Goal: Information Seeking & Learning: Learn about a topic

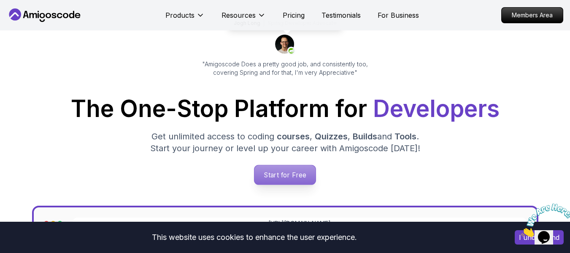
click at [286, 170] on p "Start for Free" at bounding box center [284, 174] width 61 height 19
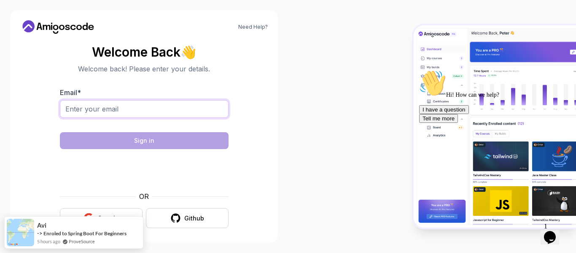
click at [102, 115] on input "Email *" at bounding box center [144, 109] width 169 height 18
type input "ansh.652r@gmail.com"
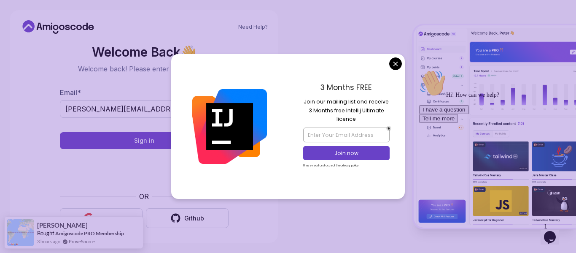
click at [393, 66] on body "Need Help? Welcome Back 👋 Welcome back! Please enter your details. Email * ansh…" at bounding box center [288, 126] width 576 height 253
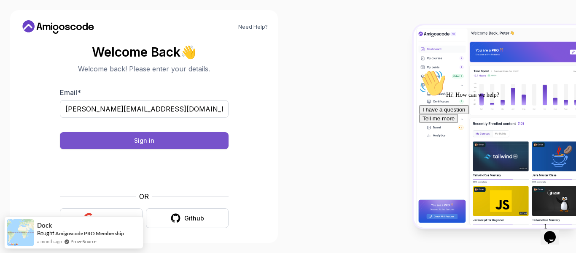
click at [163, 139] on button "Sign in" at bounding box center [144, 140] width 169 height 17
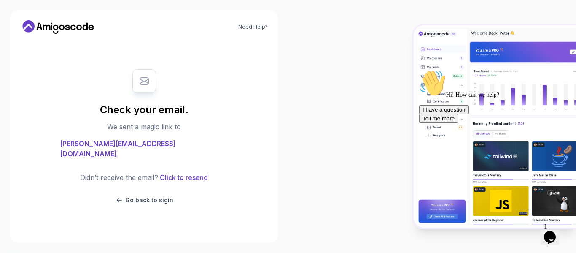
drag, startPoint x: 520, startPoint y: 1, endPoint x: 406, endPoint y: 9, distance: 114.6
click at [406, 9] on div at bounding box center [432, 126] width 288 height 253
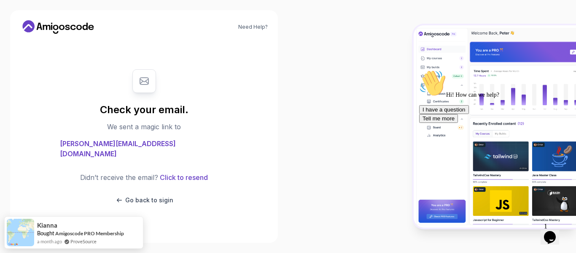
click at [387, 52] on div at bounding box center [432, 126] width 288 height 253
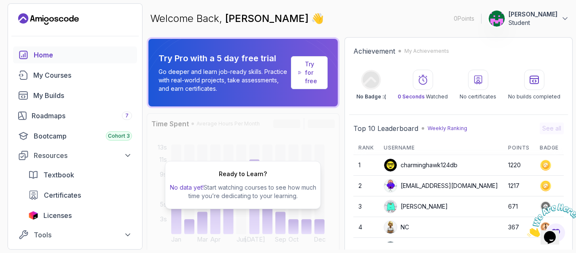
click at [273, 106] on div "Try Pro with a 5 day free trial Go deeper and learn job-ready skills. Practice …" at bounding box center [243, 72] width 193 height 71
click at [45, 217] on span "Licenses" at bounding box center [57, 215] width 28 height 10
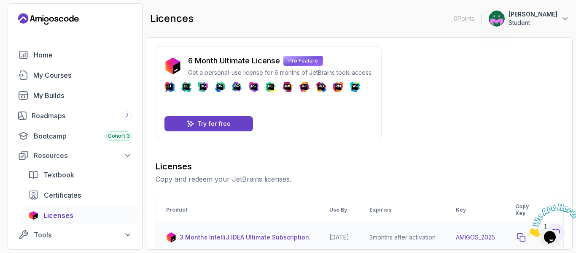
click at [525, 241] on icon "copy-button" at bounding box center [521, 237] width 8 height 8
click at [527, 231] on icon "Close" at bounding box center [527, 234] width 0 height 7
click at [525, 237] on icon "copy-button" at bounding box center [521, 237] width 8 height 8
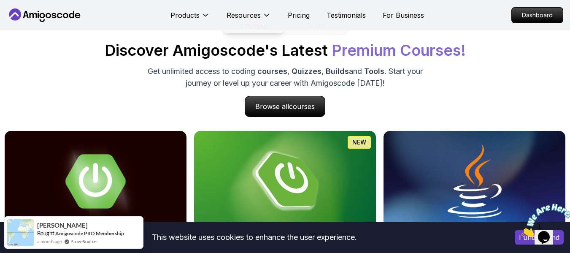
scroll to position [810, 0]
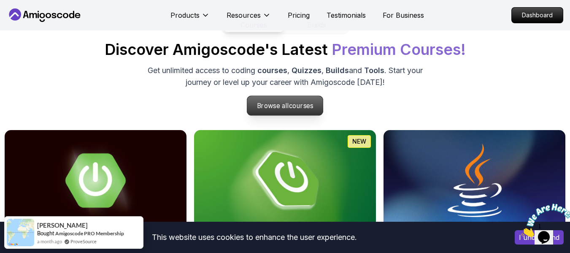
click at [297, 107] on span "courses" at bounding box center [301, 106] width 24 height 8
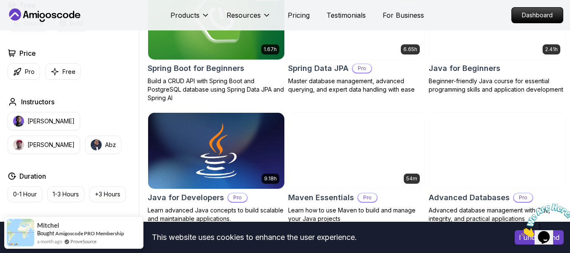
scroll to position [405, 0]
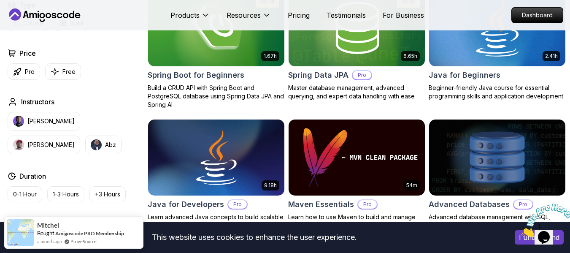
click at [520, 46] on img at bounding box center [496, 28] width 143 height 80
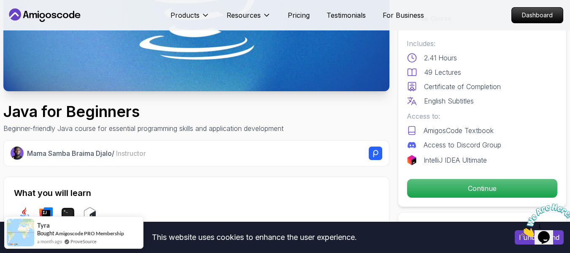
scroll to position [186, 0]
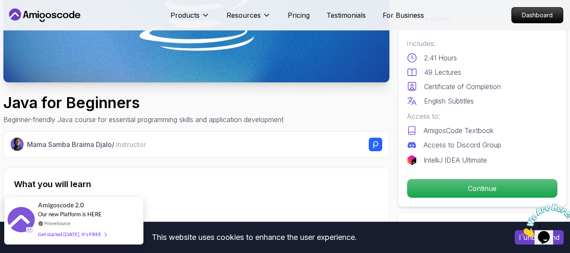
click at [95, 210] on div "Amigoscode 2.0 Our new Platform is HERE ProveSource Get started today. It's FREE" at bounding box center [73, 220] width 71 height 47
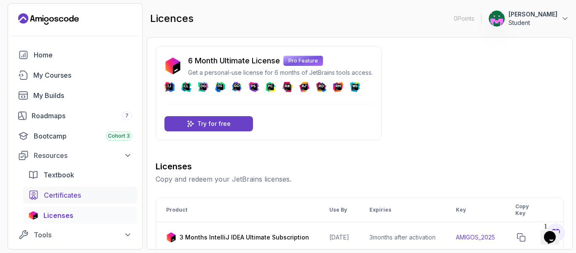
click at [68, 190] on span "Certificates" at bounding box center [62, 195] width 37 height 10
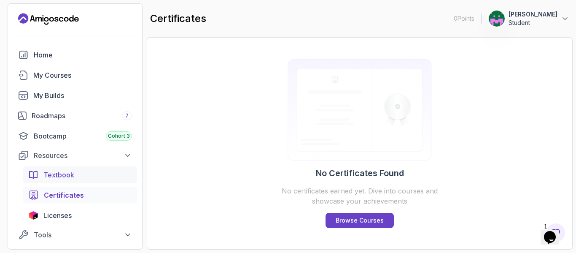
click at [80, 173] on div "Textbook" at bounding box center [87, 175] width 89 height 10
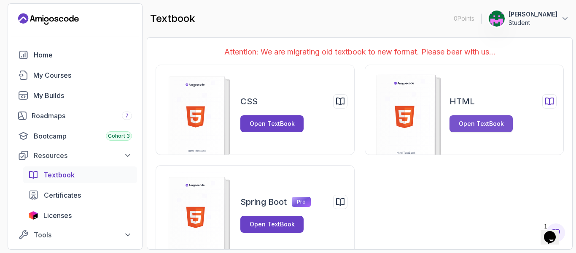
click at [473, 124] on div "Open TextBook" at bounding box center [481, 123] width 45 height 8
click at [479, 93] on div "HTML Open TextBook" at bounding box center [464, 110] width 199 height 90
click at [472, 127] on div "Open TextBook" at bounding box center [481, 123] width 45 height 8
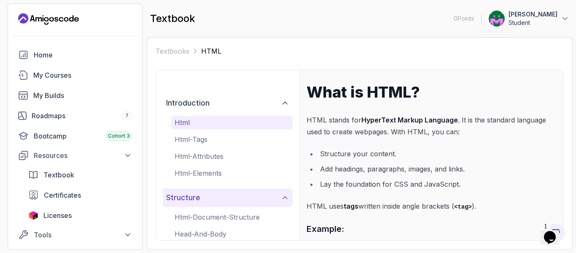
click at [284, 200] on icon at bounding box center [285, 197] width 8 height 8
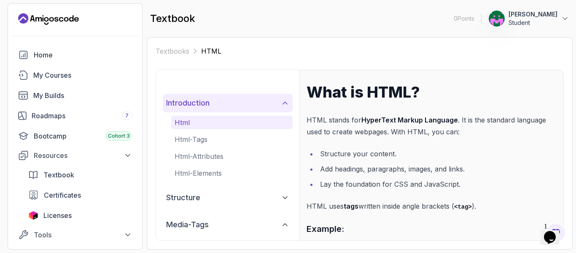
click at [283, 106] on icon at bounding box center [285, 103] width 8 height 8
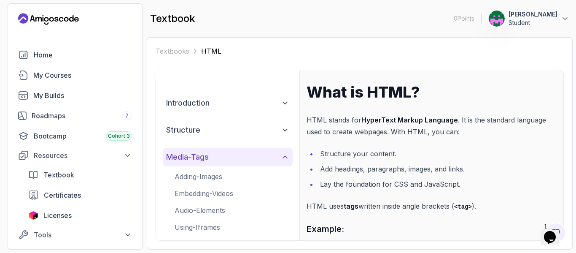
click at [290, 158] on button "media-tags" at bounding box center [228, 157] width 130 height 19
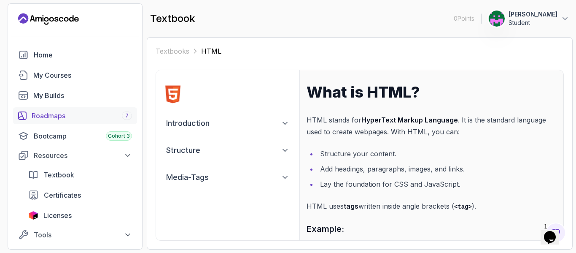
click at [107, 113] on div "Roadmaps 7" at bounding box center [82, 115] width 100 height 10
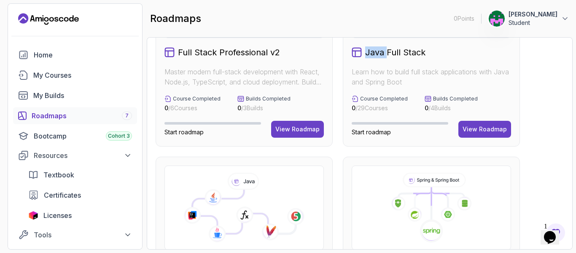
scroll to position [186, 0]
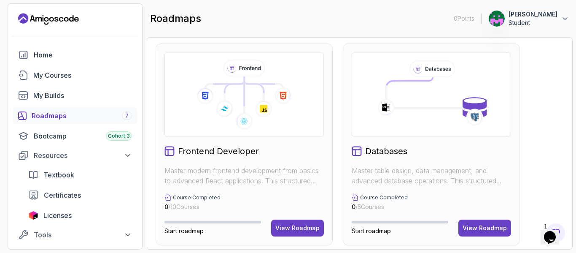
scroll to position [423, 0]
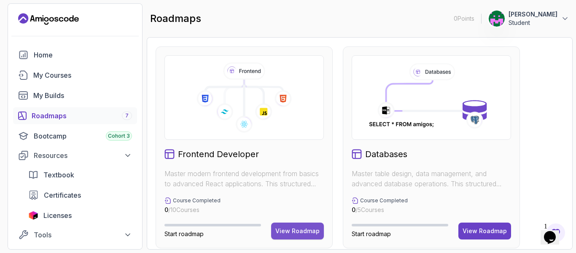
click at [287, 223] on button "View Roadmap" at bounding box center [297, 230] width 53 height 17
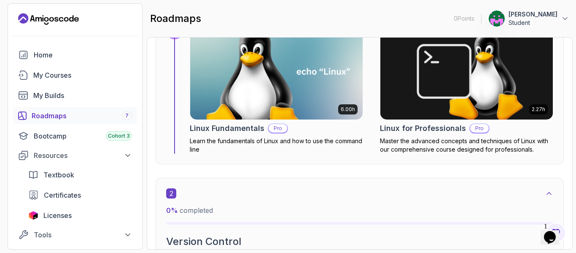
scroll to position [8, 0]
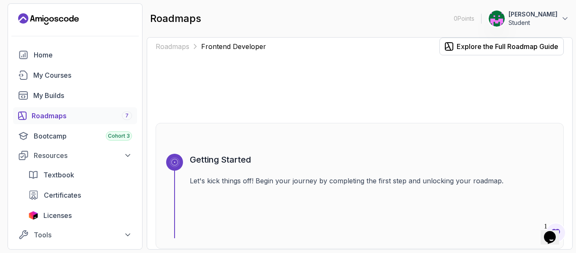
click at [529, 125] on div "Getting Started Let's kick things off! Begin your journey by completing the fir…" at bounding box center [360, 186] width 408 height 126
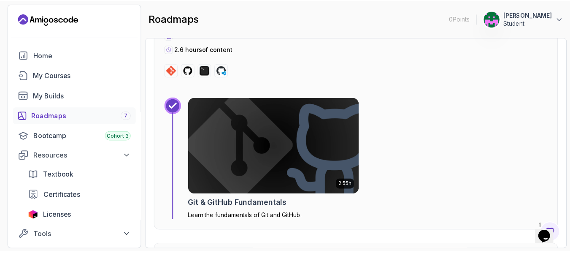
scroll to position [695, 0]
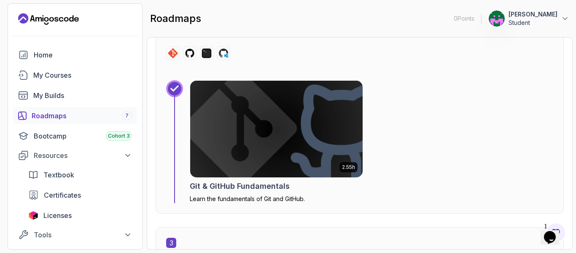
click at [297, 134] on img at bounding box center [276, 129] width 181 height 102
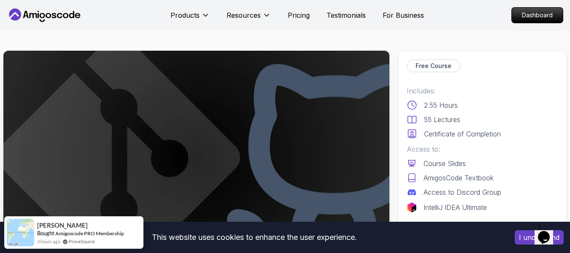
click at [296, 117] on img at bounding box center [196, 159] width 386 height 217
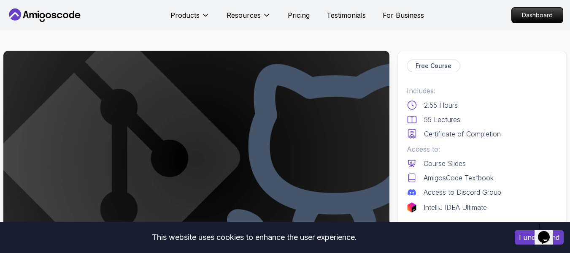
click at [296, 117] on img at bounding box center [196, 159] width 386 height 217
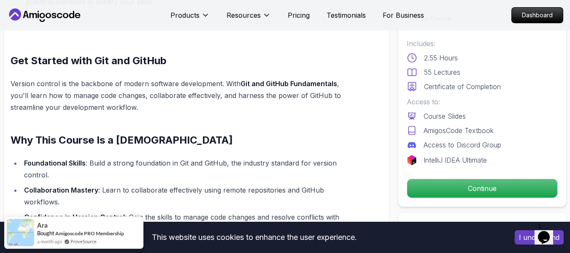
scroll to position [557, 0]
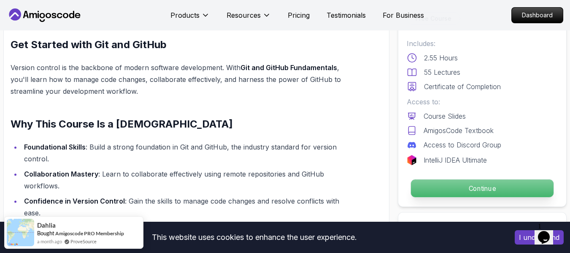
click at [425, 185] on p "Continue" at bounding box center [482, 188] width 143 height 18
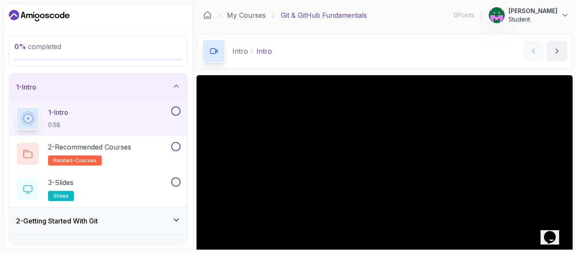
click at [288, 59] on div "Intro Intro Intro by nelson" at bounding box center [385, 51] width 376 height 35
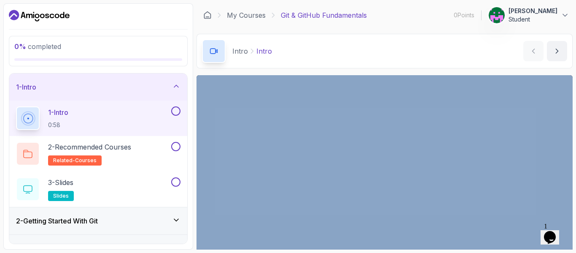
click at [288, 59] on div "Intro Intro Intro by nelson" at bounding box center [385, 51] width 376 height 35
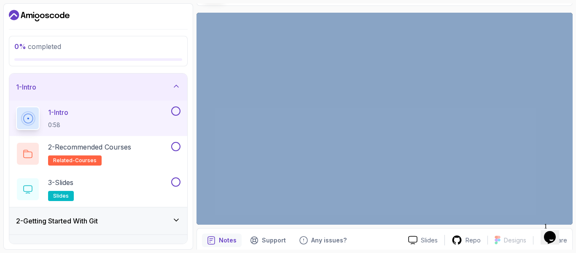
scroll to position [79, 0]
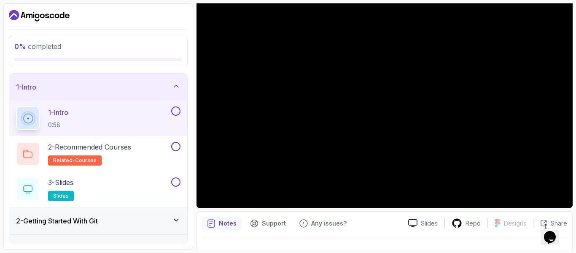
click at [389, 212] on div "Notes Support Any issues? Slides Repo Designs Design not available Share" at bounding box center [385, 238] width 376 height 55
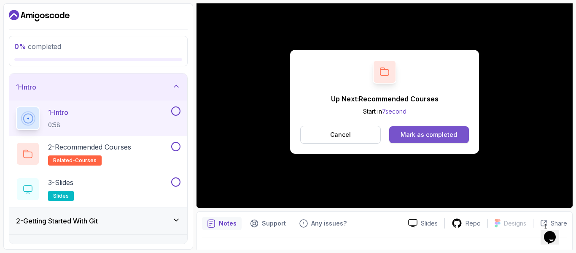
click at [433, 135] on div "Mark as completed" at bounding box center [429, 134] width 57 height 8
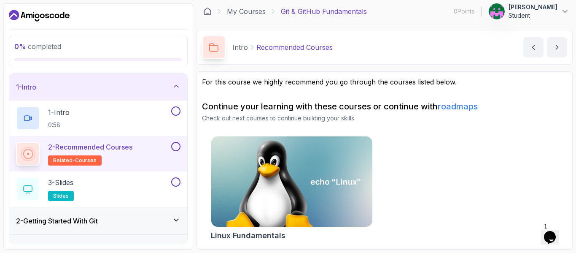
scroll to position [4, 0]
click at [460, 142] on div "Linux Fundamentals" at bounding box center [384, 190] width 365 height 108
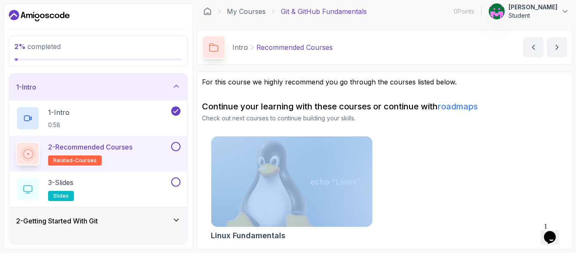
click at [460, 142] on div "Linux Fundamentals" at bounding box center [384, 190] width 365 height 108
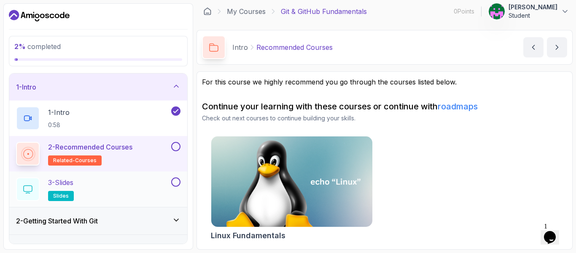
click at [176, 183] on button at bounding box center [175, 181] width 9 height 9
click at [176, 145] on button at bounding box center [175, 146] width 9 height 9
click at [150, 183] on div "3 - Slides slides" at bounding box center [92, 189] width 153 height 24
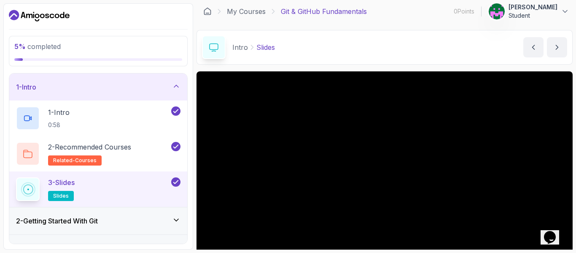
click at [375, 62] on div "Intro Slides Slides by nelson" at bounding box center [385, 47] width 376 height 35
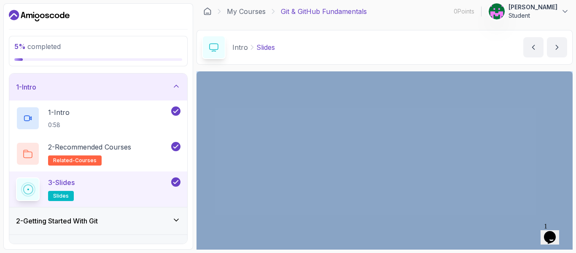
click at [375, 62] on div "Intro Slides Slides by nelson" at bounding box center [385, 47] width 376 height 35
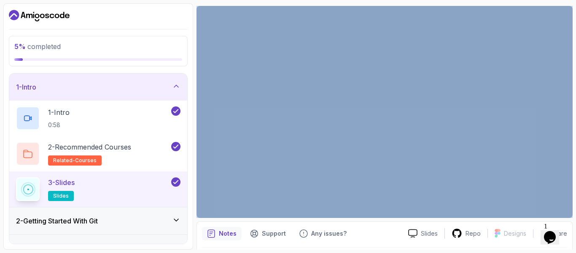
scroll to position [71, 0]
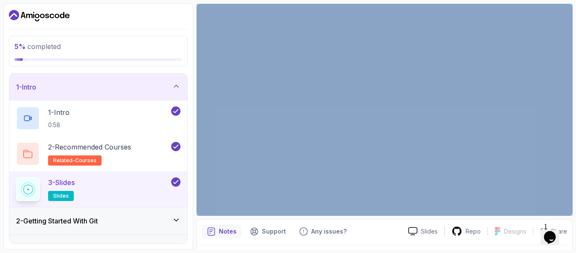
click at [172, 83] on icon at bounding box center [176, 86] width 8 height 8
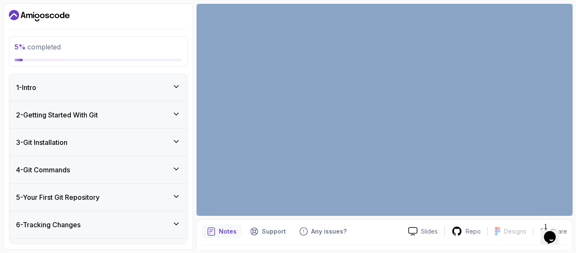
click at [175, 112] on icon at bounding box center [176, 114] width 8 height 8
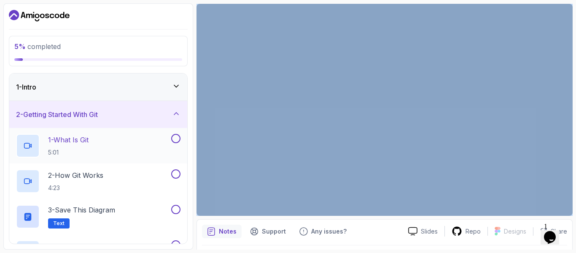
click at [175, 137] on button at bounding box center [175, 138] width 9 height 9
click at [175, 170] on button at bounding box center [175, 173] width 9 height 9
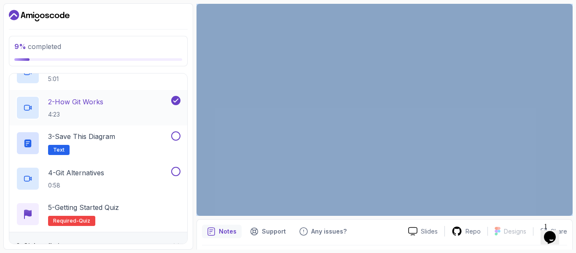
scroll to position [84, 0]
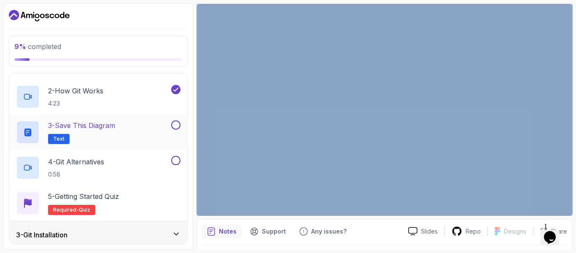
click at [178, 122] on button at bounding box center [175, 124] width 9 height 9
click at [175, 162] on button at bounding box center [175, 160] width 9 height 9
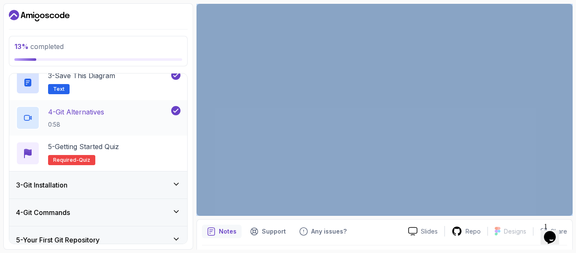
scroll to position [135, 0]
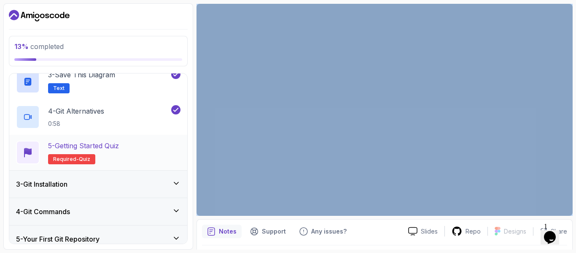
click at [124, 147] on div "5 - Getting Started Quiz Required- quiz" at bounding box center [98, 152] width 164 height 24
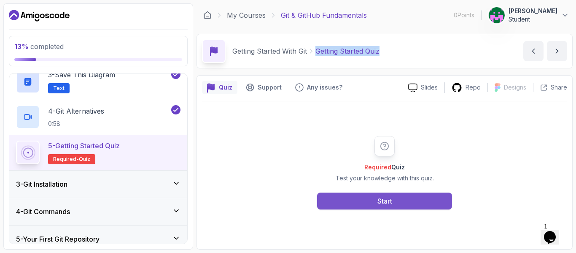
click at [351, 198] on button "Start" at bounding box center [384, 200] width 135 height 17
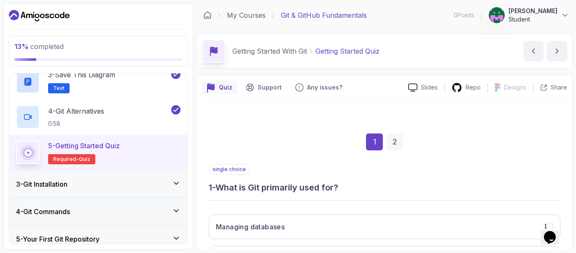
click at [326, 136] on div "1 2" at bounding box center [385, 142] width 352 height 44
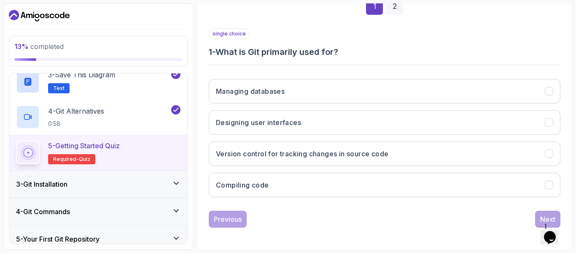
scroll to position [137, 0]
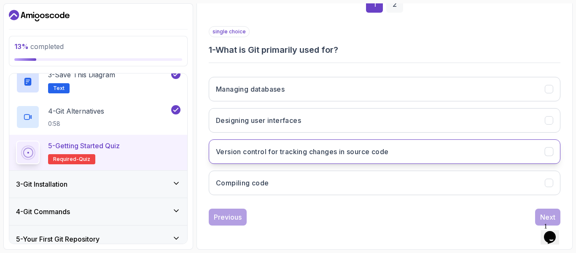
click at [332, 156] on h3 "Version control for tracking changes in source code" at bounding box center [302, 151] width 172 height 10
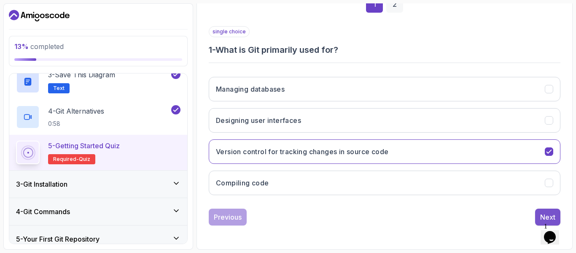
click at [540, 211] on button "Next" at bounding box center [547, 216] width 25 height 17
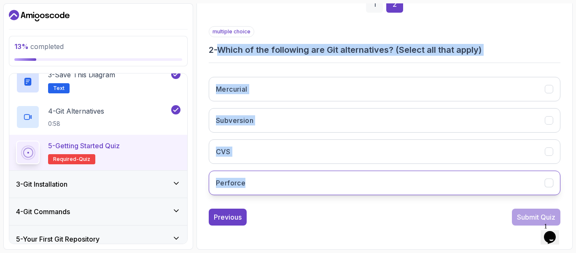
drag, startPoint x: 224, startPoint y: 51, endPoint x: 280, endPoint y: 193, distance: 152.5
click at [280, 193] on div "multiple choice 2 - Which of the following are Git alternatives? (Select all th…" at bounding box center [385, 113] width 352 height 175
copy div "Which of the following are Git alternatives? (Select all that apply) Mercurial …"
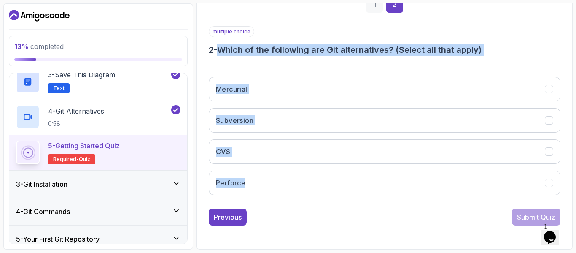
click at [275, 58] on div "multiple choice 2 - Which of the following are Git alternatives? (Select all th…" at bounding box center [385, 113] width 352 height 175
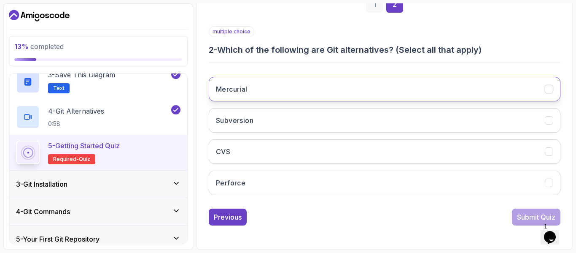
click at [321, 78] on button "Mercurial" at bounding box center [385, 89] width 352 height 24
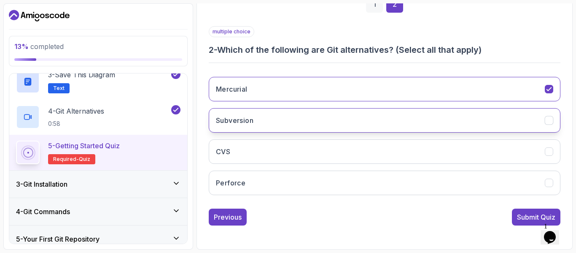
click at [365, 119] on button "Subversion" at bounding box center [385, 120] width 352 height 24
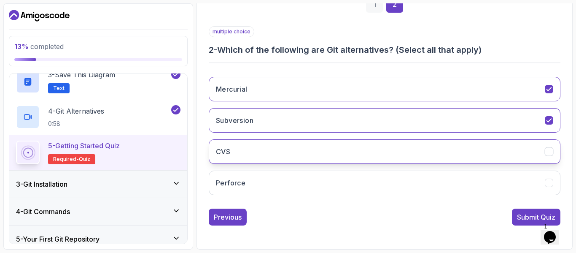
click at [369, 150] on button "CVS" at bounding box center [385, 151] width 352 height 24
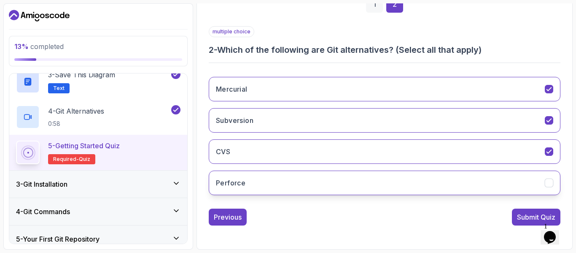
click at [382, 183] on button "Perforce" at bounding box center [385, 182] width 352 height 24
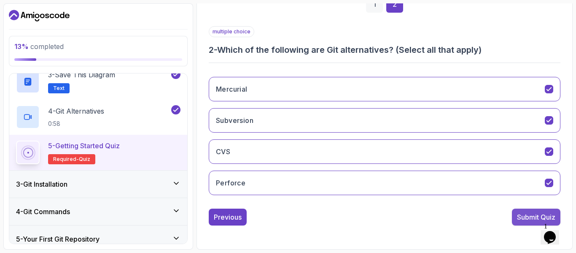
click at [522, 217] on div "Submit Quiz" at bounding box center [536, 217] width 38 height 10
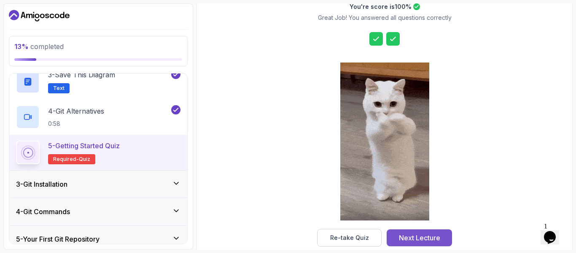
click at [425, 237] on div "Next Lecture" at bounding box center [419, 237] width 41 height 10
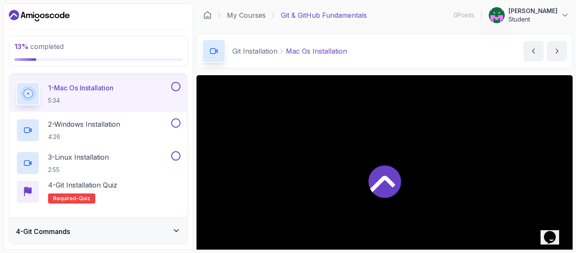
scroll to position [77, 0]
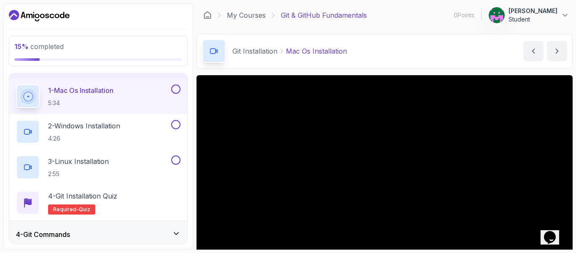
click at [177, 92] on button at bounding box center [175, 88] width 9 height 9
click at [174, 123] on button at bounding box center [175, 124] width 9 height 9
click at [175, 159] on button at bounding box center [175, 159] width 9 height 9
click at [114, 200] on p "4 - Git Installation Quiz" at bounding box center [82, 196] width 69 height 10
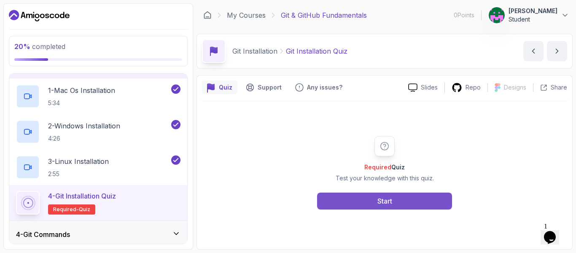
click at [361, 195] on button "Start" at bounding box center [384, 200] width 135 height 17
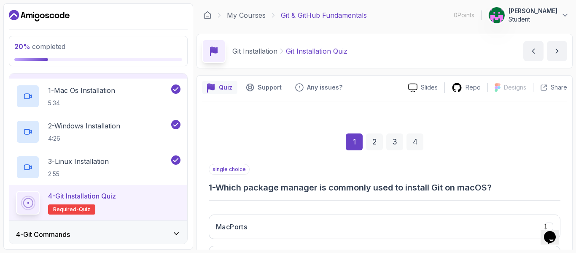
click at [517, 148] on div "1 2 3 4" at bounding box center [385, 142] width 352 height 44
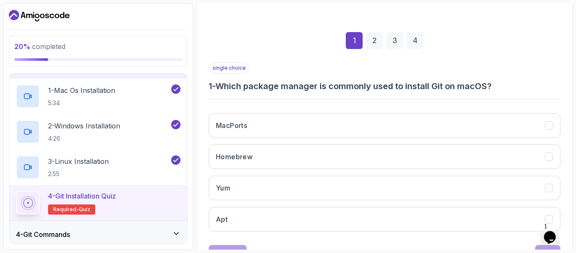
scroll to position [118, 0]
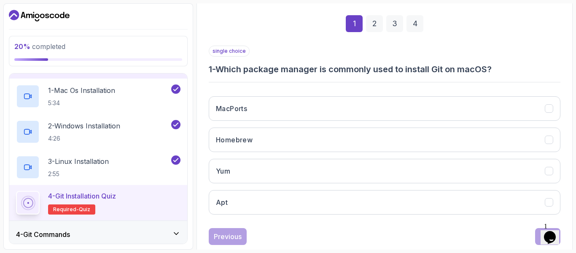
drag, startPoint x: 219, startPoint y: 68, endPoint x: 265, endPoint y: 217, distance: 155.9
click at [265, 217] on div "single choice 1 - Which package manager is commonly used to install Git on macO…" at bounding box center [385, 133] width 352 height 175
copy div "Which package manager is commonly used to install Git on macOS? MacPorts Homebr…"
click at [265, 217] on div "MacPorts Homebrew Yum Apt" at bounding box center [385, 155] width 352 height 132
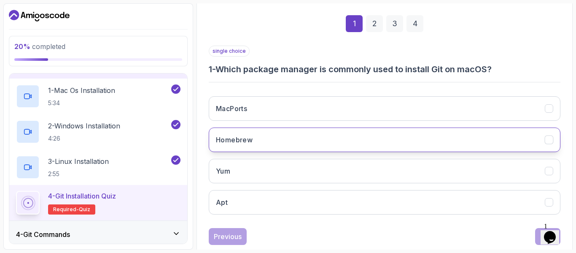
click at [283, 140] on button "Homebrew" at bounding box center [385, 139] width 352 height 24
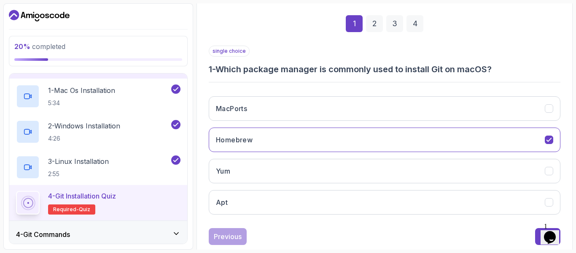
click at [544, 230] on div "1 Opens Chat This icon Opens the chat window." at bounding box center [554, 226] width 20 height 8
click at [539, 238] on button "Next" at bounding box center [547, 236] width 25 height 17
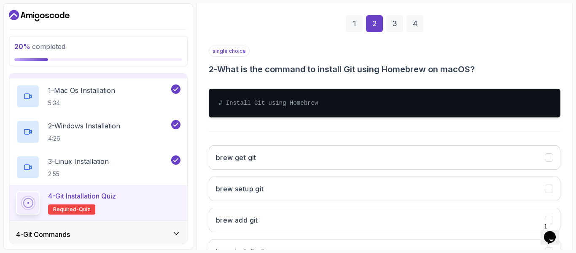
drag, startPoint x: 221, startPoint y: 68, endPoint x: 314, endPoint y: 107, distance: 101.2
click at [314, 107] on div "single choice 2 - What is the command to install Git using Homebrew on macOS? #…" at bounding box center [385, 158] width 352 height 224
copy div "What is the command to install Git using Homebrew on macOS? # Install Git using…"
click at [280, 112] on pre "# Install Git using Homebrew" at bounding box center [385, 103] width 352 height 29
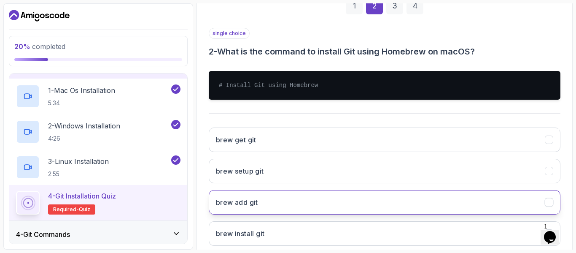
scroll to position [152, 0]
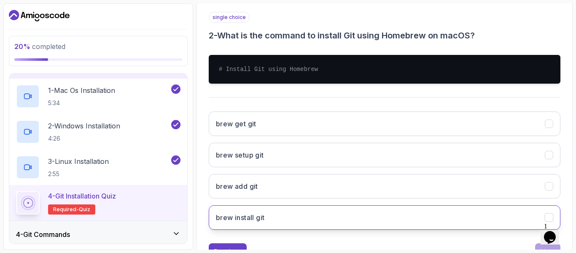
click at [315, 224] on button "brew install git" at bounding box center [385, 217] width 352 height 24
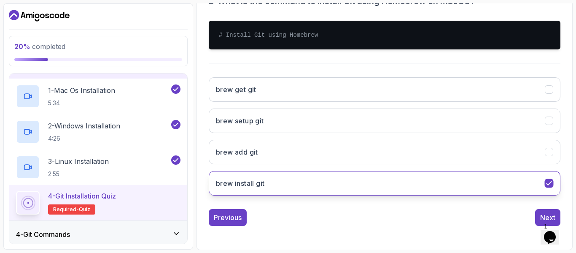
scroll to position [186, 0]
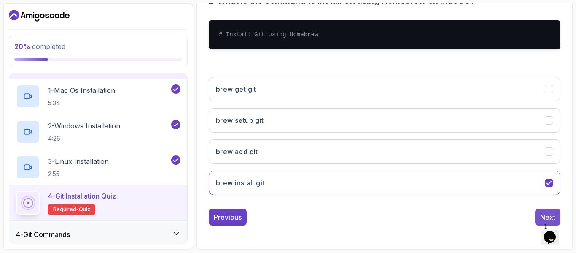
click at [545, 214] on div "Next" at bounding box center [547, 217] width 15 height 10
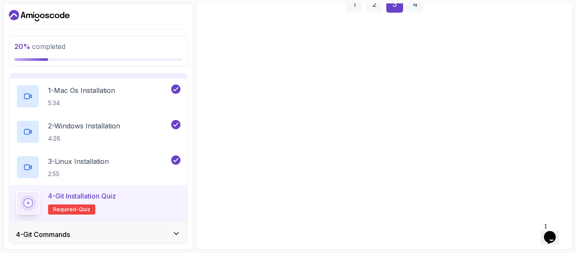
scroll to position [137, 0]
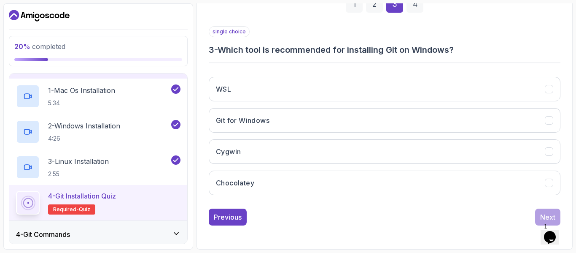
drag, startPoint x: 221, startPoint y: 46, endPoint x: 474, endPoint y: 53, distance: 253.5
click at [474, 53] on h3 "3 - Which tool is recommended for installing Git on Windows?" at bounding box center [385, 50] width 352 height 12
copy h3 "Which tool is recommended for installing Git on Windows?"
click at [474, 53] on h3 "3 - Which tool is recommended for installing Git on Windows?" at bounding box center [385, 50] width 352 height 12
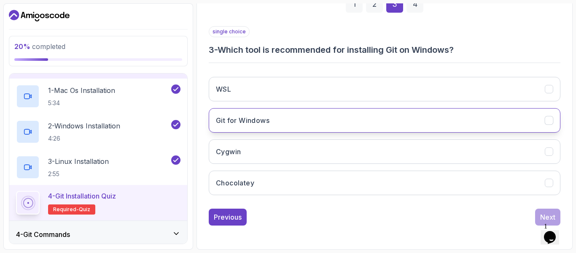
click at [253, 121] on h3 "Git for Windows" at bounding box center [243, 120] width 54 height 10
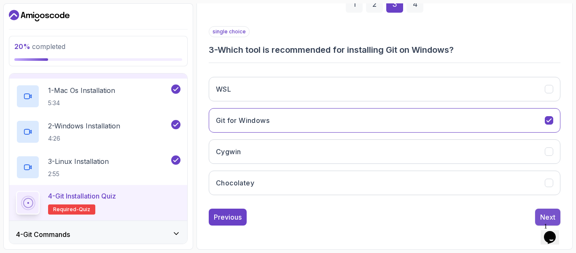
click at [538, 218] on button "Next" at bounding box center [547, 216] width 25 height 17
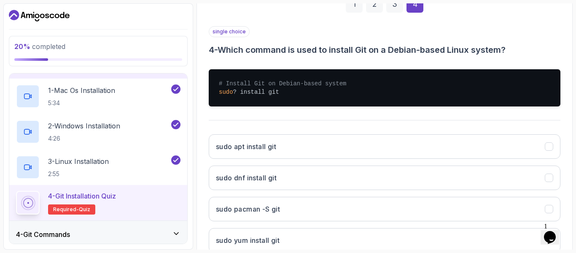
drag, startPoint x: 222, startPoint y: 48, endPoint x: 305, endPoint y: 102, distance: 99.1
click at [305, 102] on div "single choice 4 - Which command is used to install Git on a Debian-based Linux …" at bounding box center [385, 142] width 352 height 233
copy div "Which command is used to install Git on a Debian-based Linux system? # Install …"
click at [305, 102] on pre "# Install Git on Debian-based system sudo ? install git" at bounding box center [385, 87] width 352 height 37
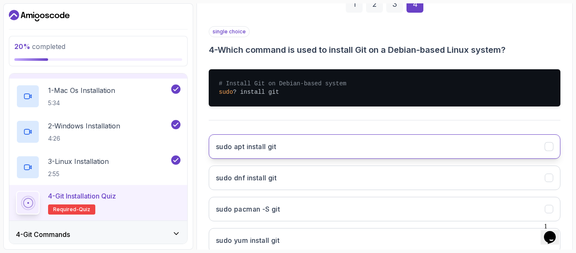
click at [287, 141] on button "sudo apt install git" at bounding box center [385, 146] width 352 height 24
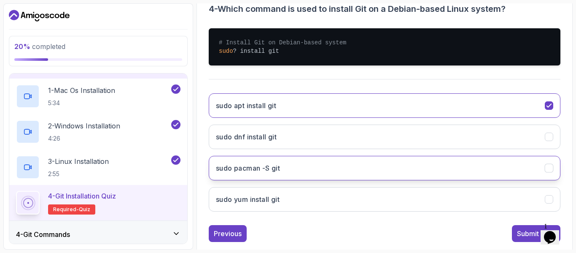
scroll to position [195, 0]
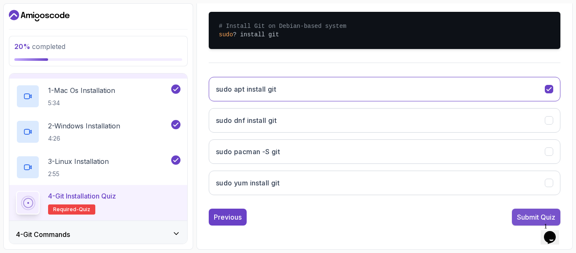
click at [531, 220] on div "Submit Quiz" at bounding box center [536, 217] width 38 height 10
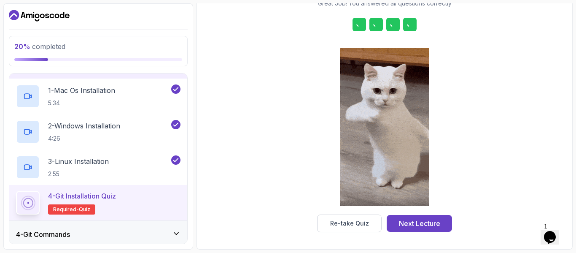
scroll to position [152, 0]
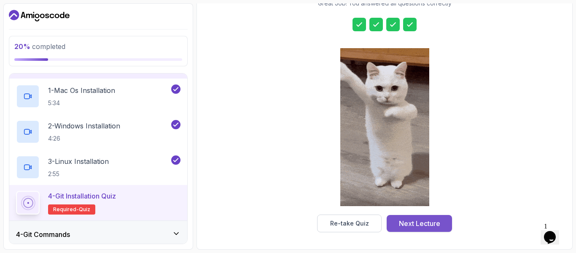
click at [431, 228] on div "Next Lecture" at bounding box center [419, 223] width 41 height 10
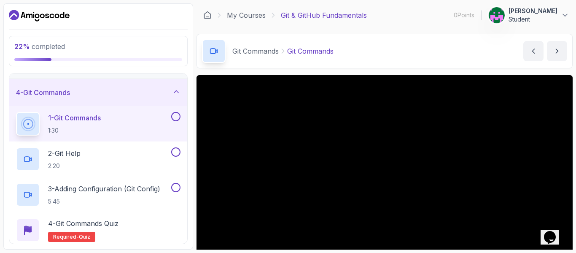
click at [176, 115] on button at bounding box center [175, 116] width 9 height 9
click at [175, 154] on button at bounding box center [175, 151] width 9 height 9
click at [179, 188] on button at bounding box center [175, 187] width 9 height 9
click at [125, 213] on div "4 - Git Commands Quiz Required- quiz" at bounding box center [98, 229] width 178 height 35
click at [124, 222] on div "4 - Git Commands Quiz Required- quiz" at bounding box center [98, 230] width 164 height 24
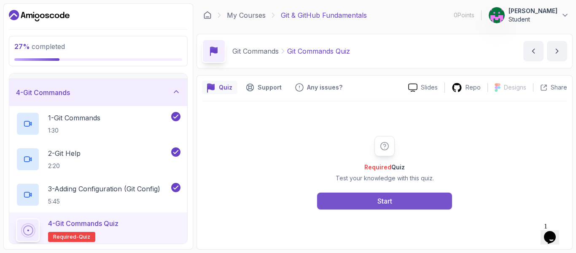
click at [376, 196] on button "Start" at bounding box center [384, 200] width 135 height 17
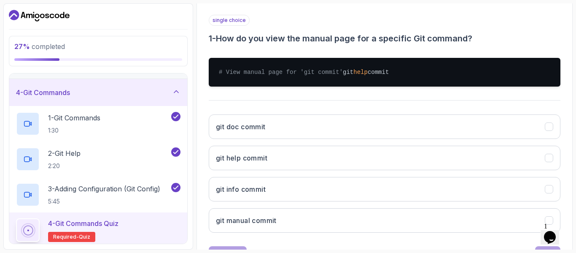
scroll to position [152, 0]
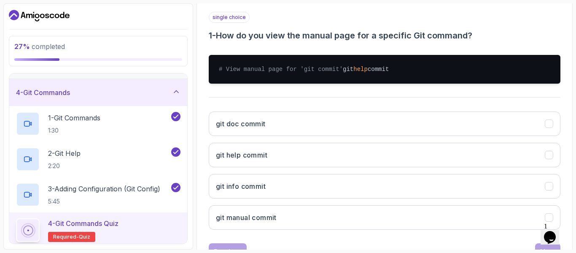
drag, startPoint x: 225, startPoint y: 39, endPoint x: 272, endPoint y: 89, distance: 68.9
click at [272, 89] on div "single choice 1 - How do you view the manual page for a specific Git command? #…" at bounding box center [385, 124] width 352 height 224
click at [272, 83] on pre "# View manual page for 'git commit' git help commit" at bounding box center [385, 69] width 352 height 29
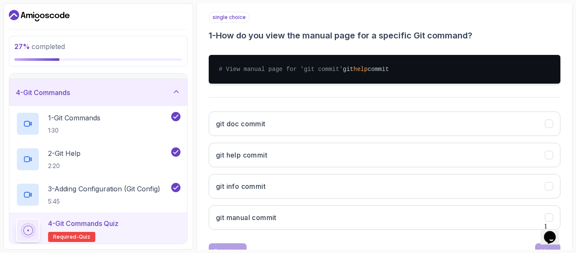
drag, startPoint x: 270, startPoint y: 88, endPoint x: 213, endPoint y: 37, distance: 76.4
click at [213, 37] on div "single choice 1 - How do you view the manual page for a specific Git command? #…" at bounding box center [385, 124] width 352 height 224
copy div "- How do you view the manual page for a specific Git command? # View manual pag…"
click at [232, 42] on div "single choice 1 - How do you view the manual page for a specific Git command? #…" at bounding box center [385, 124] width 352 height 224
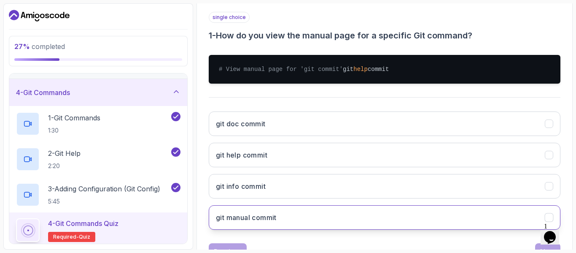
click at [267, 222] on h3 "git manual commit" at bounding box center [246, 217] width 61 height 10
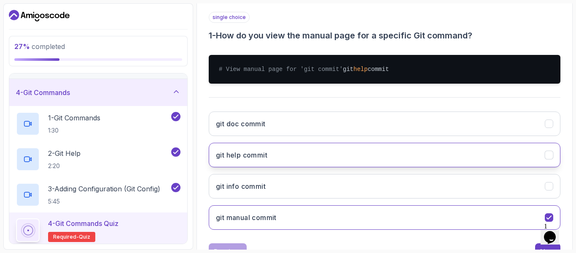
click at [268, 167] on button "git help commit" at bounding box center [385, 155] width 352 height 24
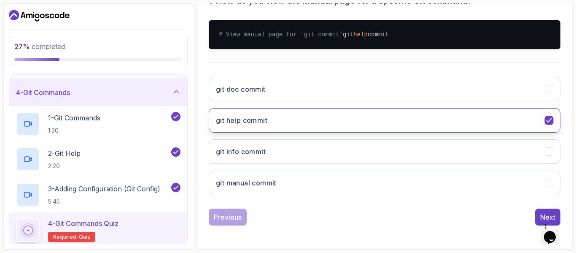
scroll to position [195, 0]
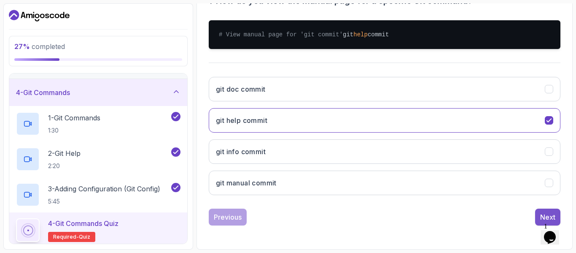
click at [540, 213] on div "Next" at bounding box center [547, 217] width 15 height 10
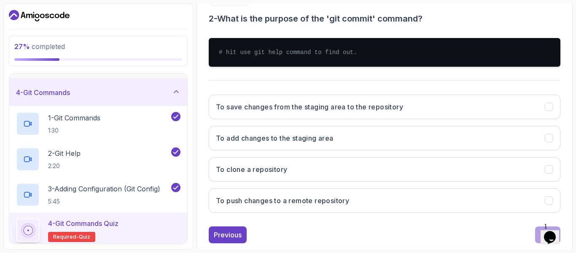
scroll to position [153, 0]
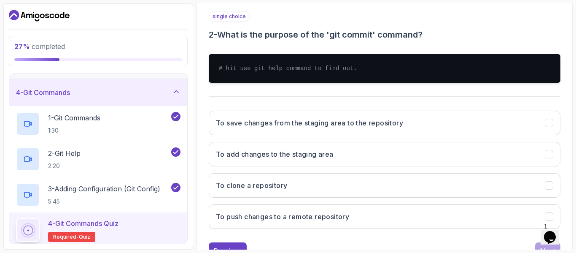
drag, startPoint x: 221, startPoint y: 34, endPoint x: 348, endPoint y: 71, distance: 132.2
click at [348, 71] on div "single choice 2 - What is the purpose of the 'git commit' command? # hit use gi…" at bounding box center [385, 123] width 352 height 224
click at [348, 71] on pre "# hit use git help command to find out." at bounding box center [385, 68] width 352 height 29
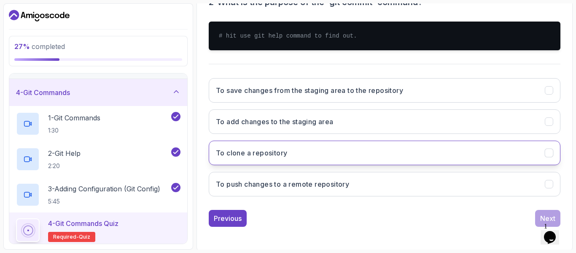
scroll to position [186, 0]
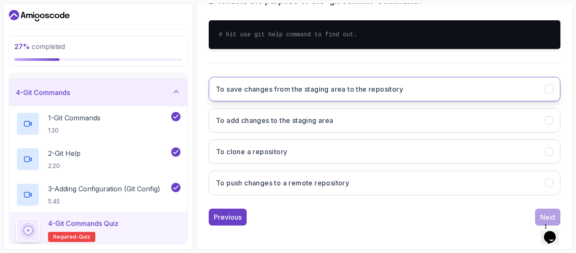
click at [292, 86] on h3 "To save changes from the staging area to the repository" at bounding box center [309, 89] width 187 height 10
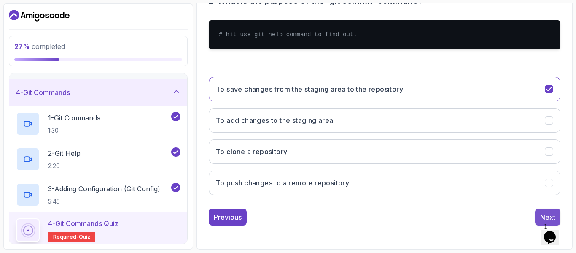
click at [549, 213] on div "Next" at bounding box center [547, 217] width 15 height 10
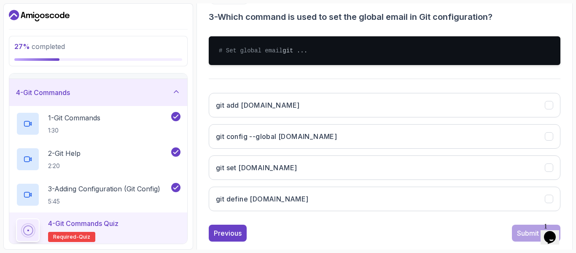
scroll to position [170, 0]
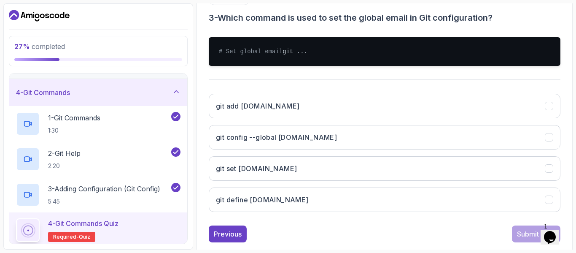
drag, startPoint x: 222, startPoint y: 14, endPoint x: 251, endPoint y: 63, distance: 57.1
click at [251, 63] on div "single choice 3 - Which command is used to set the global email in Git configur…" at bounding box center [385, 106] width 352 height 224
copy div "Which command is used to set the global email in Git configuration? # Set globa…"
click at [254, 73] on div "# Set global email git ..." at bounding box center [385, 51] width 352 height 42
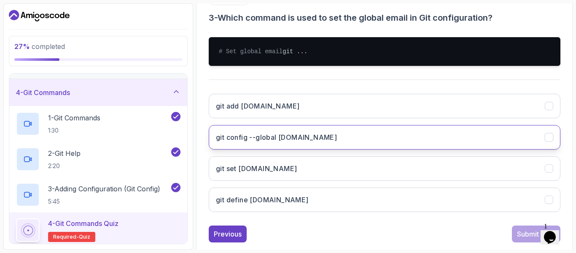
click at [272, 149] on button "git config --global user.email" at bounding box center [385, 137] width 352 height 24
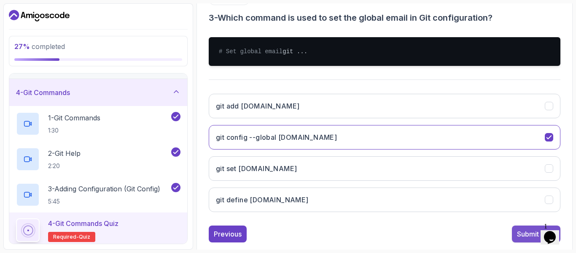
click at [525, 237] on div "Submit Quiz" at bounding box center [536, 234] width 38 height 10
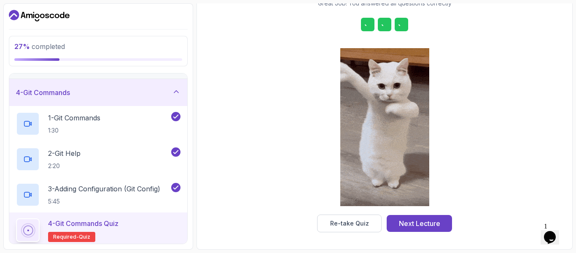
scroll to position [152, 0]
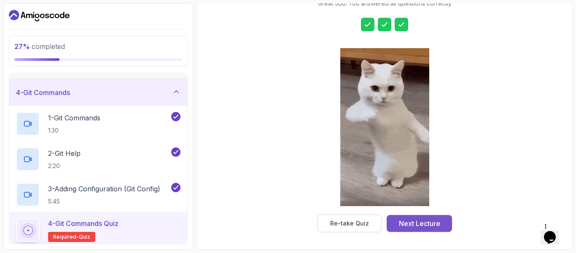
click at [423, 228] on div "Next Lecture" at bounding box center [419, 223] width 41 height 10
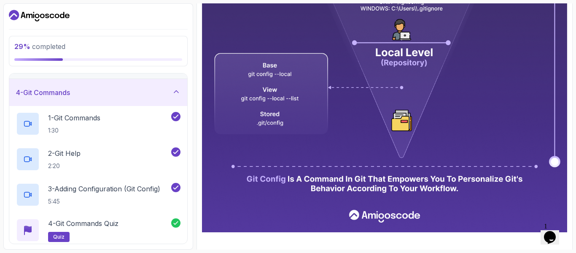
scroll to position [372, 0]
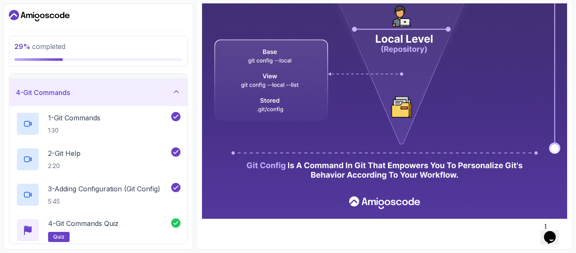
click at [157, 96] on div "4 - Git Commands" at bounding box center [98, 92] width 164 height 10
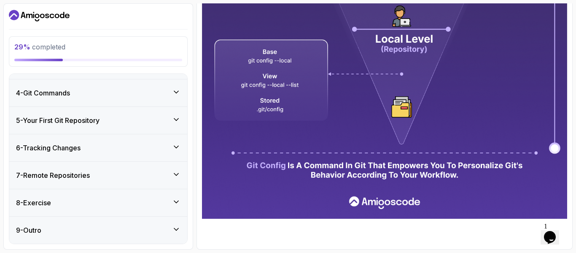
click at [146, 124] on div "5 - Your First Git Repository" at bounding box center [98, 120] width 164 height 10
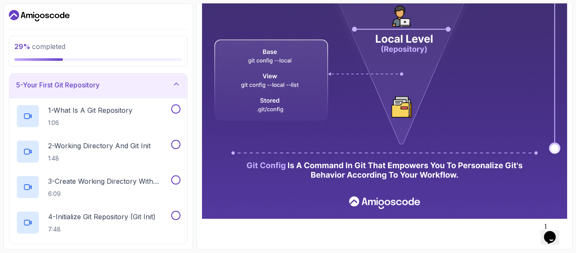
scroll to position [127, 0]
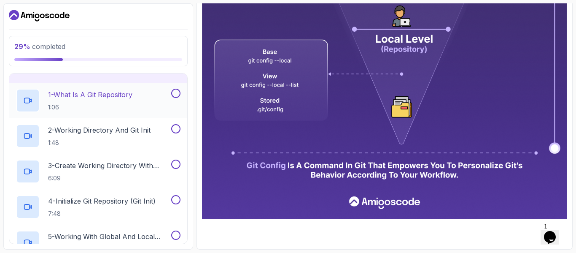
click at [176, 89] on button at bounding box center [175, 93] width 9 height 9
click at [176, 132] on button at bounding box center [175, 128] width 9 height 9
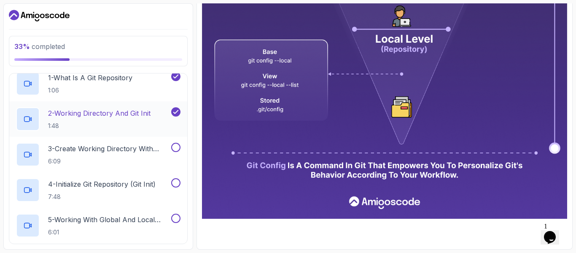
scroll to position [161, 0]
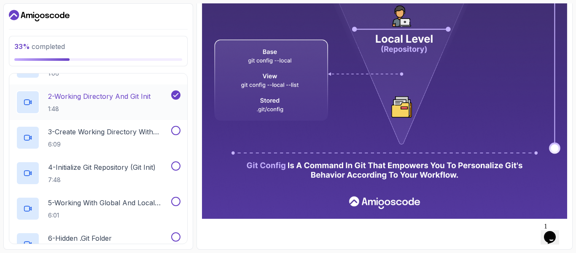
click at [176, 132] on button at bounding box center [175, 130] width 9 height 9
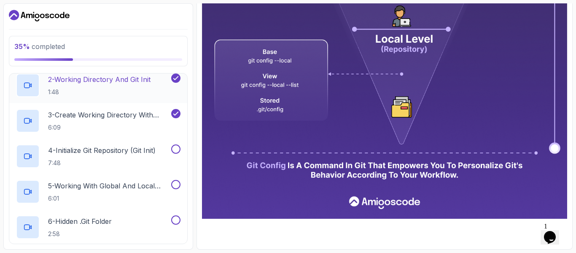
scroll to position [195, 0]
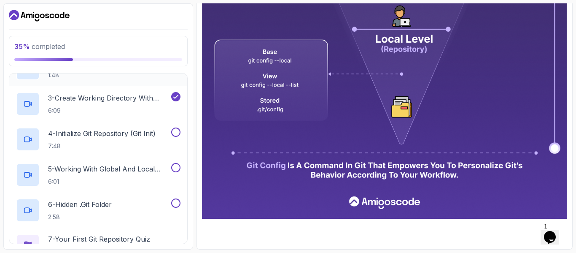
click at [176, 132] on button at bounding box center [175, 131] width 9 height 9
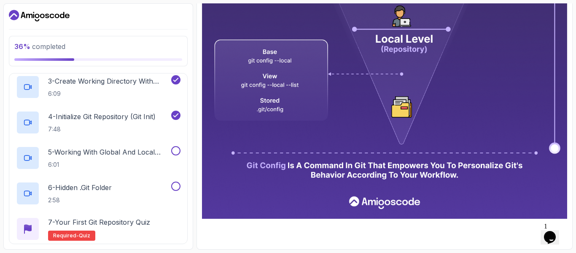
scroll to position [229, 0]
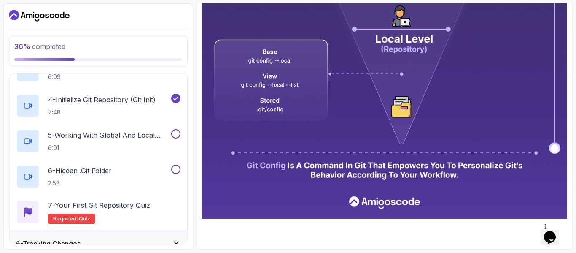
click at [176, 132] on button at bounding box center [175, 133] width 9 height 9
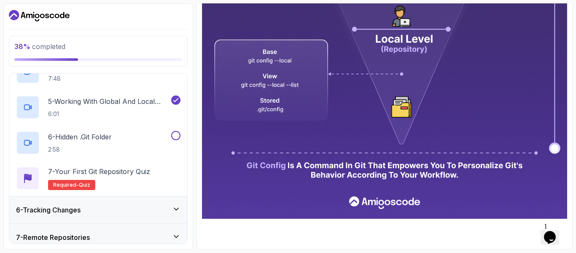
scroll to position [279, 0]
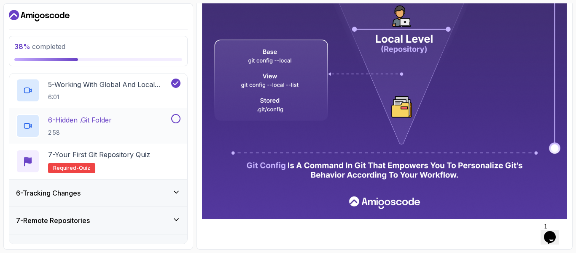
click at [175, 119] on button at bounding box center [175, 118] width 9 height 9
click at [128, 157] on p "7 - Your First Git Repository Quiz" at bounding box center [99, 154] width 102 height 10
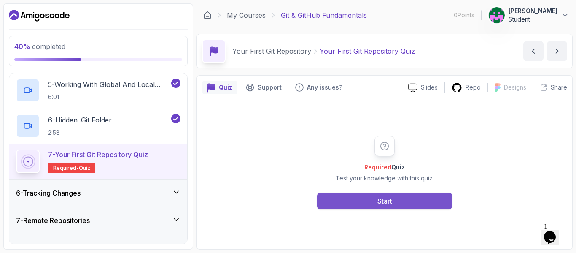
click at [382, 204] on div "Start" at bounding box center [384, 201] width 15 height 10
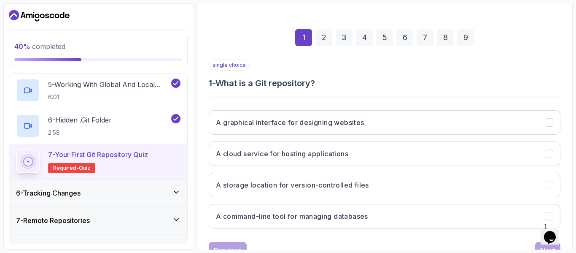
scroll to position [135, 0]
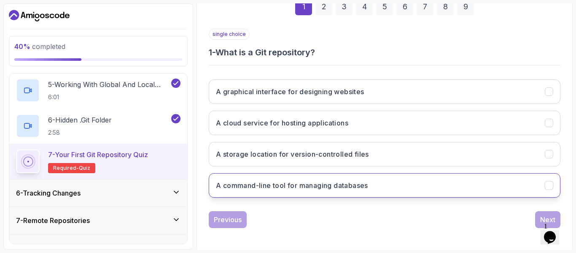
click at [293, 191] on button "A command-line tool for managing databases" at bounding box center [385, 185] width 352 height 24
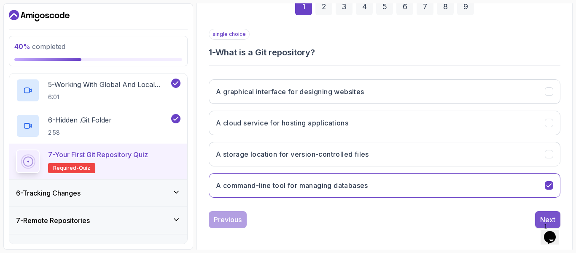
click at [538, 213] on button "Next" at bounding box center [547, 219] width 25 height 17
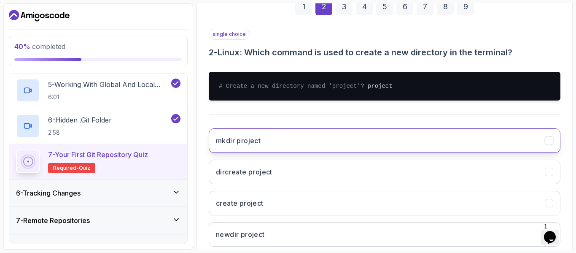
click at [319, 148] on button "mkdir project" at bounding box center [385, 140] width 352 height 24
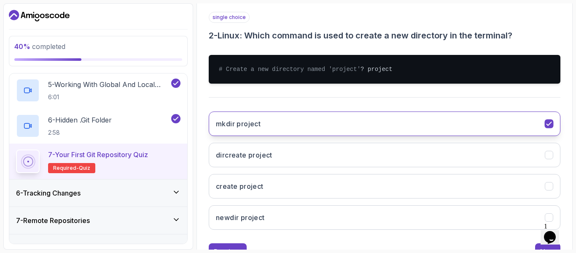
scroll to position [195, 0]
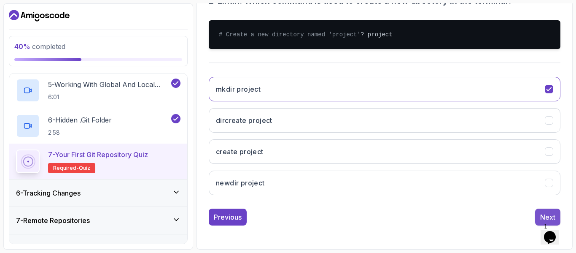
click at [544, 210] on button "Next" at bounding box center [547, 216] width 25 height 17
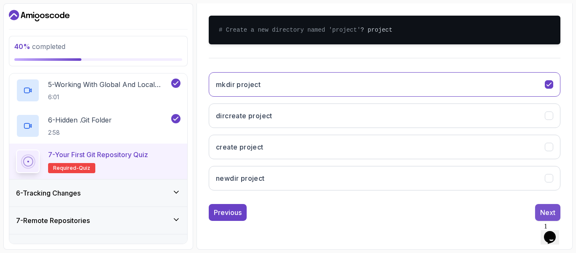
scroll to position [137, 0]
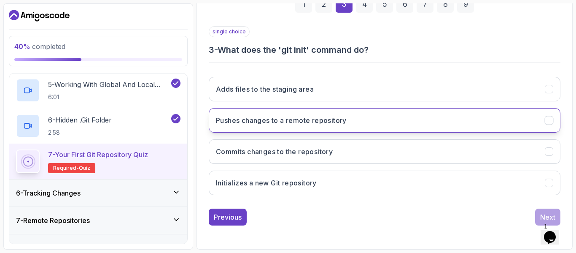
click at [351, 113] on button "Pushes changes to a remote repository" at bounding box center [385, 120] width 352 height 24
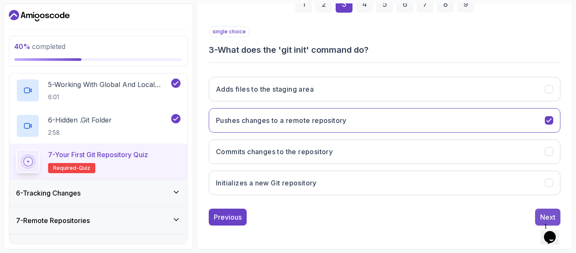
click at [541, 218] on div "Next" at bounding box center [547, 217] width 15 height 10
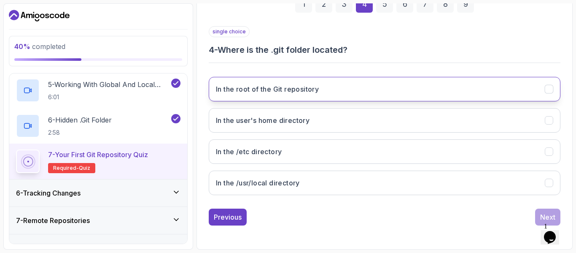
click at [344, 92] on button "In the root of the Git repository" at bounding box center [385, 89] width 352 height 24
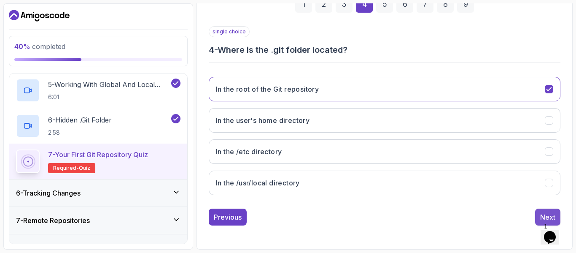
click at [542, 216] on div "Next" at bounding box center [547, 217] width 15 height 10
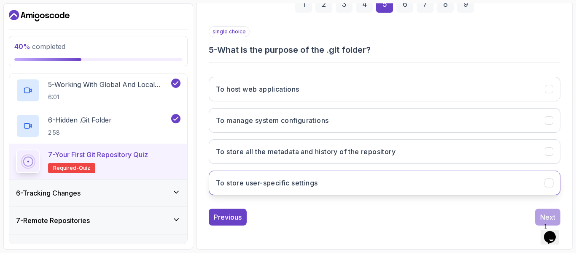
click at [326, 183] on button "To store user-specific settings" at bounding box center [385, 182] width 352 height 24
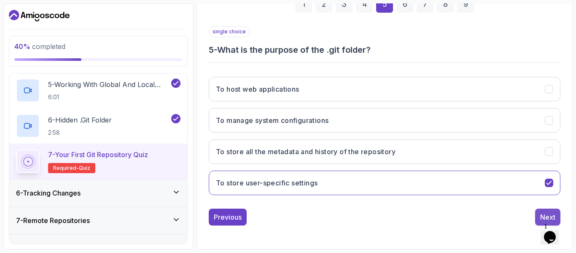
click at [541, 211] on button "Next" at bounding box center [547, 216] width 25 height 17
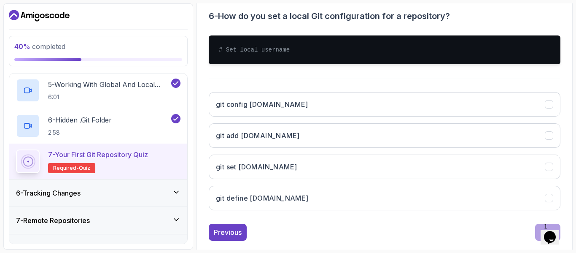
scroll to position [186, 0]
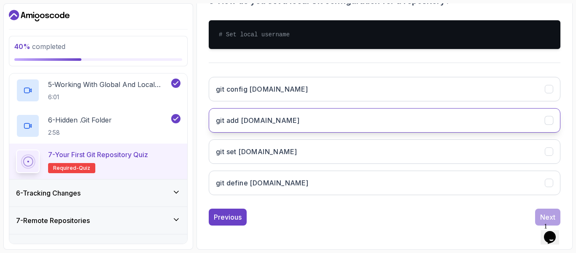
click at [396, 121] on button "git add user.name" at bounding box center [385, 120] width 352 height 24
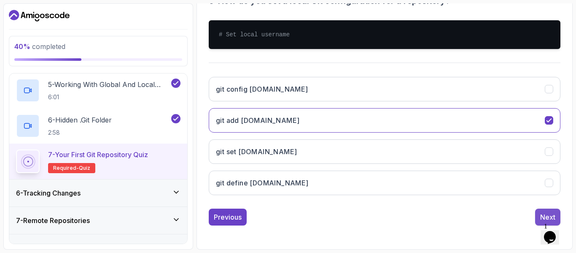
click at [543, 211] on button "Next" at bounding box center [547, 216] width 25 height 17
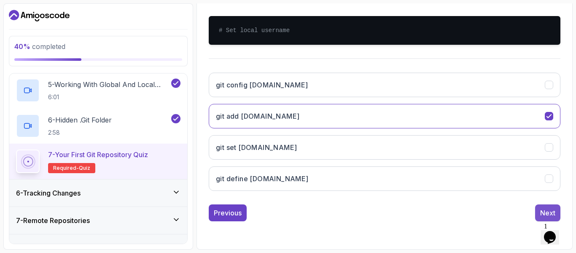
scroll to position [158, 0]
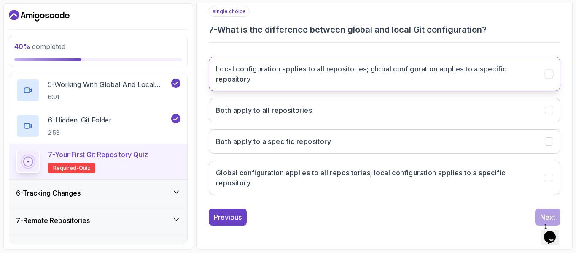
click at [416, 62] on button "Local configuration applies to all repositories; global configuration applies t…" at bounding box center [385, 74] width 352 height 35
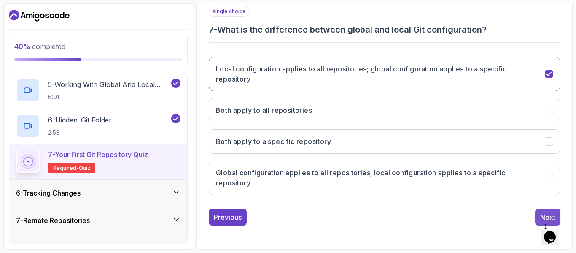
click at [540, 215] on div "Next" at bounding box center [547, 217] width 15 height 10
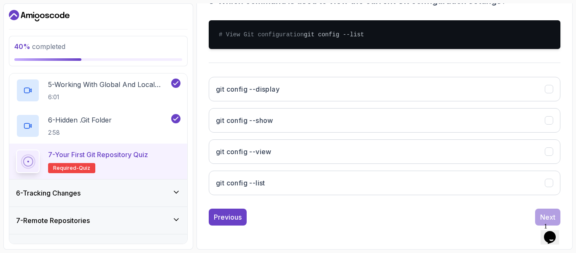
scroll to position [195, 0]
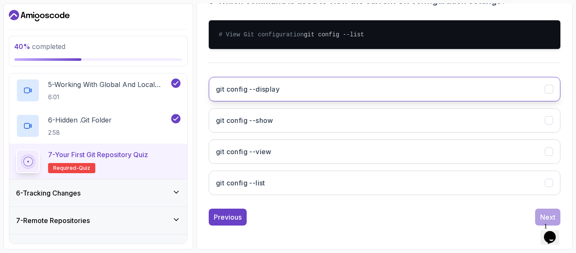
click at [428, 87] on button "git config --display" at bounding box center [385, 89] width 352 height 24
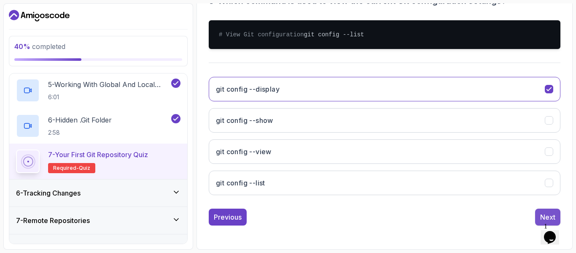
click at [540, 212] on div "Next" at bounding box center [547, 217] width 15 height 10
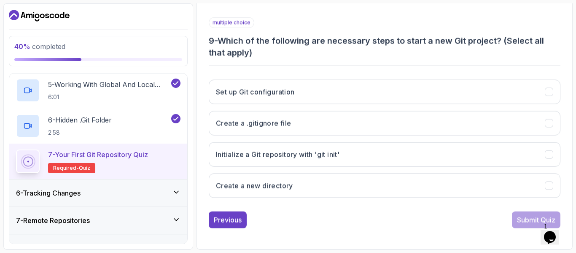
scroll to position [149, 0]
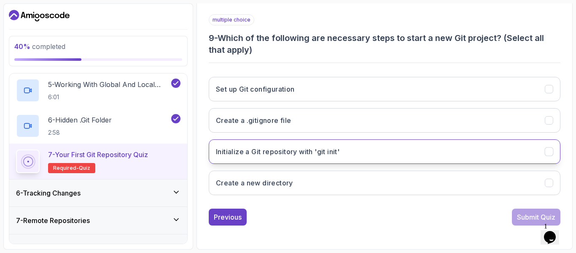
click at [452, 145] on button "Initialize a Git repository with 'git init'" at bounding box center [385, 151] width 352 height 24
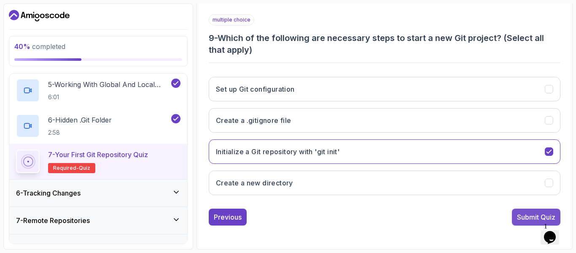
click at [525, 213] on div "Submit Quiz" at bounding box center [536, 217] width 38 height 10
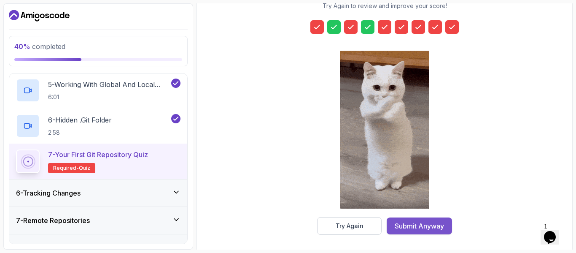
click at [429, 226] on div "Submit Anyway" at bounding box center [419, 226] width 49 height 10
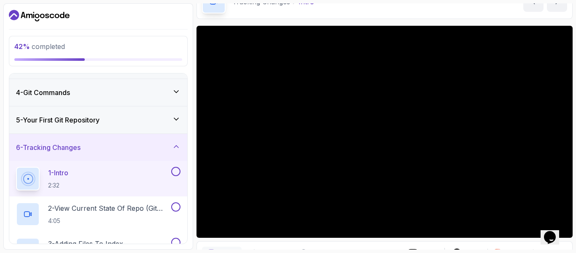
scroll to position [51, 0]
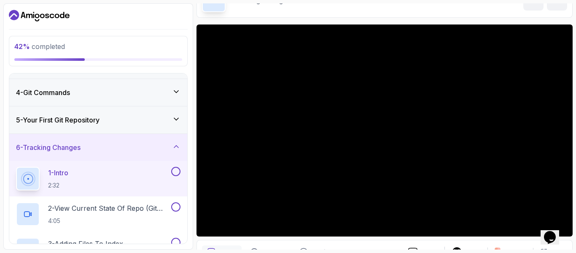
click at [172, 118] on div "5 - Your First Git Repository" at bounding box center [98, 120] width 164 height 10
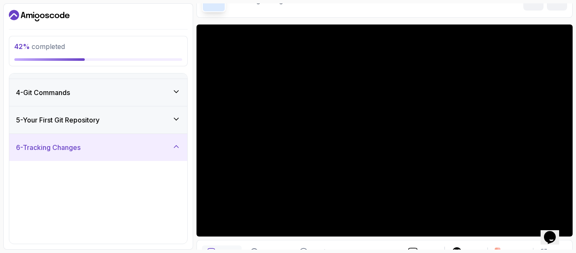
click at [172, 118] on div "5 - Your First Git Repository" at bounding box center [98, 120] width 164 height 10
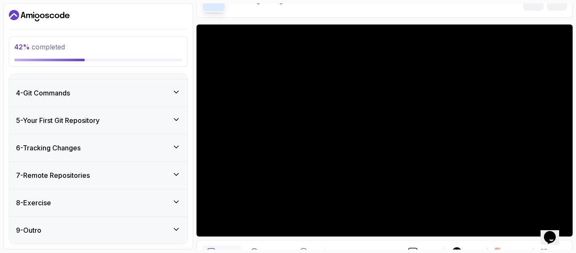
click at [159, 152] on div "6 - Tracking Changes" at bounding box center [98, 148] width 164 height 10
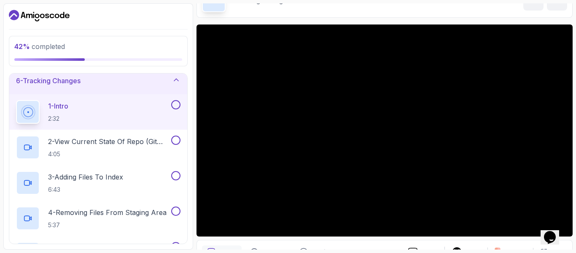
scroll to position [144, 0]
click at [175, 105] on button at bounding box center [175, 103] width 9 height 9
click at [176, 137] on button at bounding box center [175, 139] width 9 height 9
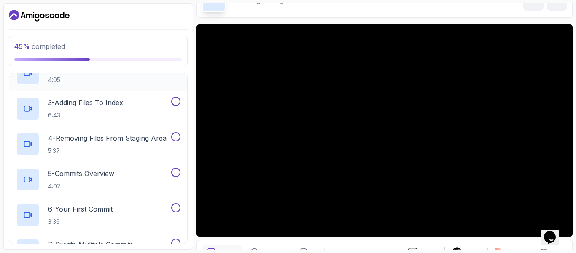
scroll to position [229, 0]
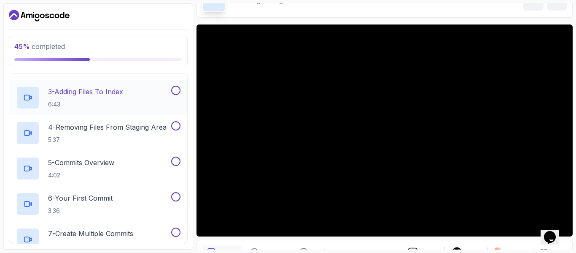
click at [175, 86] on button at bounding box center [175, 90] width 9 height 9
click at [175, 123] on button at bounding box center [175, 125] width 9 height 9
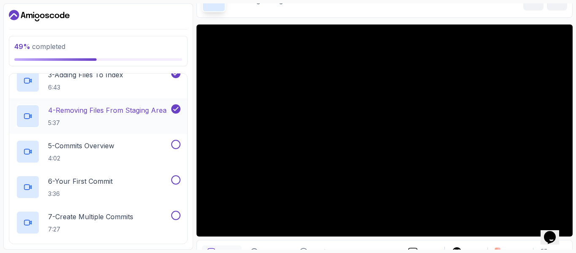
scroll to position [262, 0]
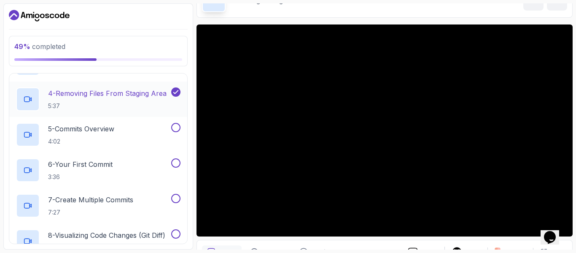
click at [175, 123] on button at bounding box center [175, 127] width 9 height 9
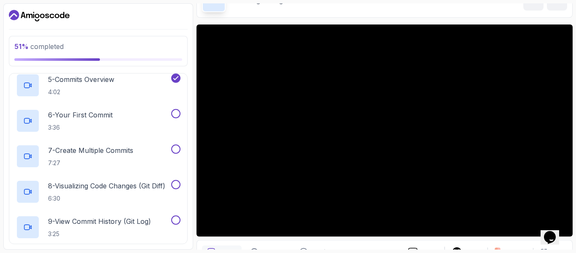
scroll to position [313, 0]
click at [175, 113] on button at bounding box center [175, 112] width 9 height 9
click at [176, 150] on button at bounding box center [175, 147] width 9 height 9
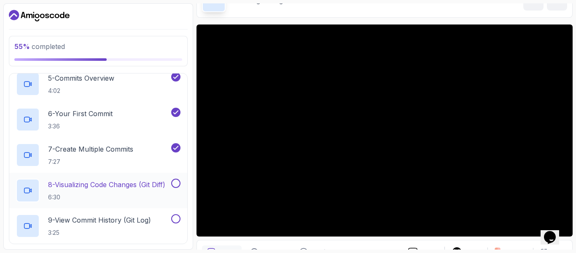
click at [173, 183] on button at bounding box center [175, 182] width 9 height 9
click at [175, 215] on button at bounding box center [175, 218] width 9 height 9
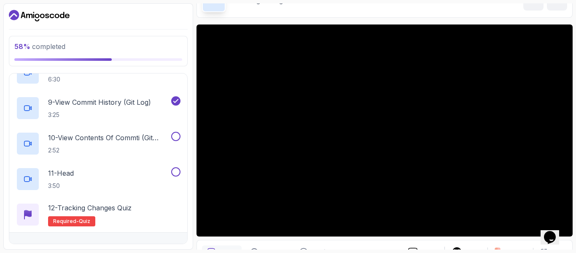
scroll to position [431, 0]
click at [175, 137] on button at bounding box center [175, 135] width 9 height 9
click at [176, 170] on button at bounding box center [175, 171] width 9 height 9
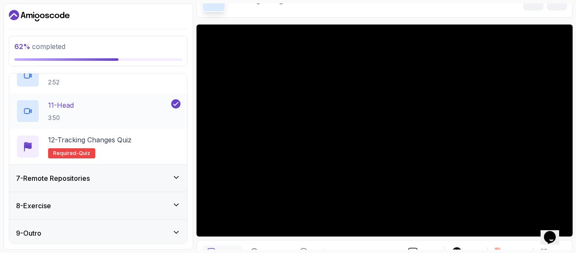
scroll to position [501, 0]
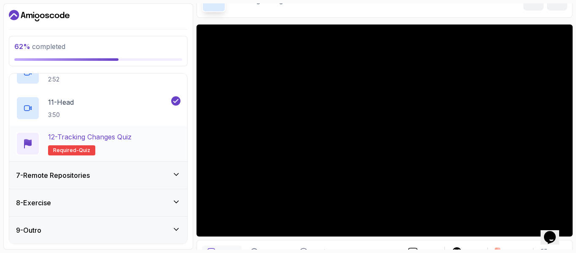
click at [114, 133] on p "12 - Tracking Changes Quiz" at bounding box center [89, 137] width 83 height 10
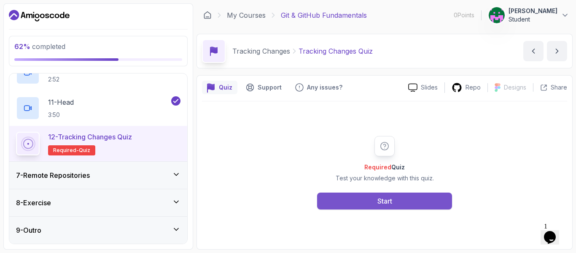
click at [349, 203] on button "Start" at bounding box center [384, 200] width 135 height 17
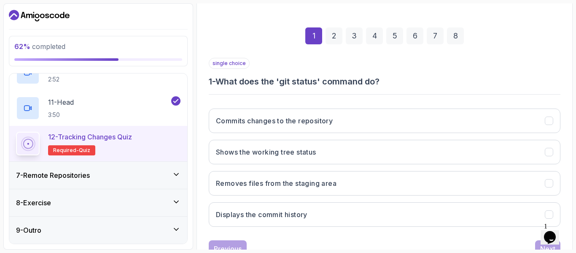
scroll to position [118, 0]
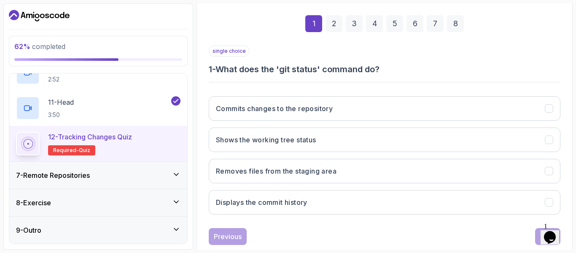
drag, startPoint x: 218, startPoint y: 68, endPoint x: 406, endPoint y: 57, distance: 187.6
click at [406, 57] on div "single choice 1 - What does the 'git status' command do?" at bounding box center [385, 61] width 352 height 30
copy h3 "What does the 'git status' command do?"
click at [406, 57] on div "single choice 1 - What does the 'git status' command do?" at bounding box center [385, 61] width 352 height 30
click at [456, 75] on div "single choice 1 - What does the 'git status' command do? Commits changes to the…" at bounding box center [385, 133] width 352 height 175
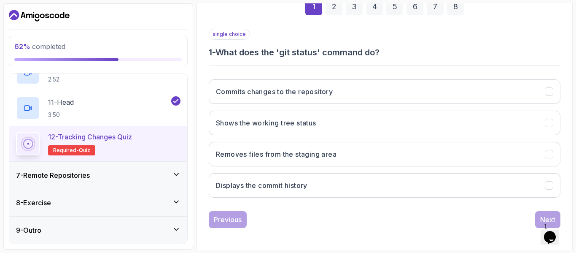
scroll to position [137, 0]
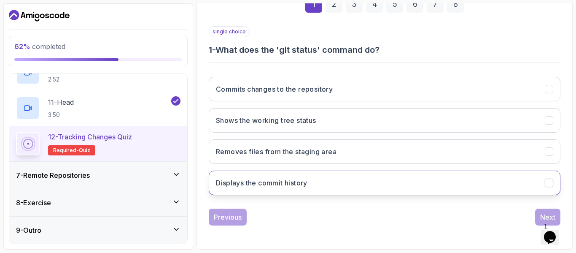
click at [364, 174] on button "Displays the commit history" at bounding box center [385, 182] width 352 height 24
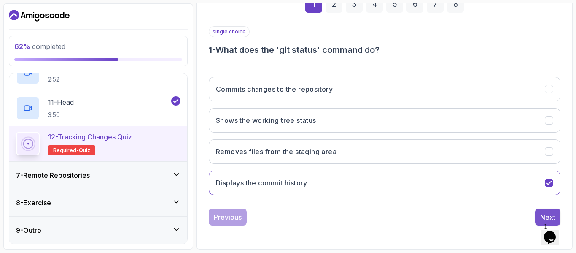
click at [541, 213] on div "Next" at bounding box center [547, 217] width 15 height 10
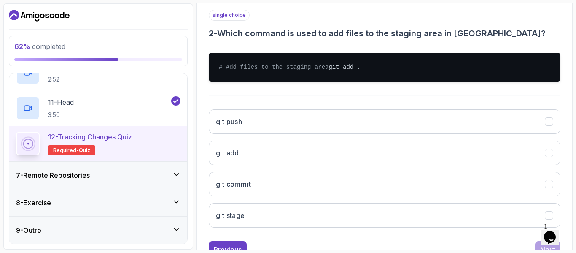
scroll to position [154, 0]
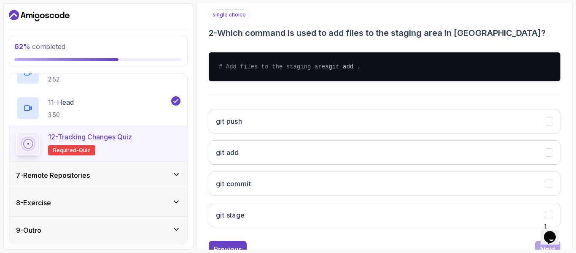
drag, startPoint x: 223, startPoint y: 31, endPoint x: 251, endPoint y: 75, distance: 51.9
click at [251, 75] on div "single choice 2 - Which command is used to add files to the staging area in Git…" at bounding box center [385, 121] width 352 height 224
copy div "Which command is used to add files to the staging area in Git? # Add files to t…"
click at [264, 81] on pre "# Add files to the staging area git add ." at bounding box center [385, 66] width 352 height 29
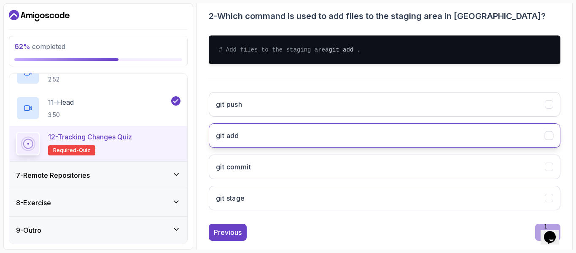
scroll to position [195, 0]
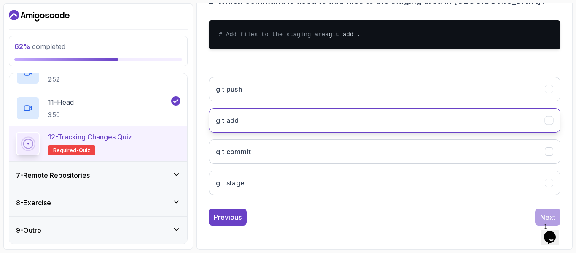
click at [342, 125] on button "git add" at bounding box center [385, 120] width 352 height 24
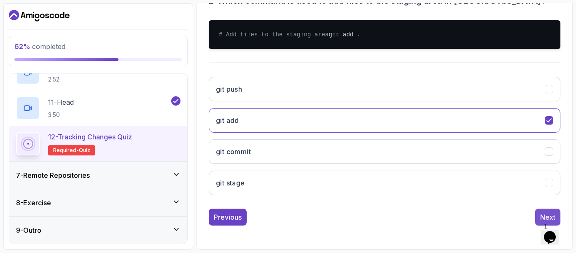
click at [537, 212] on button "Next" at bounding box center [547, 216] width 25 height 17
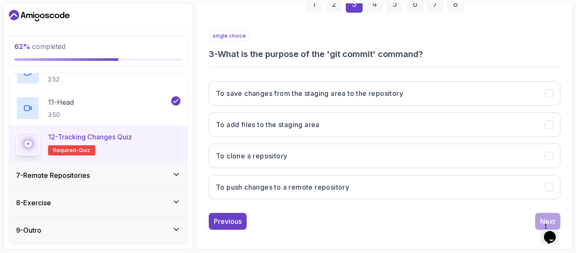
scroll to position [137, 0]
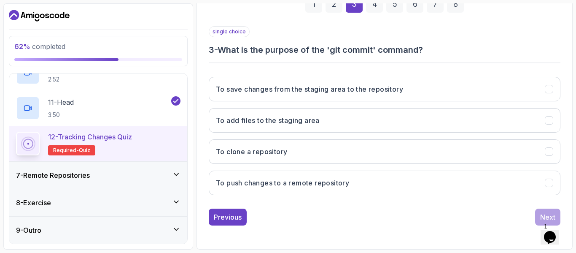
drag, startPoint x: 221, startPoint y: 51, endPoint x: 442, endPoint y: 56, distance: 221.4
click at [442, 56] on div "single choice 3 - What is the purpose of the 'git commit' command? To save chan…" at bounding box center [385, 113] width 352 height 175
copy div "single choice 3 -"
click at [442, 56] on div "single choice 3 - What is the purpose of the 'git commit' command? To save chan…" at bounding box center [385, 113] width 352 height 175
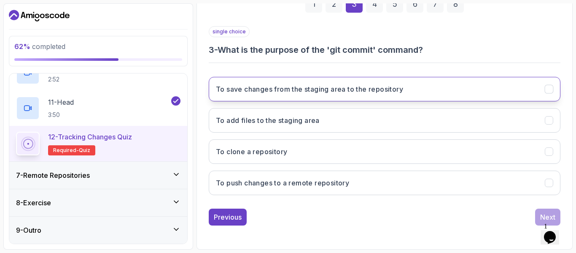
click at [349, 83] on button "To save changes from the staging area to the repository" at bounding box center [385, 89] width 352 height 24
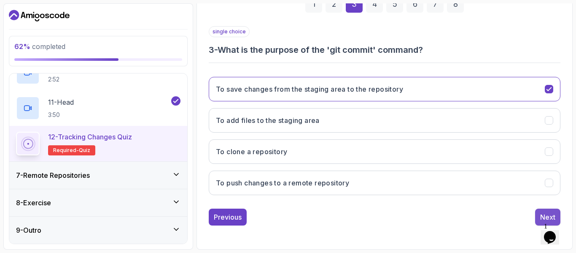
click at [541, 216] on div "Next" at bounding box center [547, 217] width 15 height 10
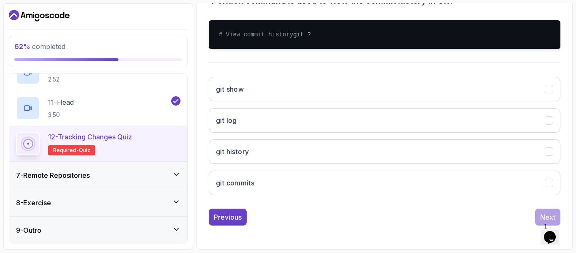
scroll to position [195, 0]
click at [443, 136] on div "git show git log git history git commits" at bounding box center [385, 136] width 352 height 132
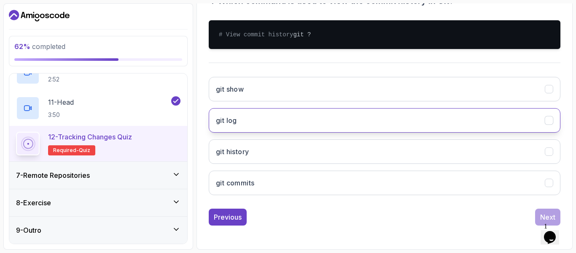
click at [444, 108] on button "git log" at bounding box center [385, 120] width 352 height 24
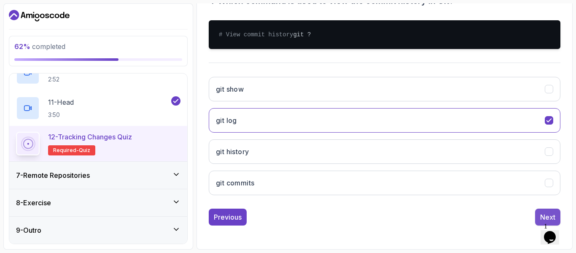
click at [543, 213] on div "Next" at bounding box center [547, 217] width 15 height 10
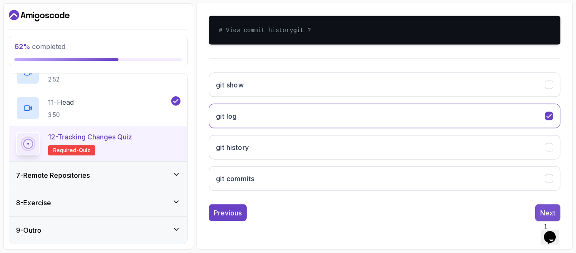
scroll to position [137, 0]
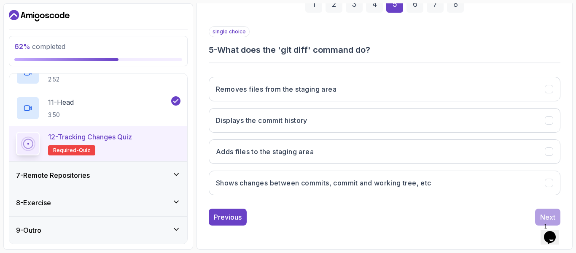
drag, startPoint x: 220, startPoint y: 50, endPoint x: 421, endPoint y: 44, distance: 201.6
click at [421, 44] on h3 "5 - What does the 'git diff' command do?" at bounding box center [385, 50] width 352 height 12
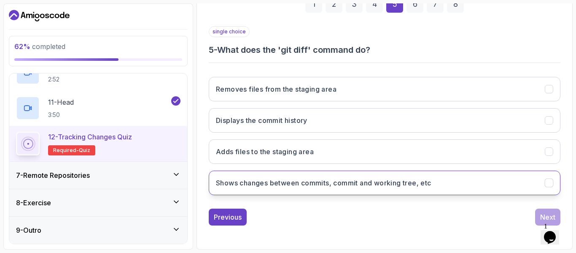
click at [353, 175] on button "Shows changes between commits, commit and working tree, etc" at bounding box center [385, 182] width 352 height 24
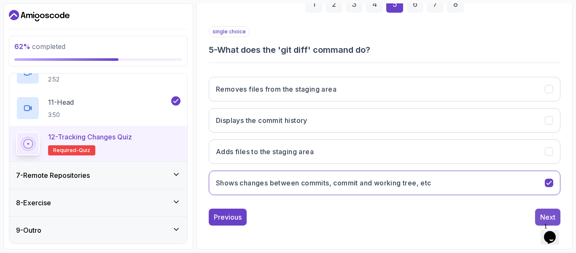
click at [543, 218] on div "Next" at bounding box center [547, 217] width 15 height 10
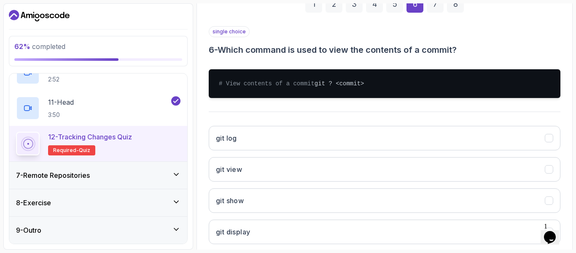
drag, startPoint x: 223, startPoint y: 49, endPoint x: 269, endPoint y: 97, distance: 65.6
click at [269, 97] on div "single choice 6 - Which command is used to view the contents of a commit? # Vie…" at bounding box center [385, 138] width 352 height 224
click at [269, 97] on pre "# View contents of a commit git ? <commit>" at bounding box center [385, 83] width 352 height 29
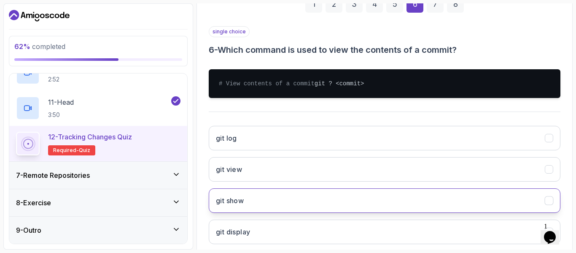
click at [291, 205] on button "git show" at bounding box center [385, 200] width 352 height 24
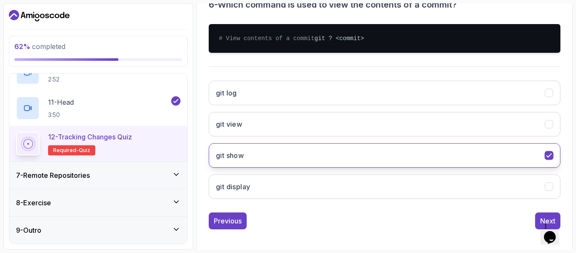
scroll to position [195, 0]
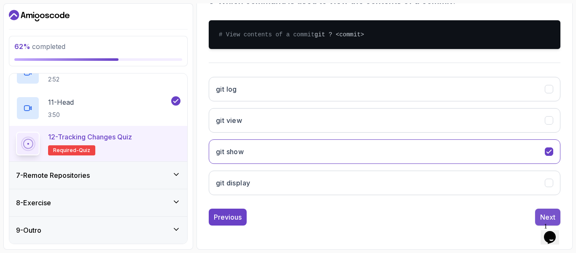
click at [541, 210] on button "Next" at bounding box center [547, 216] width 25 height 17
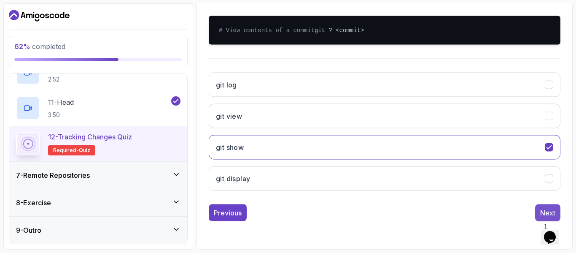
scroll to position [149, 0]
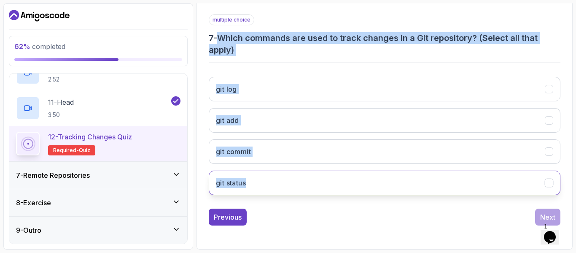
drag, startPoint x: 222, startPoint y: 38, endPoint x: 280, endPoint y: 176, distance: 150.1
click at [280, 176] on div "multiple choice 7 - Which commands are used to track changes in a Git repositor…" at bounding box center [385, 107] width 352 height 187
click at [280, 176] on button "git status" at bounding box center [385, 182] width 352 height 24
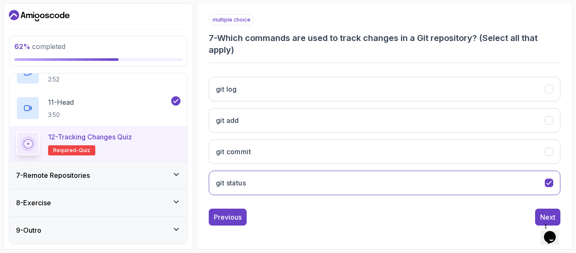
click at [260, 16] on div "multiple choice 7 - Which commands are used to track changes in a Git repositor…" at bounding box center [385, 34] width 352 height 41
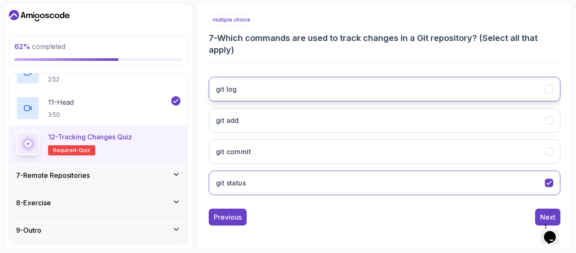
click at [321, 91] on button "git log" at bounding box center [385, 89] width 352 height 24
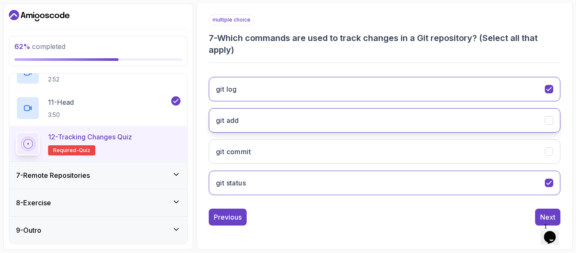
click at [336, 127] on button "git add" at bounding box center [385, 120] width 352 height 24
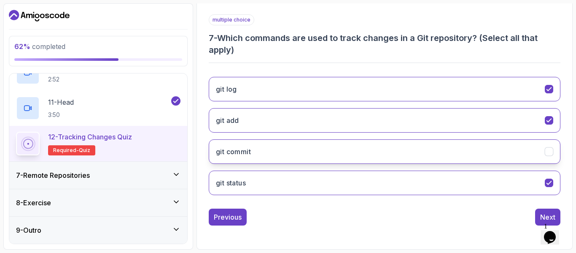
click at [424, 153] on button "git commit" at bounding box center [385, 151] width 352 height 24
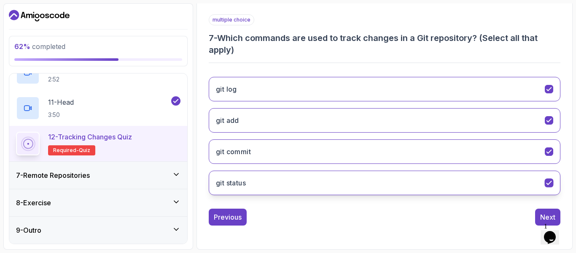
click at [420, 187] on button "git status" at bounding box center [385, 182] width 352 height 24
click at [327, 188] on button "git status" at bounding box center [385, 182] width 352 height 24
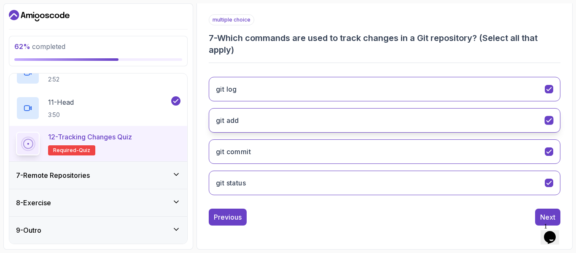
click at [341, 122] on button "git add" at bounding box center [385, 120] width 352 height 24
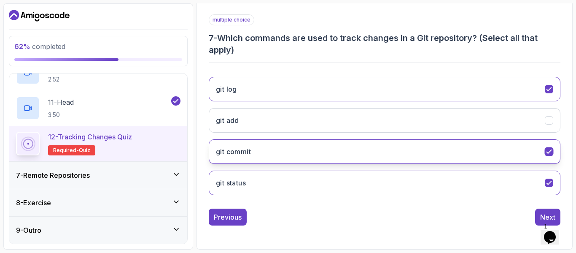
click at [351, 150] on button "git commit" at bounding box center [385, 151] width 352 height 24
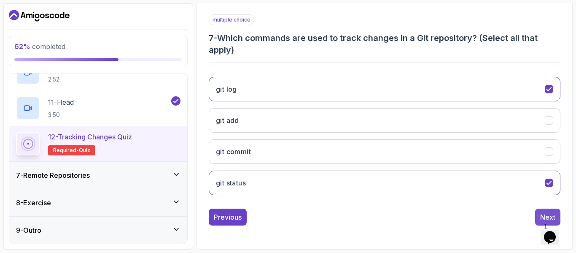
click at [544, 215] on div "Next" at bounding box center [547, 217] width 15 height 10
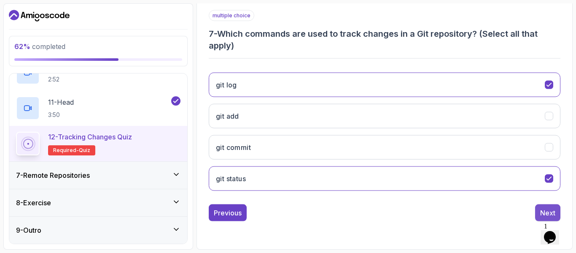
scroll to position [137, 0]
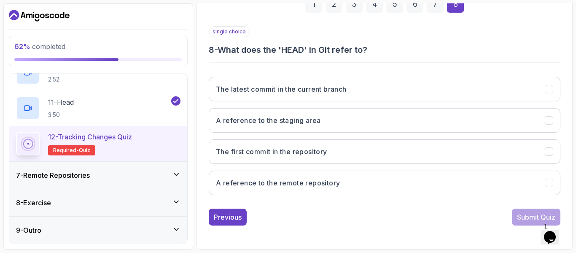
drag, startPoint x: 220, startPoint y: 46, endPoint x: 397, endPoint y: 42, distance: 177.1
click at [397, 42] on div "single choice 8 - What does the 'HEAD' in Git refer to?" at bounding box center [385, 41] width 352 height 30
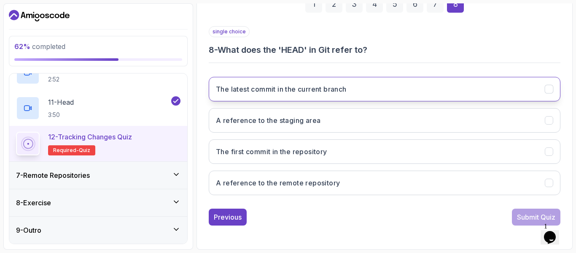
click at [356, 90] on button "The latest commit in the current branch" at bounding box center [385, 89] width 352 height 24
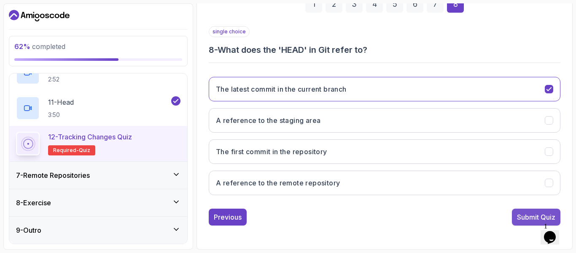
click at [522, 212] on div "Submit Quiz" at bounding box center [536, 217] width 38 height 10
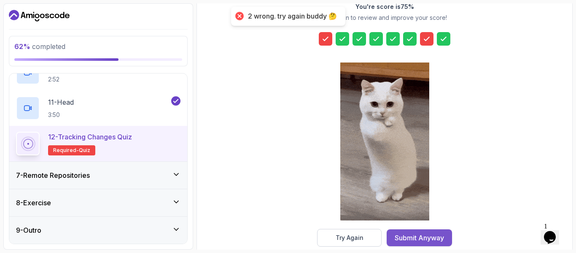
click at [416, 236] on div "Submit Anyway" at bounding box center [419, 237] width 49 height 10
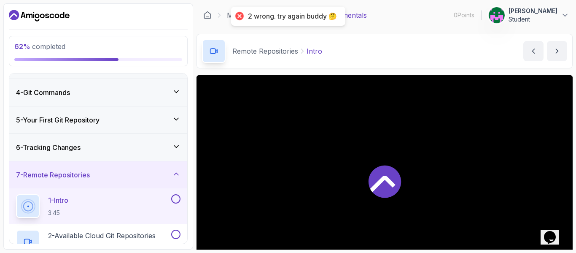
click at [416, 236] on div at bounding box center [385, 181] width 376 height 212
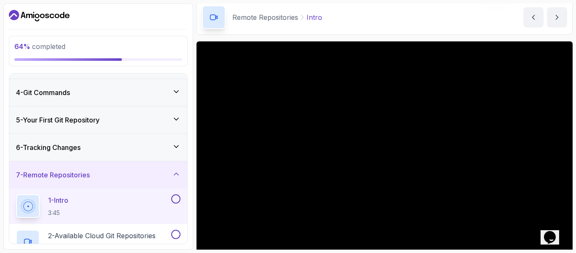
scroll to position [51, 0]
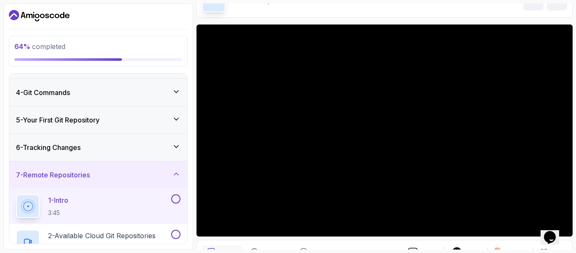
click at [150, 147] on div "6 - Tracking Changes" at bounding box center [98, 147] width 164 height 10
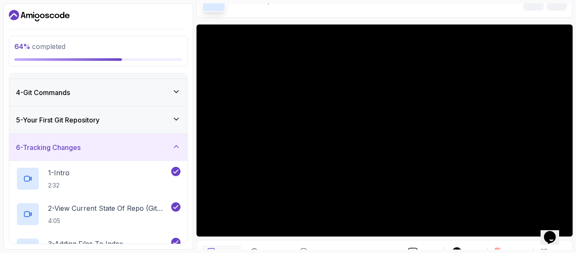
click at [150, 147] on div "6 - Tracking Changes" at bounding box center [98, 147] width 164 height 10
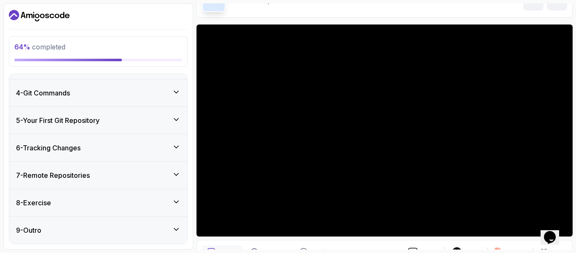
click at [161, 175] on div "7 - Remote Repositories" at bounding box center [98, 175] width 164 height 10
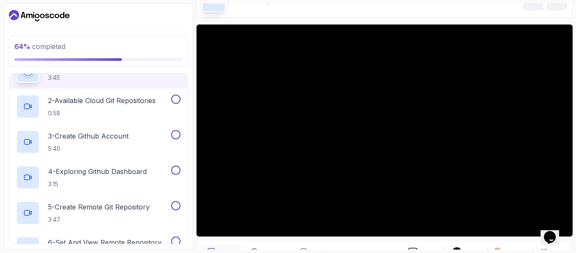
scroll to position [195, 0]
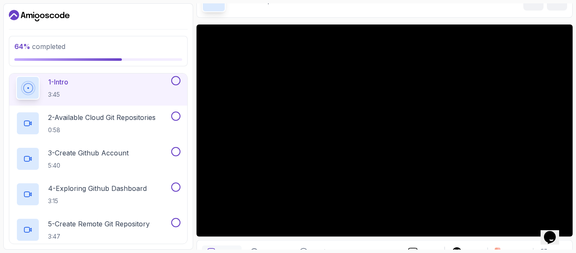
click at [174, 81] on button at bounding box center [175, 80] width 9 height 9
click at [175, 116] on button at bounding box center [175, 115] width 9 height 9
click at [176, 152] on button at bounding box center [175, 151] width 9 height 9
click at [175, 188] on button at bounding box center [175, 186] width 9 height 9
click at [177, 220] on button at bounding box center [175, 222] width 9 height 9
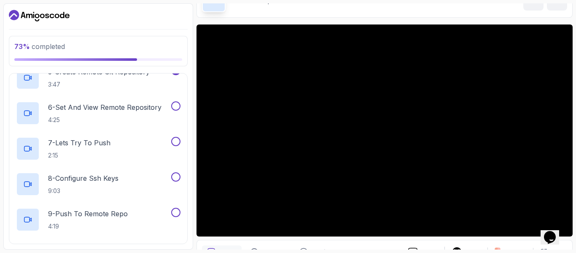
scroll to position [363, 0]
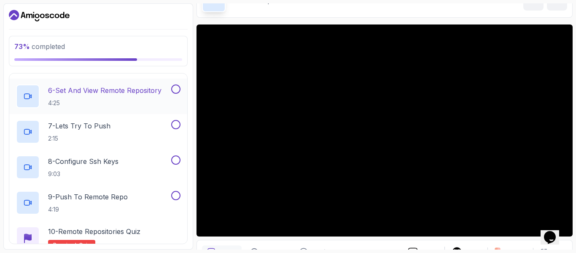
click at [172, 88] on button at bounding box center [175, 88] width 9 height 9
click at [176, 125] on button at bounding box center [175, 124] width 9 height 9
click at [173, 160] on button at bounding box center [175, 159] width 9 height 9
click at [177, 197] on button at bounding box center [175, 195] width 9 height 9
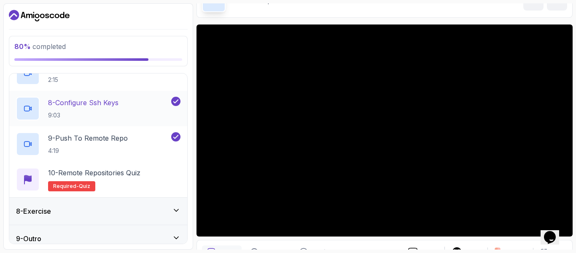
scroll to position [431, 0]
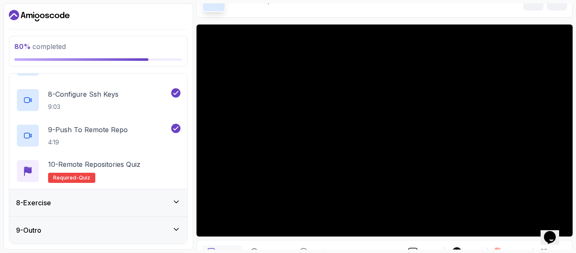
click at [162, 196] on div "8 - Exercise" at bounding box center [98, 202] width 178 height 27
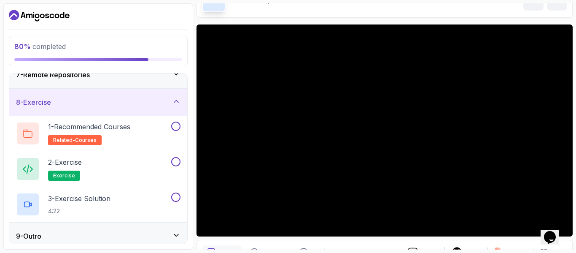
scroll to position [183, 0]
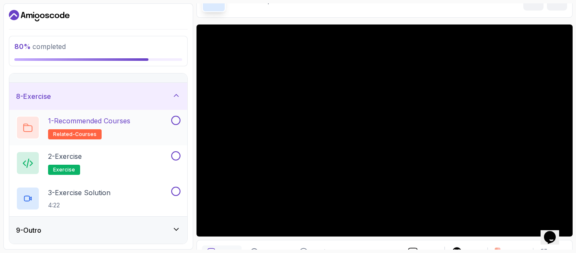
click at [176, 123] on button at bounding box center [175, 120] width 9 height 9
click at [175, 156] on button at bounding box center [175, 155] width 9 height 9
click at [175, 191] on button at bounding box center [175, 190] width 9 height 9
click at [178, 222] on div "9 - Outro" at bounding box center [98, 229] width 178 height 27
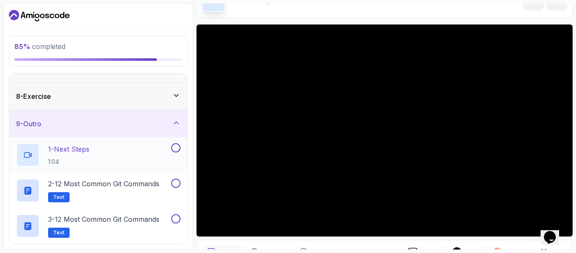
click at [177, 147] on button at bounding box center [175, 147] width 9 height 9
click at [175, 186] on button at bounding box center [175, 182] width 9 height 9
click at [175, 221] on button at bounding box center [175, 218] width 9 height 9
click at [170, 123] on div "9 - Outro" at bounding box center [98, 123] width 164 height 10
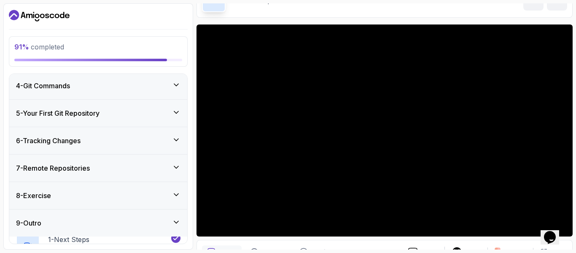
scroll to position [77, 0]
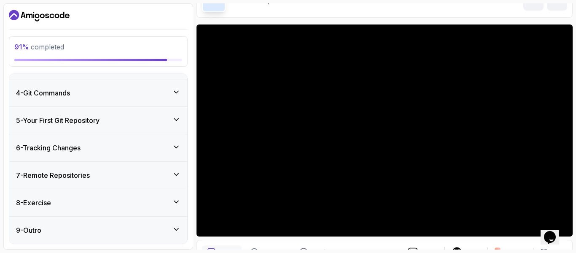
click at [170, 171] on div "7 - Remote Repositories" at bounding box center [98, 175] width 164 height 10
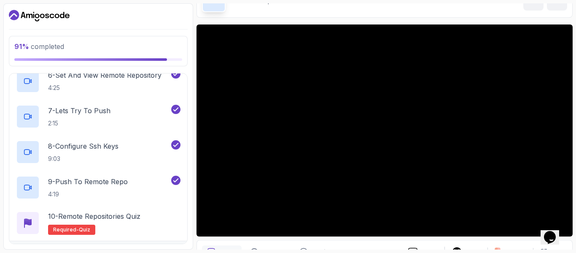
scroll to position [431, 0]
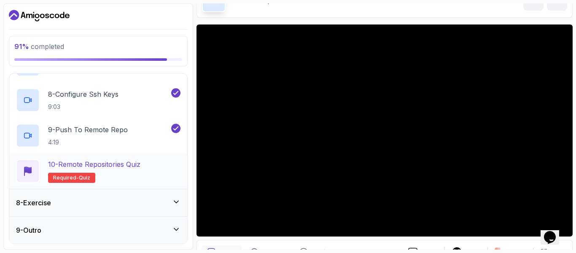
click at [140, 169] on p "10 - Remote Repositories Quiz" at bounding box center [94, 164] width 92 height 10
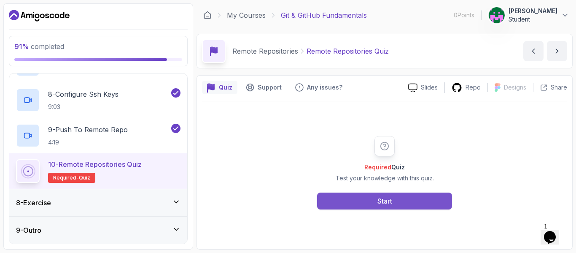
click at [335, 203] on button "Start" at bounding box center [384, 200] width 135 height 17
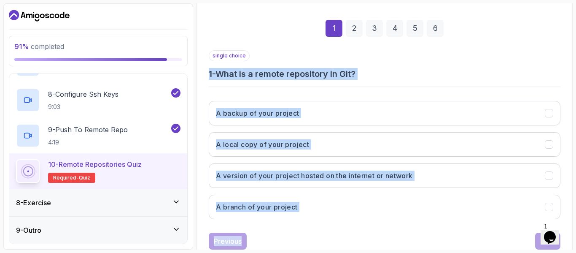
scroll to position [137, 0]
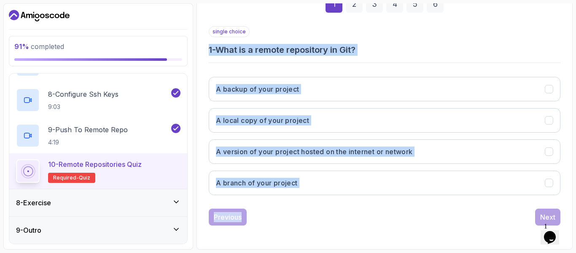
drag, startPoint x: 198, startPoint y: 107, endPoint x: 337, endPoint y: 248, distance: 198.0
click at [337, 248] on div "Quiz Support Any issues? Slides Repo Designs Design not available Share 1 2 3 4…" at bounding box center [385, 94] width 376 height 312
click at [346, 214] on div "Previous Next" at bounding box center [385, 216] width 352 height 17
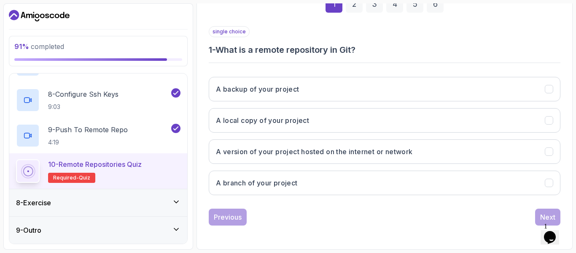
click at [318, 165] on div "A backup of your project A local copy of your project A version of your project…" at bounding box center [385, 136] width 352 height 132
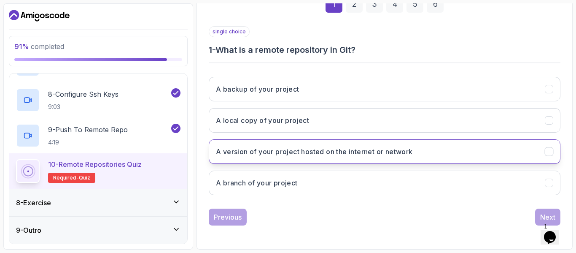
click at [325, 151] on h3 "A version of your project hosted on the internet or network" at bounding box center [314, 151] width 197 height 10
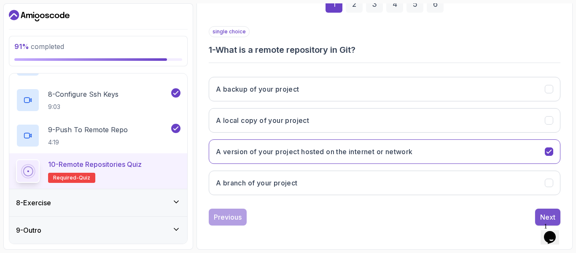
click at [540, 215] on div "Next" at bounding box center [547, 217] width 15 height 10
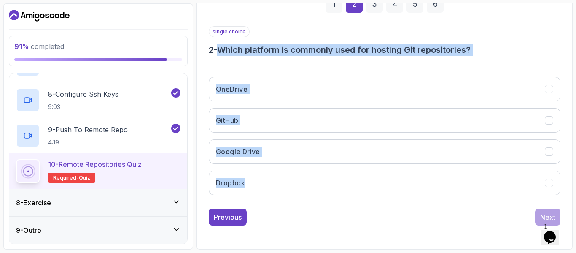
drag, startPoint x: 223, startPoint y: 50, endPoint x: 262, endPoint y: 197, distance: 152.3
click at [262, 197] on div "single choice 2 - Which platform is commonly used for hosting Git repositories?…" at bounding box center [385, 113] width 352 height 175
click at [262, 197] on div "OneDrive GitHub Google Drive Dropbox" at bounding box center [385, 136] width 352 height 132
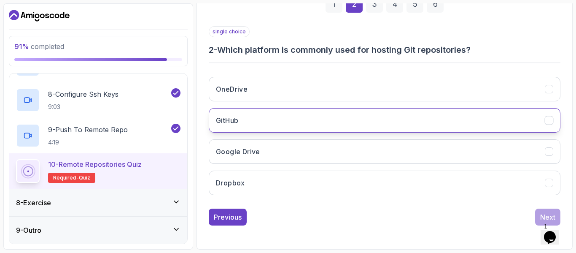
click at [285, 118] on button "GitHub" at bounding box center [385, 120] width 352 height 24
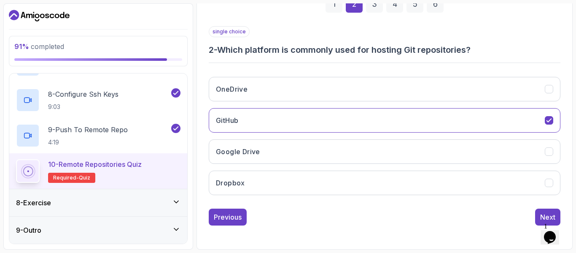
click at [532, 213] on div "Previous Next" at bounding box center [385, 216] width 352 height 17
click at [538, 213] on button "Next" at bounding box center [547, 216] width 25 height 17
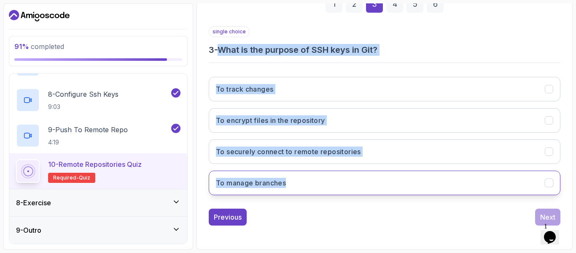
drag, startPoint x: 223, startPoint y: 49, endPoint x: 300, endPoint y: 188, distance: 158.9
click at [300, 188] on div "single choice 3 - What is the purpose of SSH keys in Git? To track changes To e…" at bounding box center [385, 113] width 352 height 175
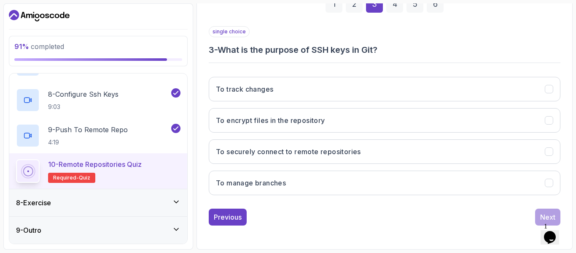
click at [302, 205] on div "single choice 3 - What is the purpose of SSH keys in Git? To track changes To e…" at bounding box center [385, 125] width 352 height 199
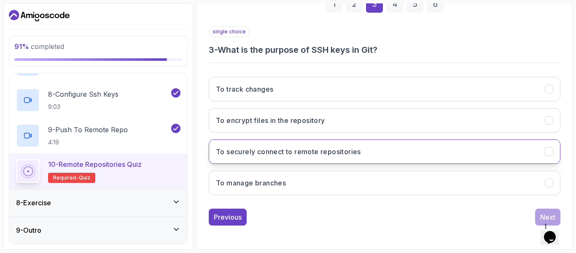
click at [322, 156] on h3 "To securely connect to remote repositories" at bounding box center [288, 151] width 145 height 10
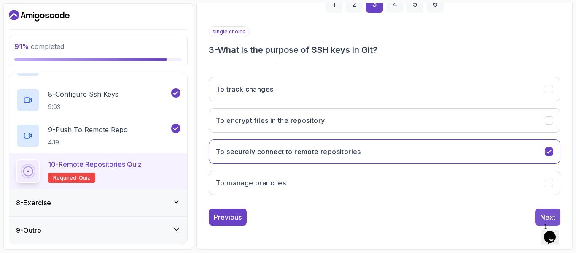
click at [539, 211] on button "Next" at bounding box center [547, 216] width 25 height 17
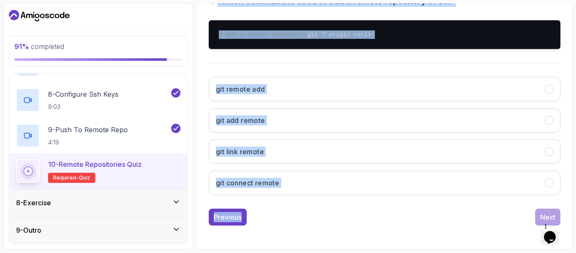
scroll to position [195, 0]
drag, startPoint x: 222, startPoint y: 50, endPoint x: 295, endPoint y: 242, distance: 205.7
click at [295, 243] on div "1 2 3 4 5 6 single choice 4 - Which command is used to add a remote repository …" at bounding box center [384, 79] width 365 height 329
click at [274, 201] on div "git remote add git add remote git link remote git connect remote" at bounding box center [385, 136] width 352 height 132
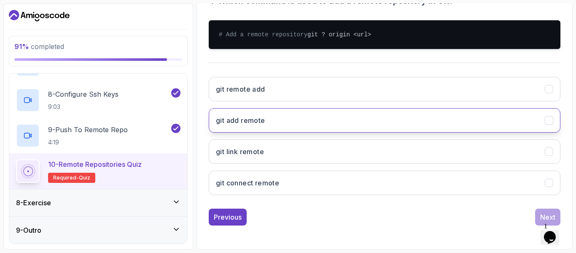
click at [266, 110] on button "git add remote" at bounding box center [385, 120] width 352 height 24
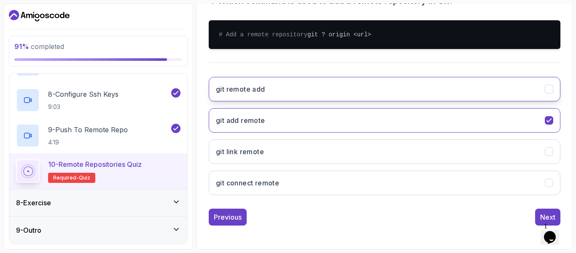
click at [267, 79] on button "git remote add" at bounding box center [385, 89] width 352 height 24
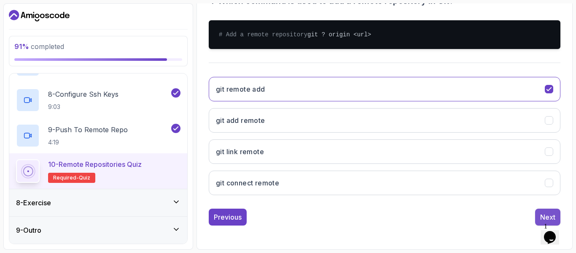
click at [541, 211] on button "Next" at bounding box center [547, 216] width 25 height 17
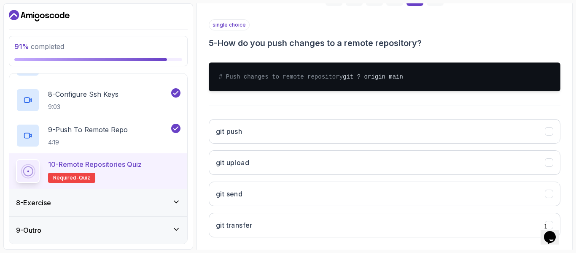
scroll to position [161, 0]
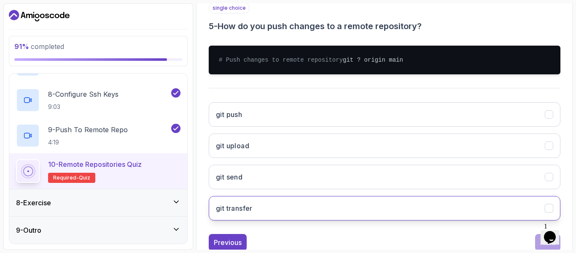
drag, startPoint x: 221, startPoint y: 40, endPoint x: 253, endPoint y: 209, distance: 172.3
click at [253, 209] on div "single choice 5 - How do you push changes to a remote repository? # Push change…" at bounding box center [385, 115] width 352 height 224
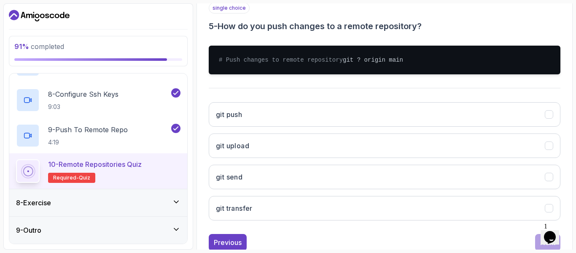
click at [331, 108] on div "git push git upload git send git transfer" at bounding box center [385, 161] width 352 height 132
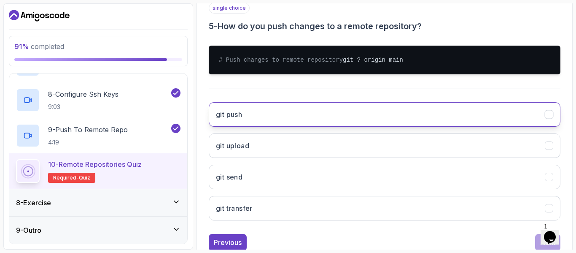
click at [278, 122] on button "git push" at bounding box center [385, 114] width 352 height 24
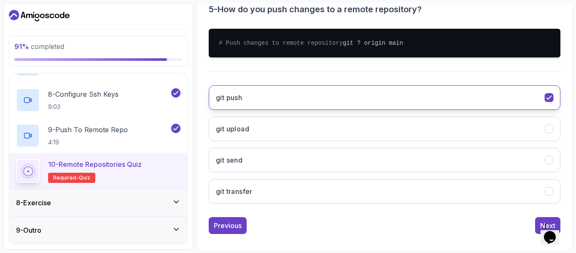
scroll to position [195, 0]
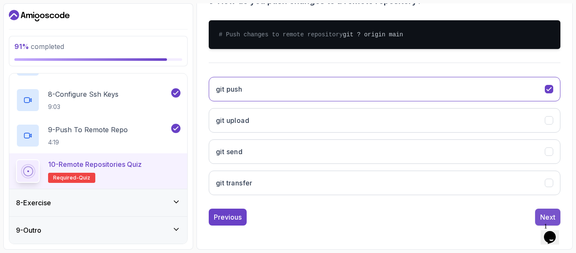
click at [537, 216] on button "Next" at bounding box center [547, 216] width 25 height 17
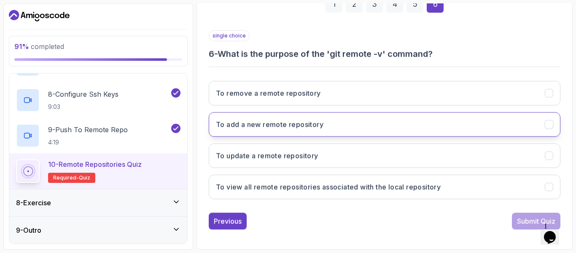
scroll to position [137, 0]
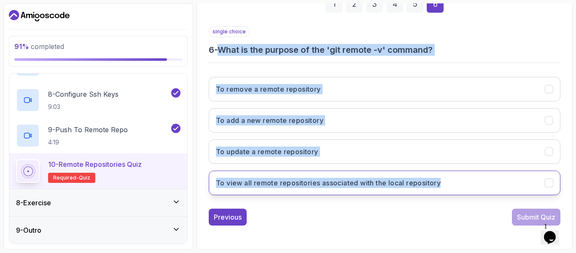
drag, startPoint x: 221, startPoint y: 50, endPoint x: 452, endPoint y: 186, distance: 267.3
click at [452, 186] on div "single choice 6 - What is the purpose of the 'git remote -v' command? To remove…" at bounding box center [385, 113] width 352 height 175
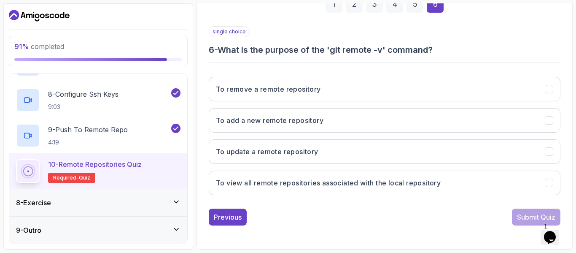
click at [408, 218] on div "Previous Submit Quiz" at bounding box center [385, 216] width 352 height 17
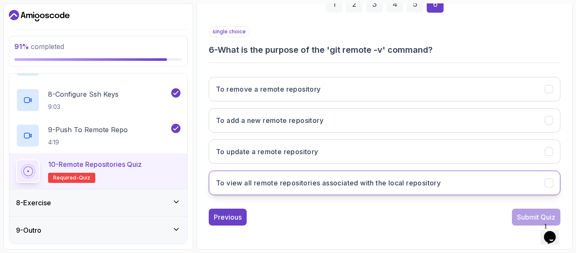
click at [328, 183] on h3 "To view all remote repositories associated with the local repository" at bounding box center [328, 183] width 225 height 10
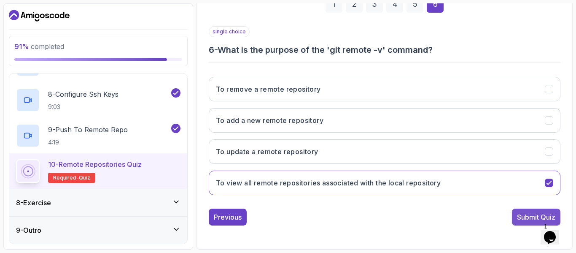
click at [529, 215] on div "Submit Quiz" at bounding box center [536, 217] width 38 height 10
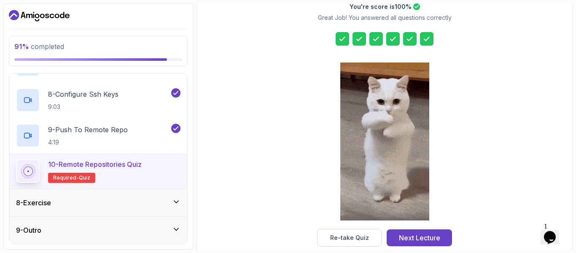
click at [108, 203] on div "8 - Exercise" at bounding box center [98, 202] width 164 height 10
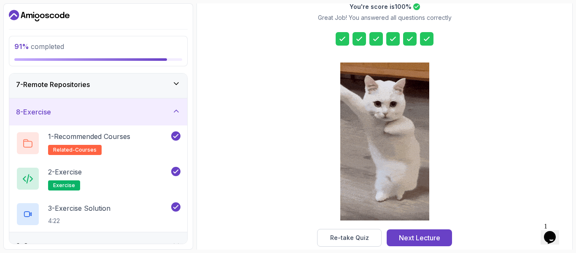
scroll to position [166, 0]
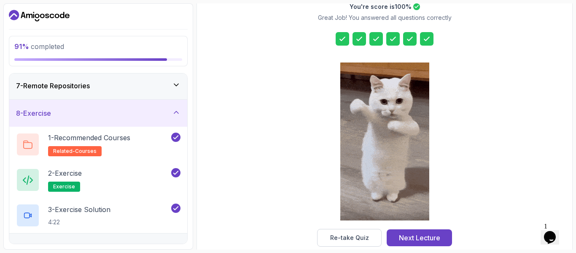
click at [143, 109] on div "8 - Exercise" at bounding box center [98, 113] width 164 height 10
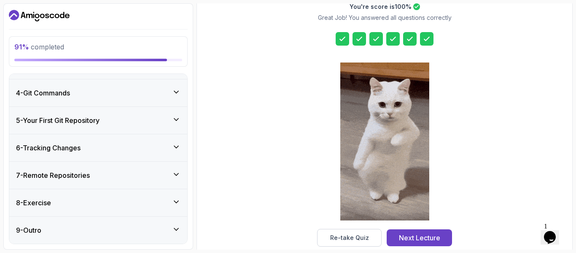
scroll to position [77, 0]
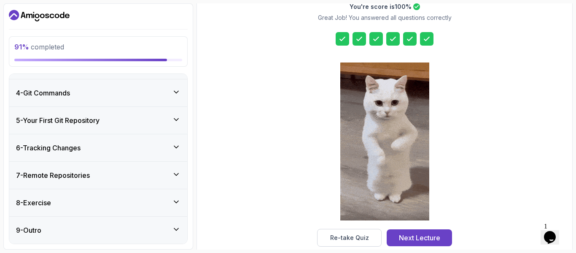
click at [167, 225] on div "9 - Outro" at bounding box center [98, 230] width 164 height 10
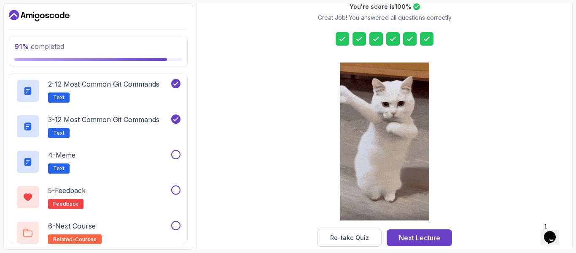
scroll to position [289, 0]
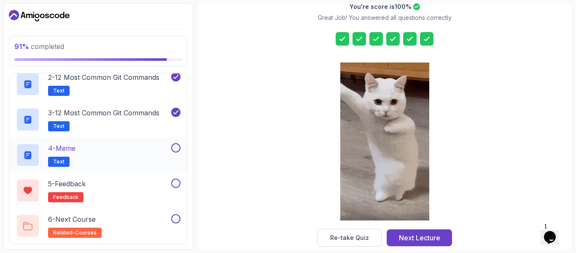
click at [174, 144] on button at bounding box center [175, 147] width 9 height 9
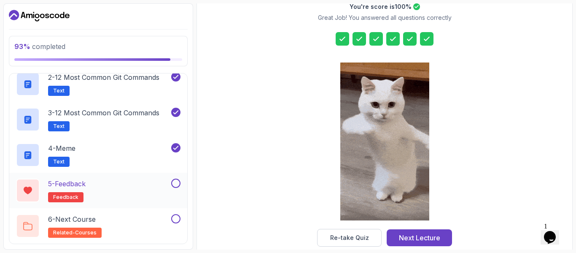
click at [176, 183] on button at bounding box center [175, 182] width 9 height 9
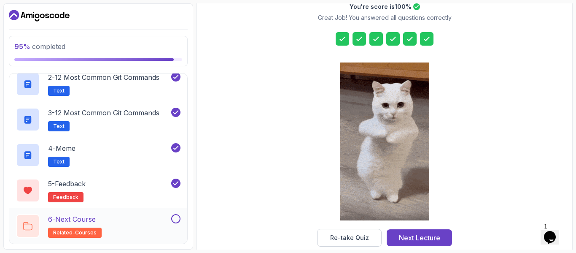
click at [175, 217] on button at bounding box center [175, 218] width 9 height 9
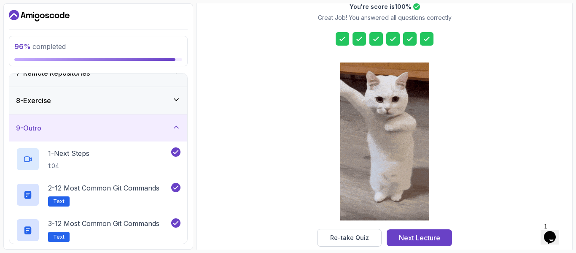
scroll to position [171, 0]
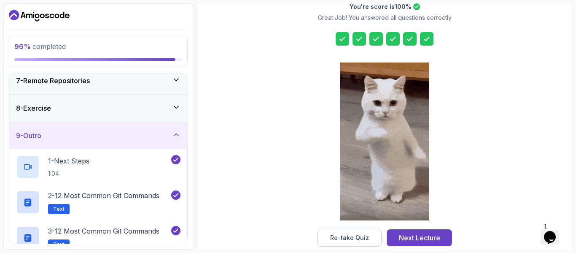
click at [154, 132] on div "9 - Outro" at bounding box center [98, 135] width 164 height 10
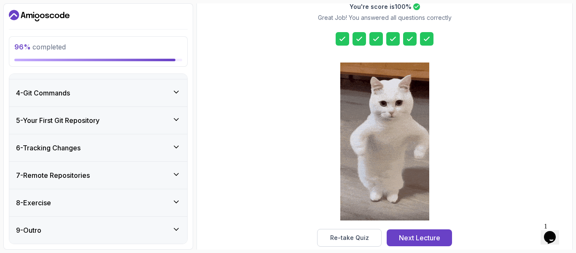
scroll to position [77, 0]
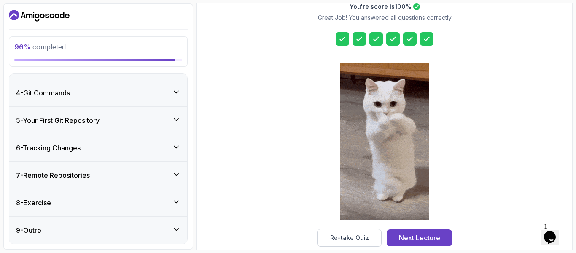
click at [179, 102] on div "4 - Git Commands" at bounding box center [98, 92] width 178 height 27
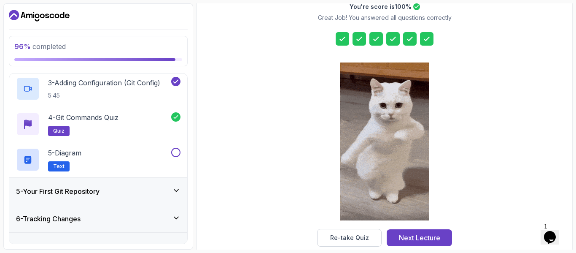
scroll to position [195, 0]
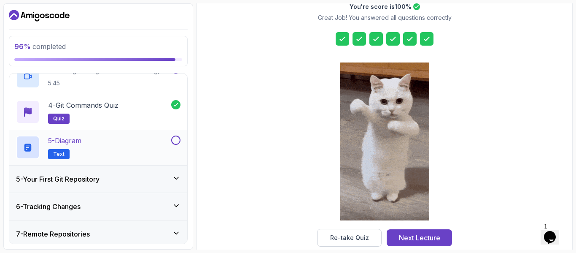
click at [174, 141] on button at bounding box center [175, 139] width 9 height 9
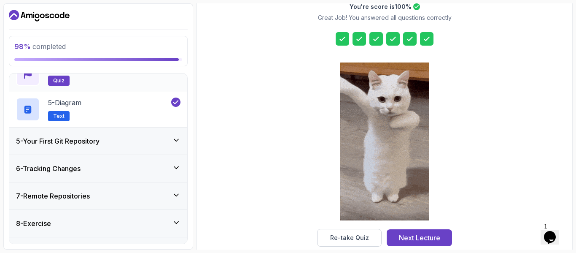
scroll to position [253, 0]
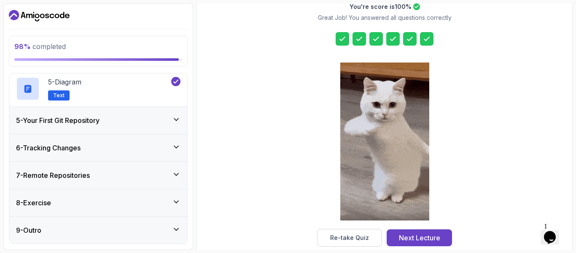
click at [174, 112] on div "5 - Your First Git Repository" at bounding box center [98, 120] width 178 height 27
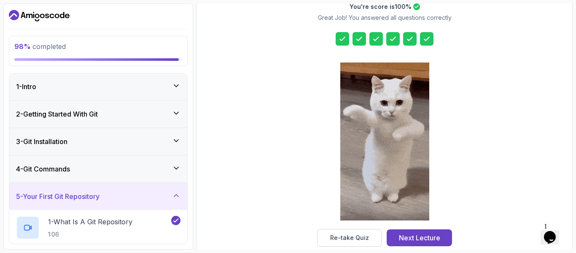
scroll to position [0, 0]
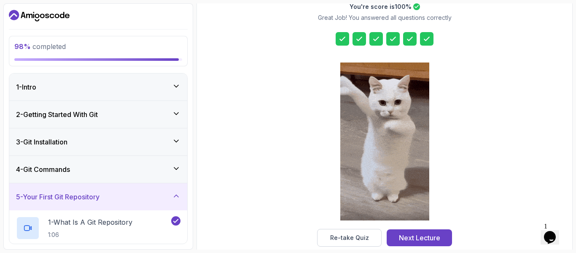
click at [157, 90] on div "1 - Intro" at bounding box center [98, 87] width 164 height 10
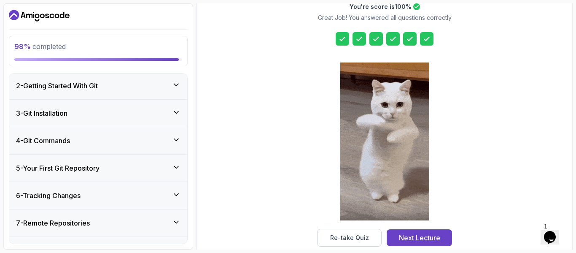
click at [157, 90] on div "2 - Getting Started With Git" at bounding box center [98, 86] width 164 height 10
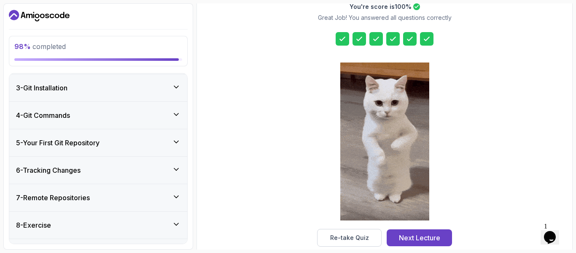
scroll to position [214, 0]
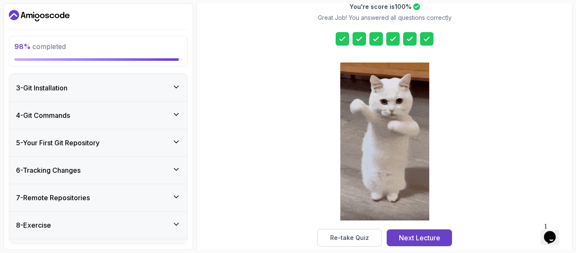
click at [157, 90] on div "3 - Git Installation" at bounding box center [98, 88] width 164 height 10
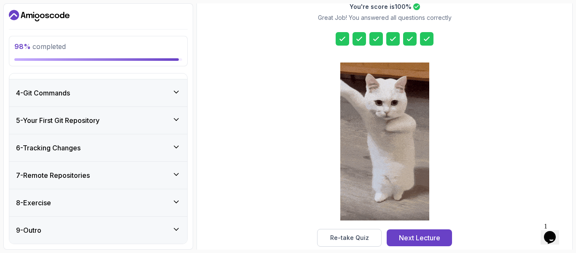
click at [157, 90] on div "4 - Git Commands" at bounding box center [98, 93] width 164 height 10
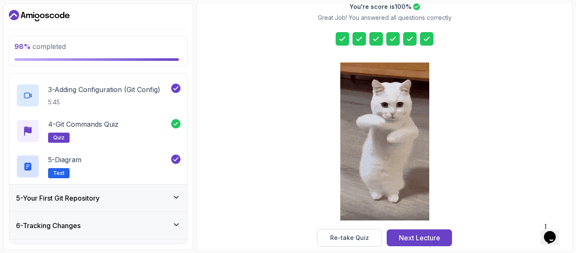
scroll to position [253, 0]
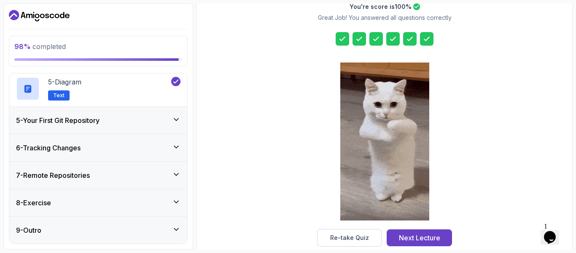
click at [157, 116] on div "5 - Your First Git Repository" at bounding box center [98, 120] width 164 height 10
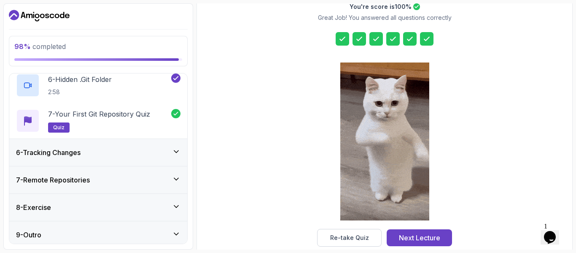
scroll to position [324, 0]
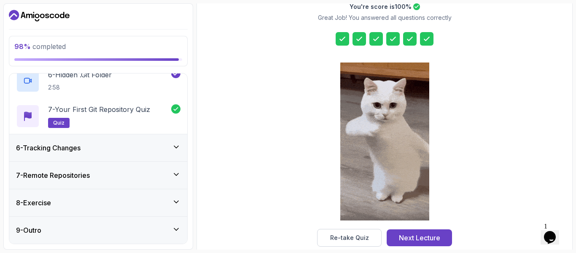
click at [153, 152] on div "6 - Tracking Changes" at bounding box center [98, 148] width 164 height 10
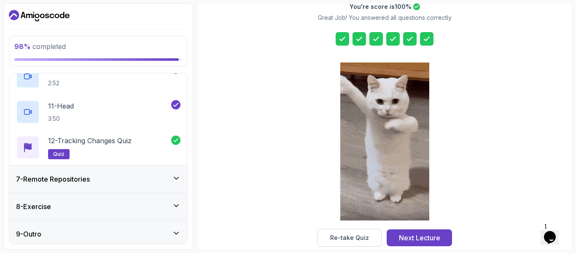
scroll to position [501, 0]
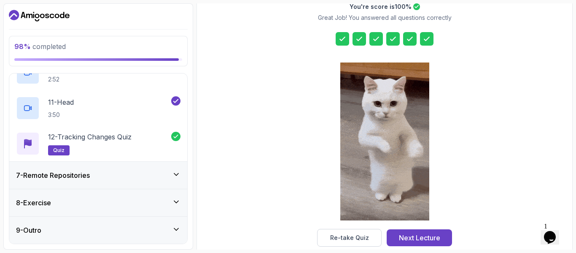
click at [159, 170] on div "7 - Remote Repositories" at bounding box center [98, 175] width 164 height 10
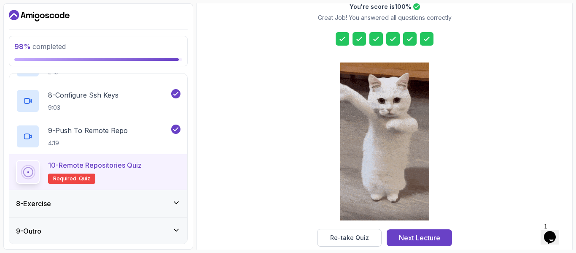
scroll to position [431, 0]
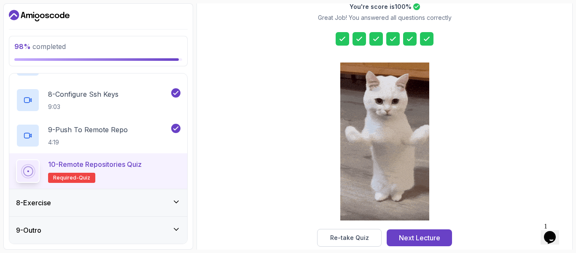
click at [159, 170] on div "10 - Remote Repositories Quiz Required- quiz" at bounding box center [98, 171] width 164 height 24
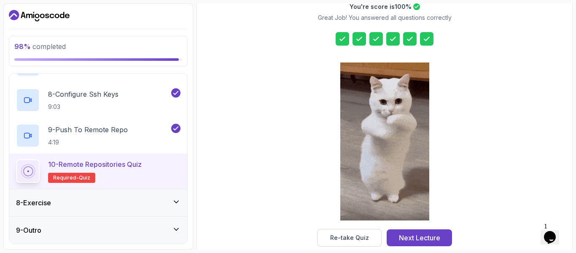
click at [127, 168] on p "10 - Remote Repositories Quiz" at bounding box center [95, 164] width 94 height 10
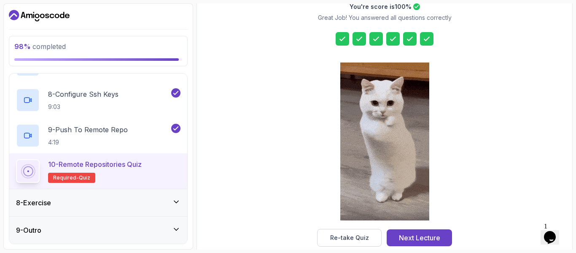
click at [75, 172] on p "Required- quiz" at bounding box center [71, 177] width 47 height 10
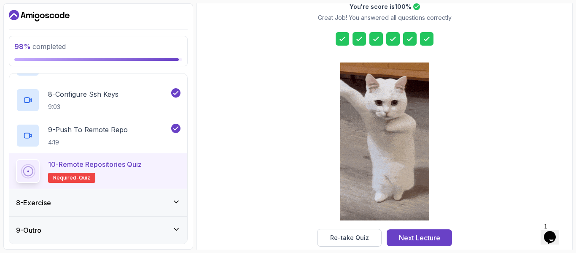
click at [120, 162] on p "10 - Remote Repositories Quiz" at bounding box center [95, 164] width 94 height 10
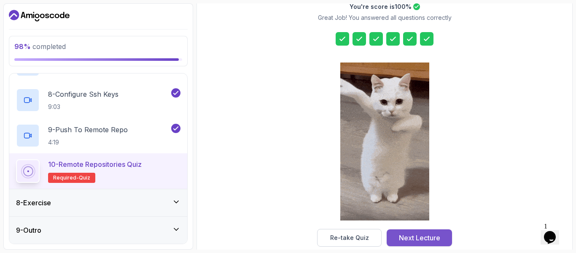
click at [408, 241] on div "Next Lecture" at bounding box center [419, 237] width 41 height 10
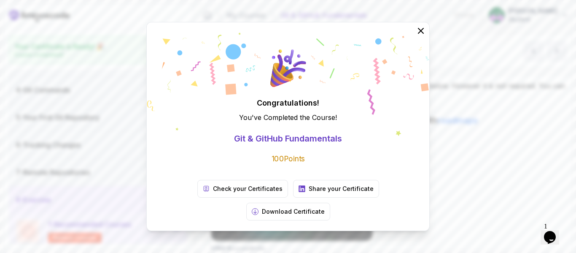
scroll to position [14, 0]
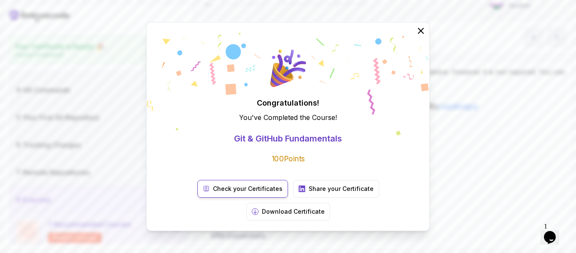
click at [224, 193] on p "Check your Certificates" at bounding box center [248, 188] width 70 height 8
click at [330, 202] on button "Download Certificate" at bounding box center [288, 211] width 84 height 18
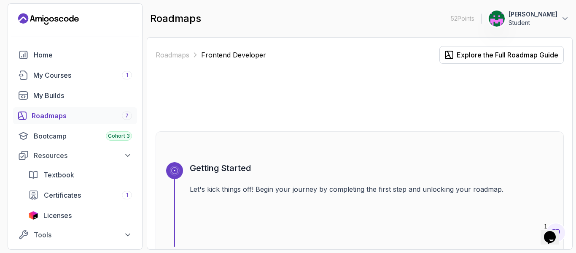
click at [361, 83] on div at bounding box center [360, 97] width 408 height 40
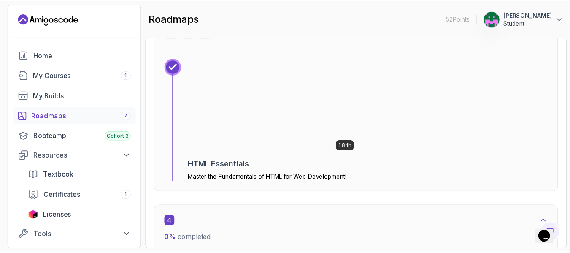
scroll to position [1046, 0]
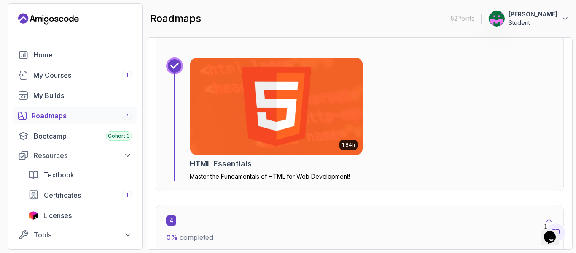
click at [275, 112] on img at bounding box center [276, 107] width 181 height 102
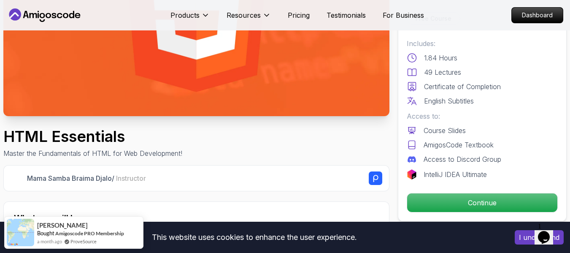
scroll to position [169, 0]
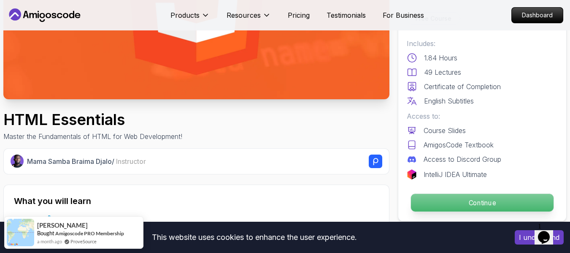
click at [453, 195] on p "Continue" at bounding box center [482, 203] width 143 height 18
click at [436, 203] on p "Continue" at bounding box center [482, 203] width 143 height 18
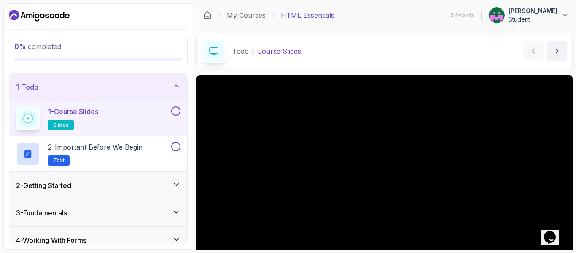
click at [178, 113] on button at bounding box center [175, 110] width 9 height 9
click at [175, 146] on button at bounding box center [175, 146] width 9 height 9
click at [162, 76] on div "1 - Todo" at bounding box center [98, 86] width 178 height 27
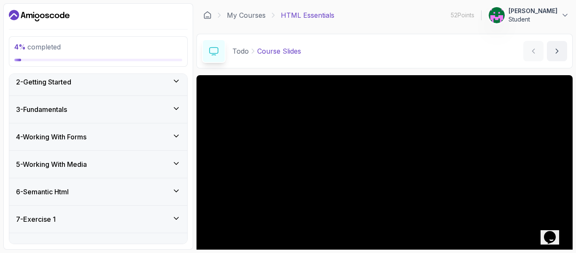
scroll to position [34, 0]
click at [166, 79] on div "2 - Getting Started" at bounding box center [98, 81] width 164 height 10
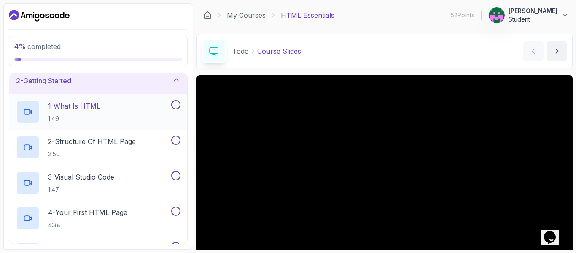
click at [177, 105] on button at bounding box center [175, 104] width 9 height 9
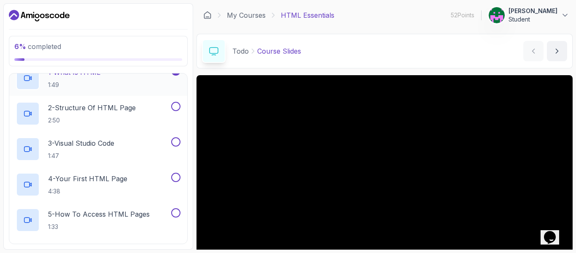
scroll to position [84, 0]
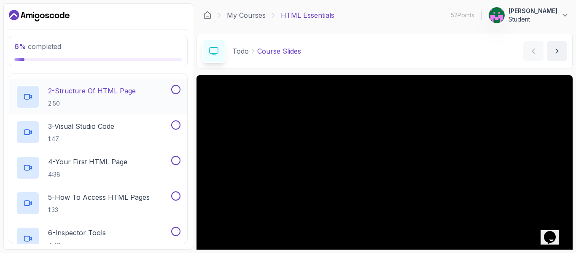
click at [174, 89] on button at bounding box center [175, 89] width 9 height 9
click at [176, 124] on button at bounding box center [175, 124] width 9 height 9
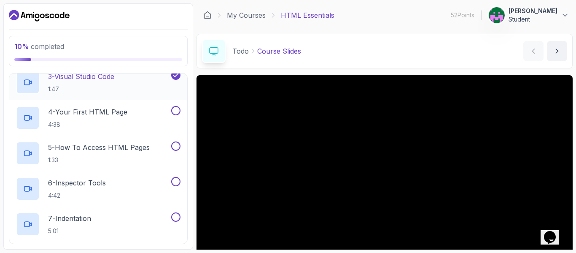
scroll to position [135, 0]
click at [175, 112] on button at bounding box center [175, 109] width 9 height 9
click at [176, 148] on button at bounding box center [175, 144] width 9 height 9
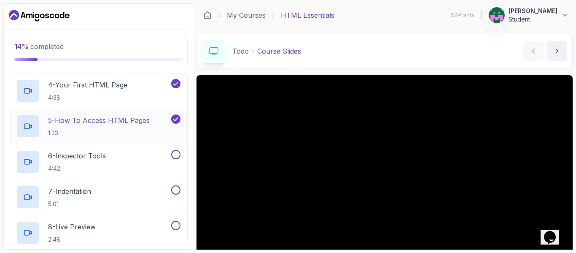
scroll to position [169, 0]
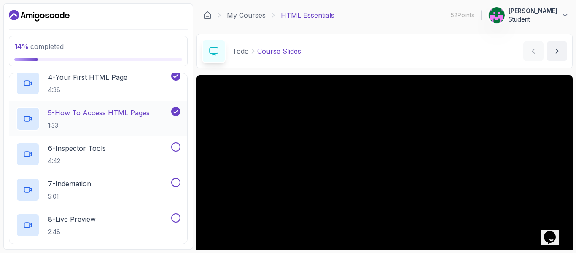
click at [176, 148] on button at bounding box center [175, 146] width 9 height 9
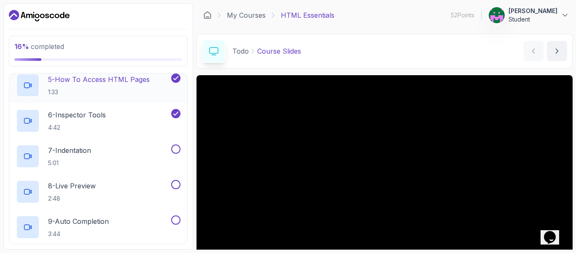
scroll to position [202, 0]
click at [176, 148] on button at bounding box center [175, 148] width 9 height 9
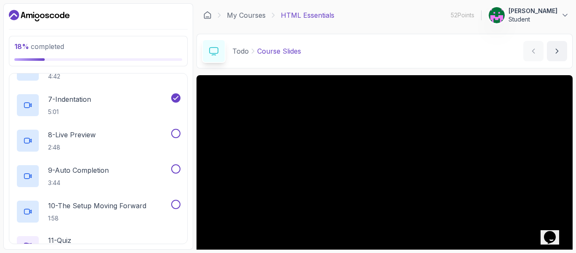
scroll to position [236, 0]
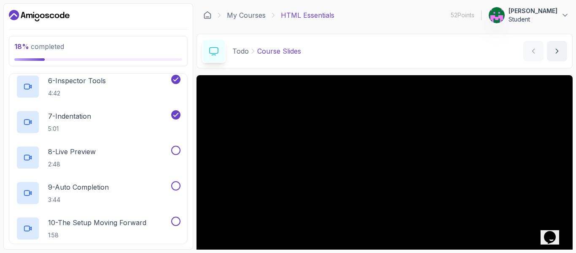
click at [176, 148] on button at bounding box center [175, 149] width 9 height 9
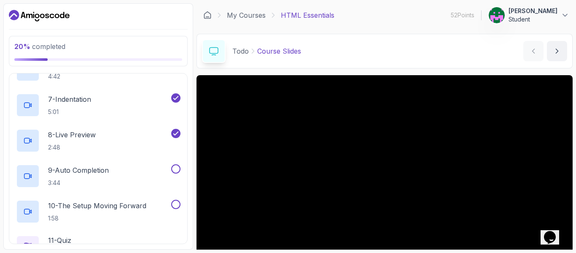
scroll to position [270, 0]
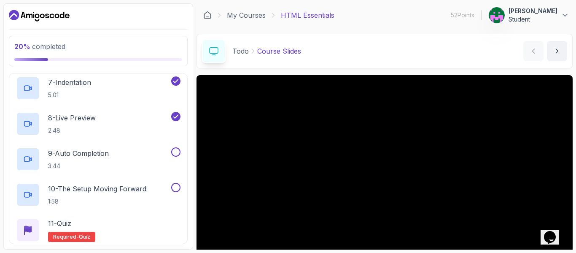
click at [176, 148] on button at bounding box center [175, 151] width 9 height 9
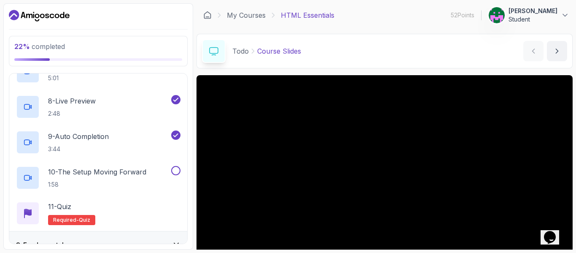
scroll to position [304, 0]
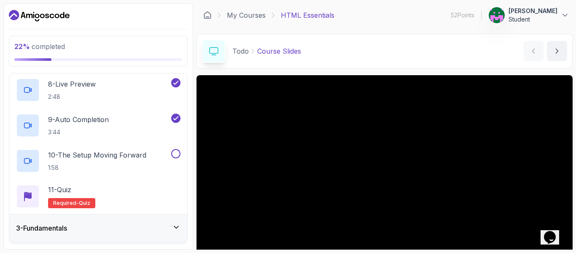
click at [176, 148] on div "10 - The Setup Moving Forward 1:58" at bounding box center [98, 160] width 178 height 35
click at [174, 153] on button at bounding box center [175, 153] width 9 height 9
click at [174, 153] on icon at bounding box center [176, 153] width 8 height 8
click at [174, 153] on button at bounding box center [175, 153] width 9 height 9
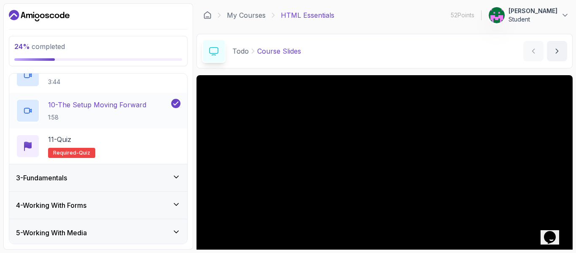
scroll to position [354, 0]
click at [172, 180] on icon at bounding box center [176, 176] width 8 height 8
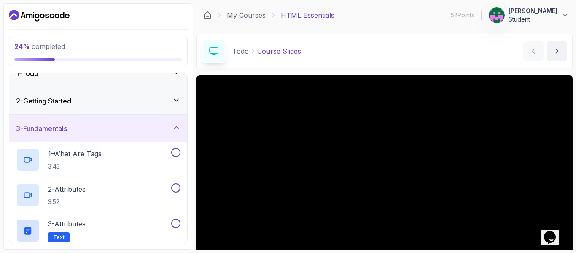
scroll to position [0, 0]
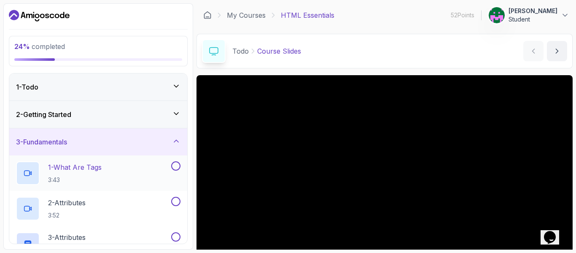
click at [177, 169] on button at bounding box center [175, 165] width 9 height 9
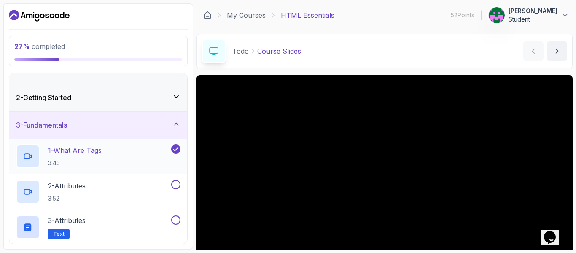
scroll to position [34, 0]
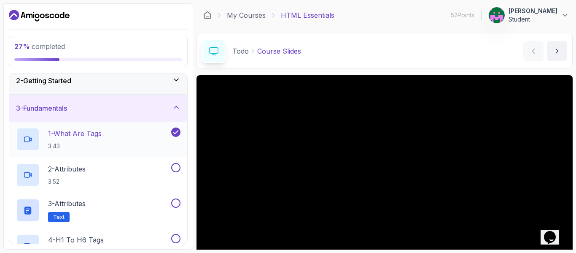
click at [177, 169] on button at bounding box center [175, 167] width 9 height 9
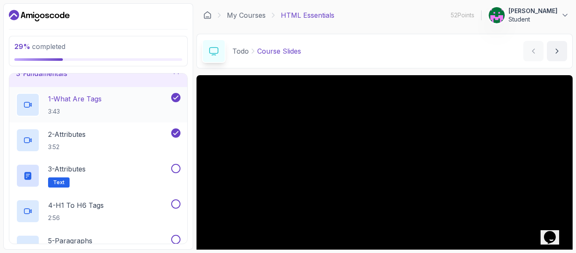
scroll to position [67, 0]
click at [176, 169] on button at bounding box center [175, 168] width 9 height 9
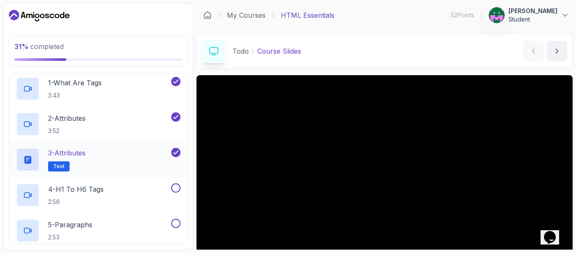
scroll to position [101, 0]
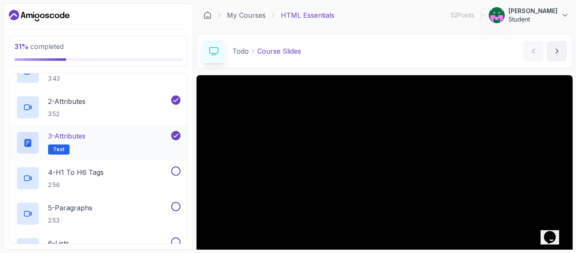
click at [176, 169] on button at bounding box center [175, 170] width 9 height 9
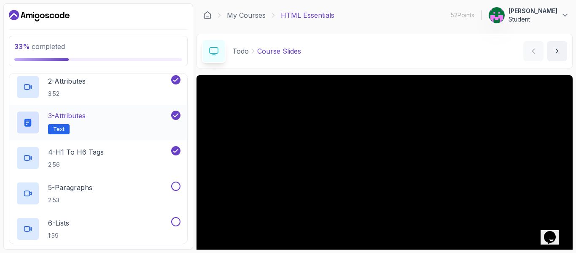
scroll to position [135, 0]
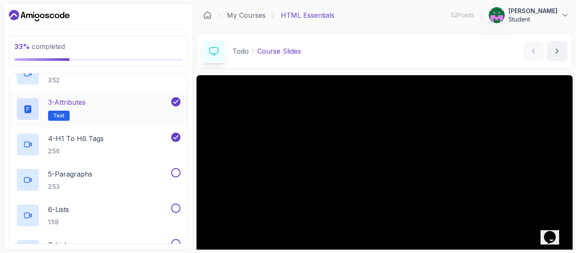
click at [176, 169] on button at bounding box center [175, 172] width 9 height 9
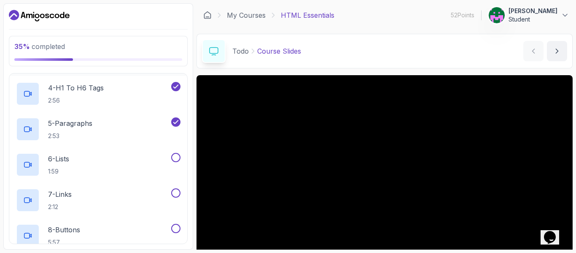
scroll to position [169, 0]
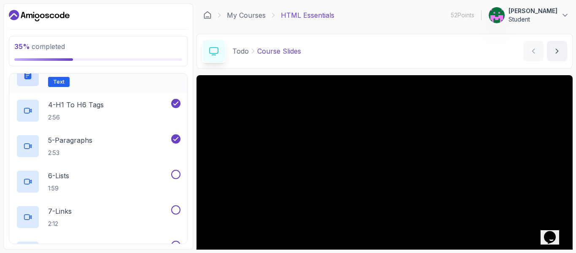
click at [176, 169] on div "6 - Lists 1:59" at bounding box center [98, 181] width 178 height 35
click at [176, 173] on button at bounding box center [175, 174] width 9 height 9
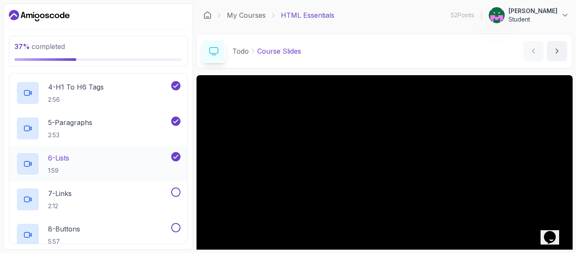
scroll to position [202, 0]
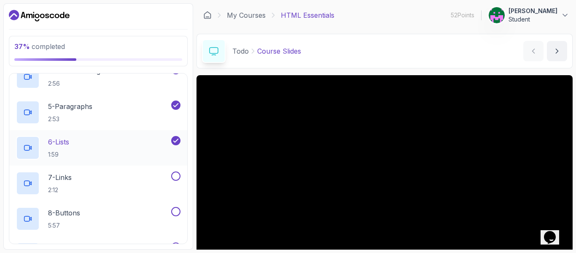
click at [176, 173] on button at bounding box center [175, 175] width 9 height 9
click at [174, 209] on button at bounding box center [175, 211] width 9 height 9
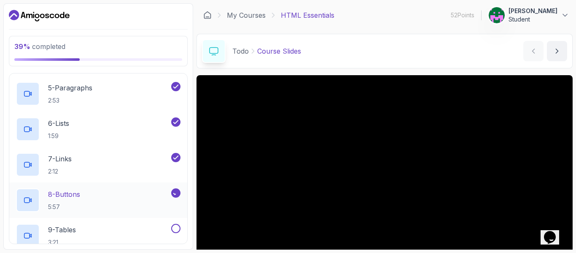
scroll to position [236, 0]
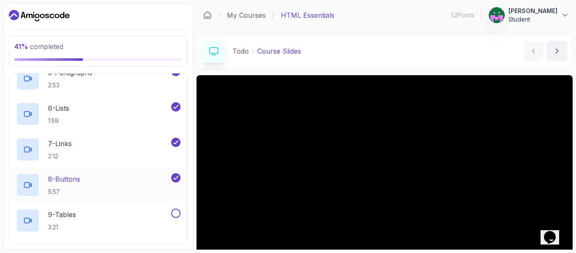
click at [174, 209] on button at bounding box center [175, 212] width 9 height 9
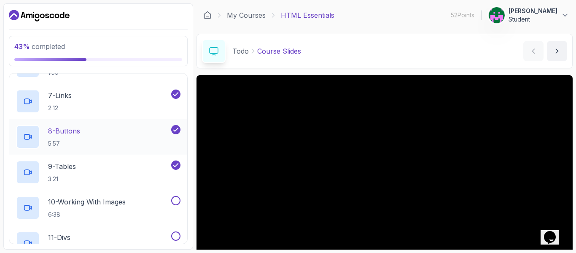
scroll to position [270, 0]
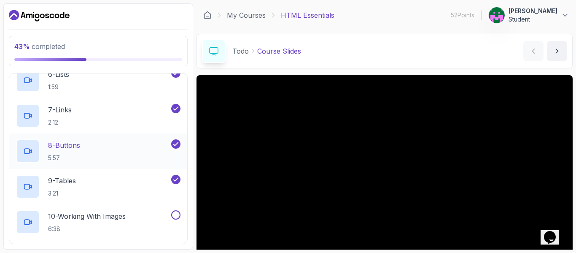
click at [174, 209] on div "10 - Working With Images 6:38" at bounding box center [98, 221] width 178 height 35
click at [174, 213] on button at bounding box center [175, 214] width 9 height 9
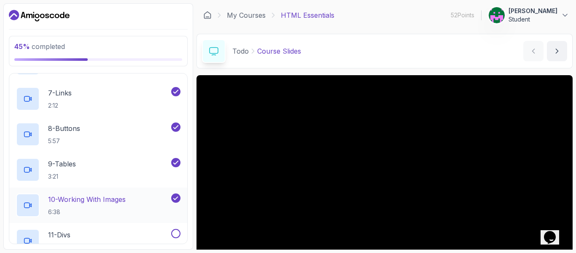
scroll to position [304, 0]
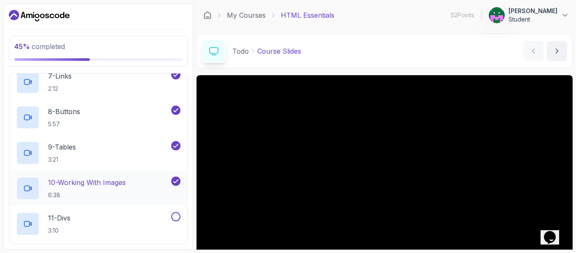
click at [174, 213] on button at bounding box center [175, 216] width 9 height 9
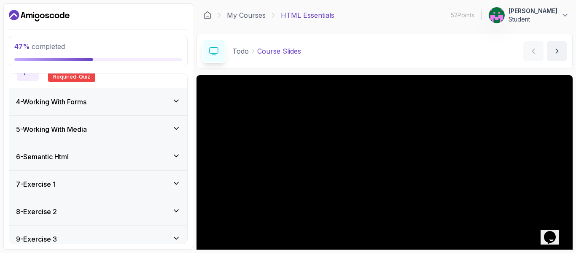
scroll to position [506, 0]
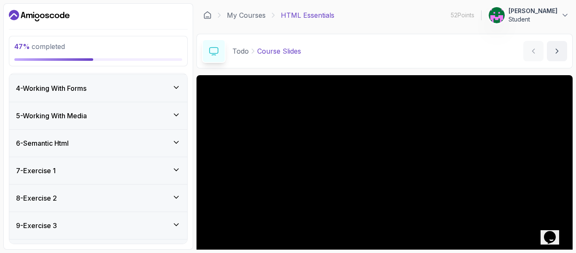
click at [175, 92] on div "4 - Working With Forms" at bounding box center [98, 88] width 164 height 10
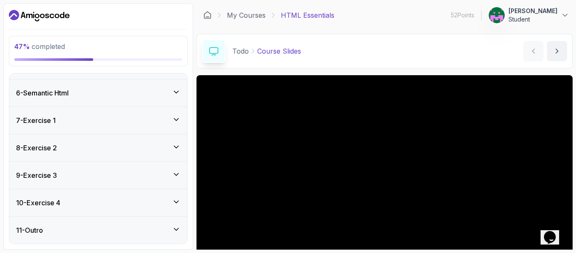
scroll to position [344, 0]
click at [174, 220] on div "11 - Outro" at bounding box center [98, 229] width 178 height 27
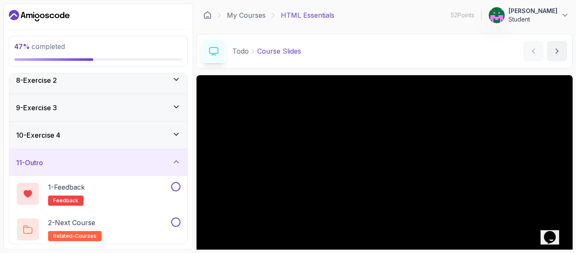
scroll to position [202, 0]
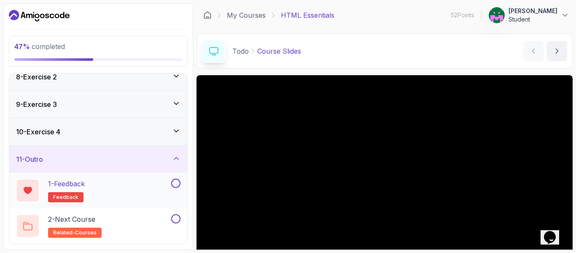
click at [176, 183] on button at bounding box center [175, 182] width 9 height 9
click at [176, 219] on button at bounding box center [175, 218] width 9 height 9
click at [176, 163] on div "11 - Outro" at bounding box center [98, 159] width 164 height 10
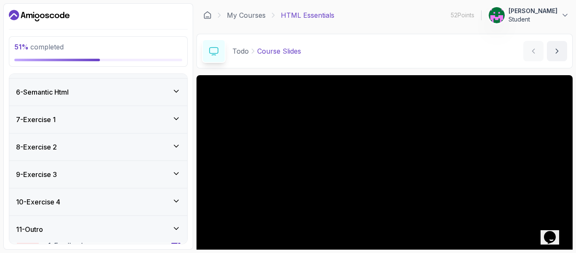
scroll to position [132, 0]
click at [173, 197] on icon at bounding box center [176, 201] width 8 height 8
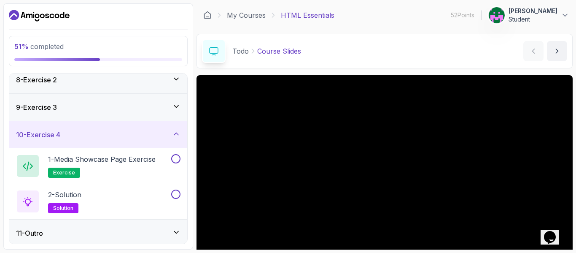
scroll to position [202, 0]
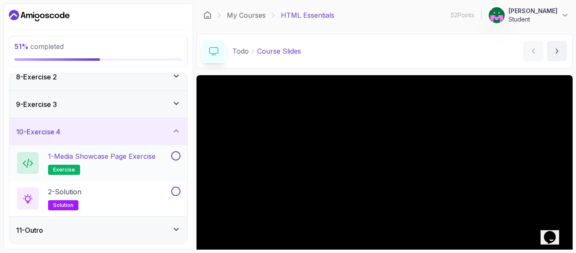
click at [178, 156] on button at bounding box center [175, 155] width 9 height 9
click at [174, 192] on button at bounding box center [175, 190] width 9 height 9
click at [100, 155] on p "1 - Media Showcase Page Exercise" at bounding box center [102, 156] width 108 height 10
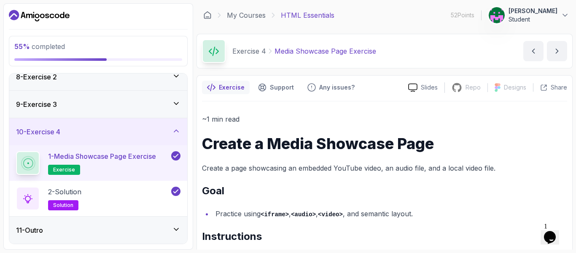
click at [173, 140] on div "10 - Exercise 4" at bounding box center [98, 131] width 178 height 27
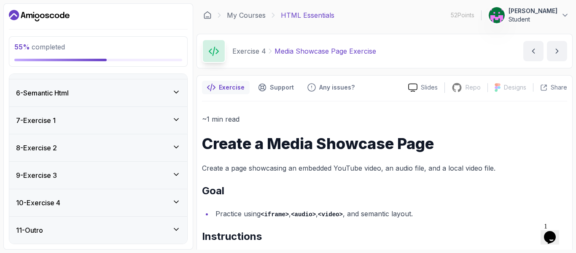
scroll to position [132, 0]
click at [171, 185] on div "9 - Exercise 3" at bounding box center [98, 175] width 178 height 27
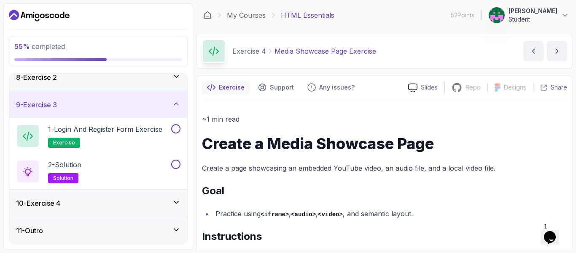
scroll to position [202, 0]
click at [177, 130] on button at bounding box center [175, 128] width 9 height 9
click at [175, 161] on button at bounding box center [175, 163] width 9 height 9
click at [142, 105] on div "9 - Exercise 3" at bounding box center [98, 104] width 164 height 10
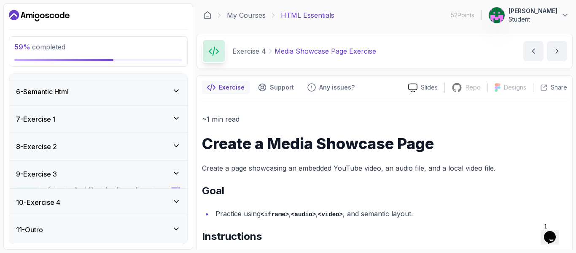
scroll to position [132, 0]
click at [165, 150] on div "8 - Exercise 2" at bounding box center [98, 148] width 164 height 10
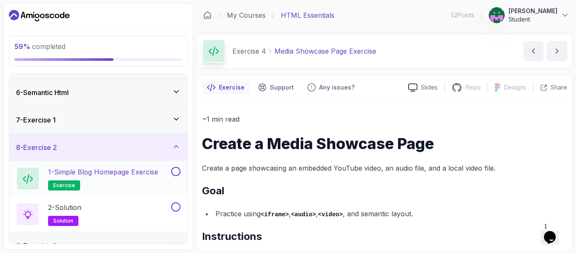
click at [175, 173] on button at bounding box center [175, 171] width 9 height 9
click at [177, 205] on button at bounding box center [175, 206] width 9 height 9
click at [155, 156] on div "8 - Exercise 2" at bounding box center [98, 147] width 178 height 27
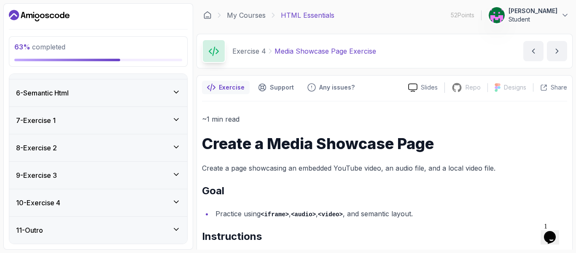
click at [141, 117] on div "7 - Exercise 1" at bounding box center [98, 120] width 164 height 10
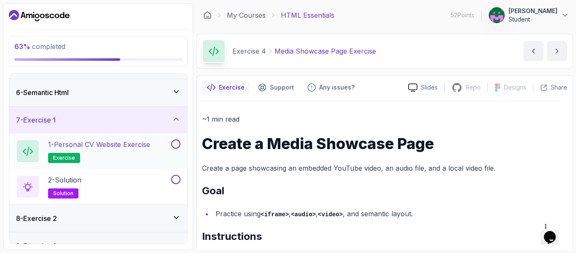
click at [177, 142] on button at bounding box center [175, 143] width 9 height 9
click at [175, 178] on button at bounding box center [175, 179] width 9 height 9
click at [180, 117] on icon at bounding box center [176, 119] width 8 height 8
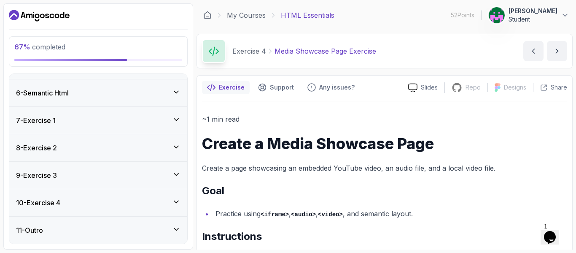
click at [169, 102] on div "6 - Semantic Html" at bounding box center [98, 92] width 178 height 27
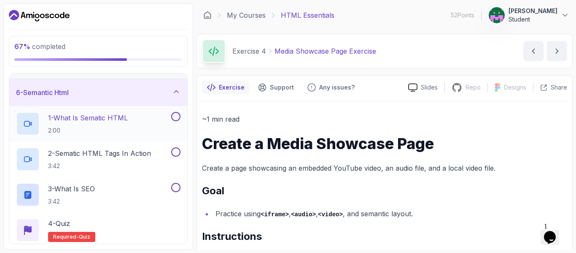
click at [174, 117] on button at bounding box center [175, 116] width 9 height 9
click at [175, 151] on button at bounding box center [175, 151] width 9 height 9
click at [178, 190] on button at bounding box center [175, 187] width 9 height 9
click at [144, 92] on div "6 - Semantic Html" at bounding box center [98, 92] width 164 height 10
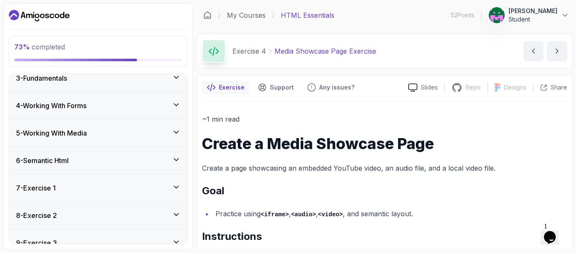
scroll to position [47, 0]
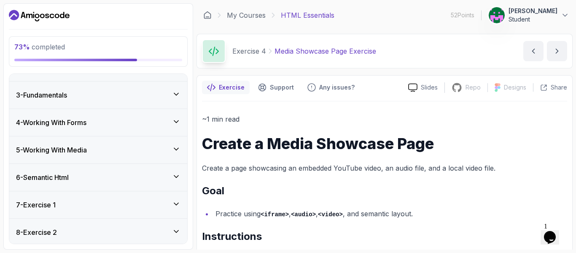
click at [185, 137] on div "5 - Working With Media" at bounding box center [98, 149] width 178 height 27
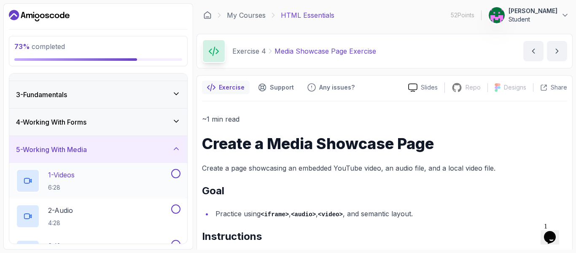
click at [174, 173] on button at bounding box center [175, 173] width 9 height 9
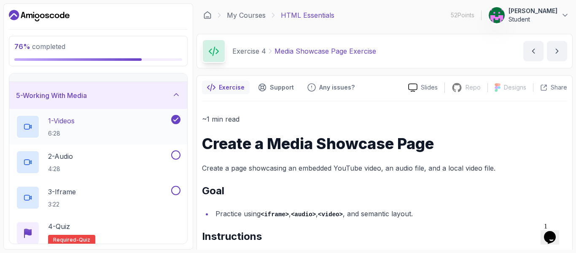
scroll to position [115, 0]
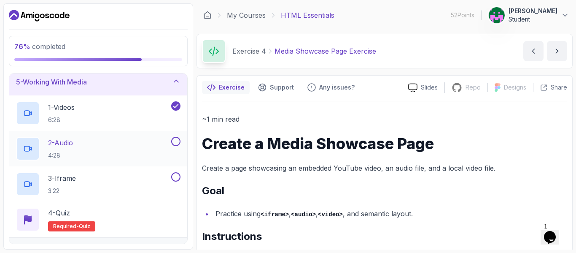
click at [175, 140] on button at bounding box center [175, 141] width 9 height 9
click at [175, 176] on button at bounding box center [175, 176] width 9 height 9
click at [164, 88] on div "5 - Working With Media" at bounding box center [98, 81] width 178 height 27
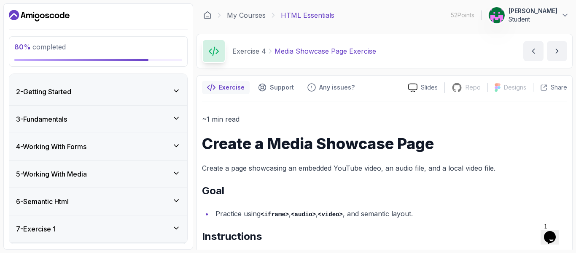
scroll to position [0, 0]
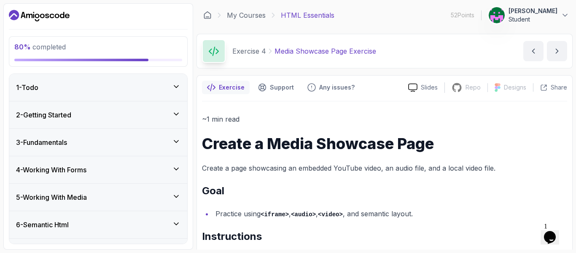
click at [164, 88] on div "1 - Todo" at bounding box center [98, 87] width 164 height 10
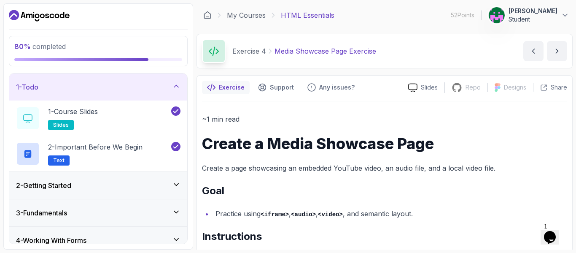
click at [164, 83] on div "1 - Todo" at bounding box center [98, 87] width 164 height 10
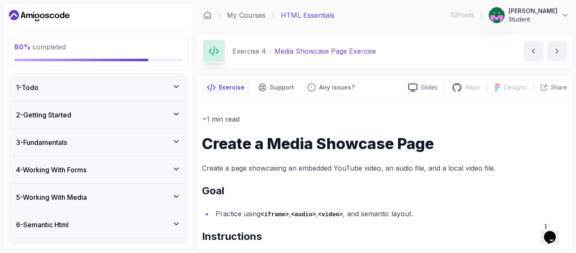
click at [157, 134] on div "3 - Fundamentals" at bounding box center [98, 142] width 178 height 27
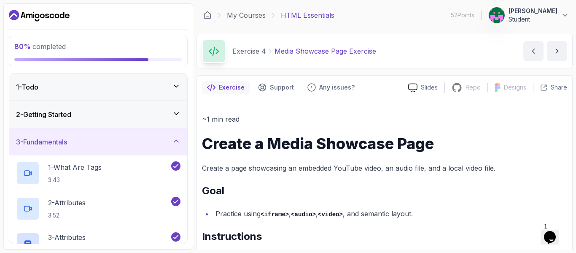
click at [153, 115] on div "2 - Getting Started" at bounding box center [98, 114] width 164 height 10
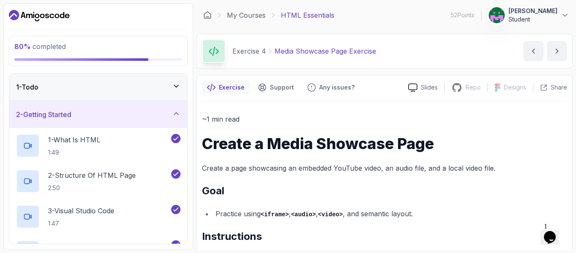
click at [153, 115] on div "2 - Getting Started" at bounding box center [98, 114] width 164 height 10
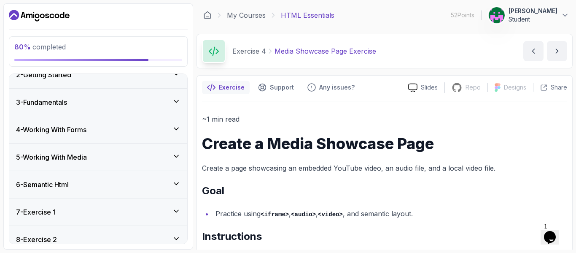
scroll to position [51, 0]
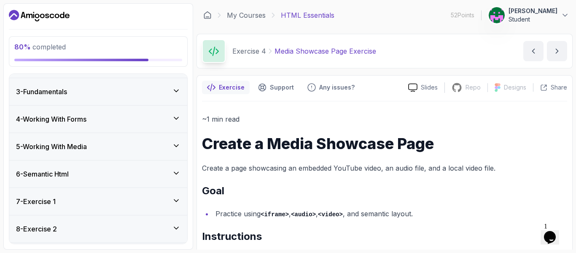
click at [151, 115] on div "4 - Working With Forms" at bounding box center [98, 119] width 164 height 10
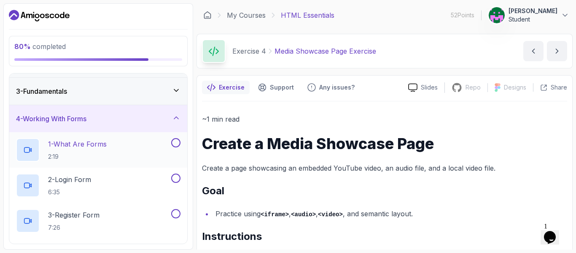
click at [176, 142] on button at bounding box center [175, 142] width 9 height 9
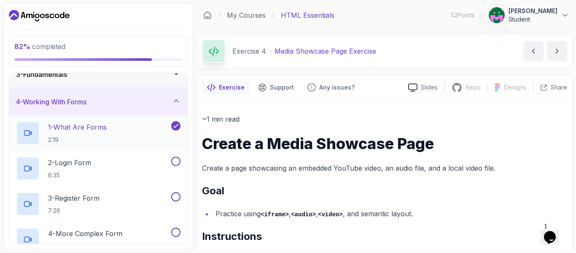
scroll to position [84, 0]
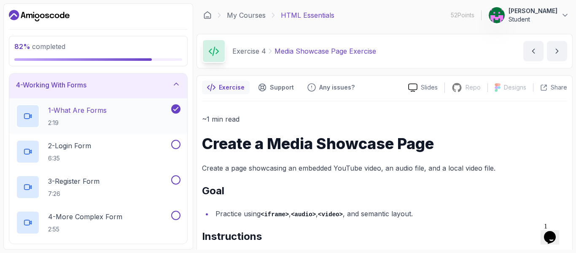
click at [176, 142] on button at bounding box center [175, 144] width 9 height 9
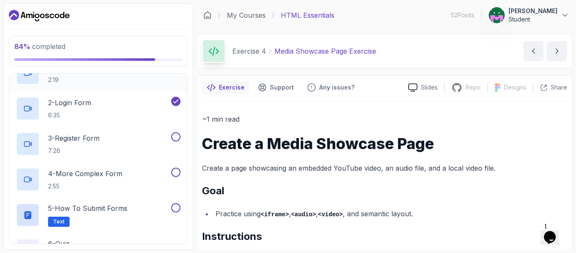
scroll to position [135, 0]
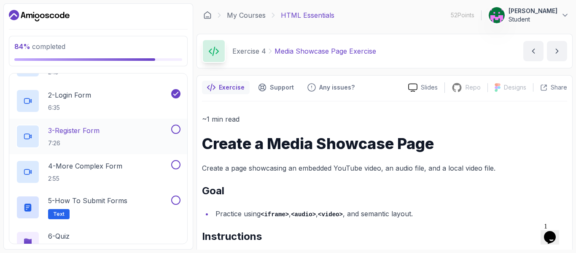
click at [176, 128] on button at bounding box center [175, 128] width 9 height 9
click at [175, 163] on button at bounding box center [175, 164] width 9 height 9
click at [176, 200] on button at bounding box center [175, 199] width 9 height 9
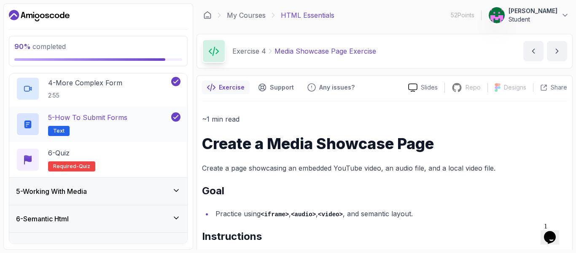
scroll to position [202, 0]
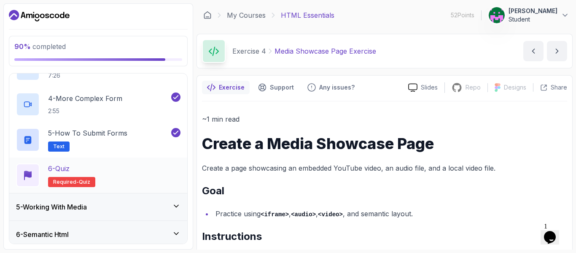
click at [116, 168] on div "6 - Quiz Required- quiz" at bounding box center [98, 175] width 164 height 24
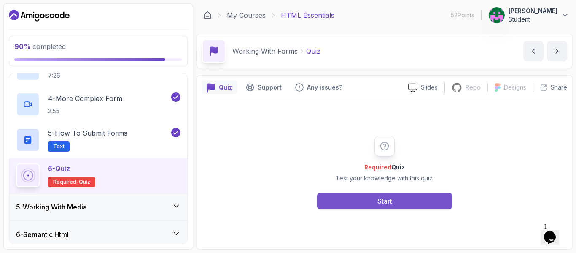
click at [347, 197] on button "Start" at bounding box center [384, 200] width 135 height 17
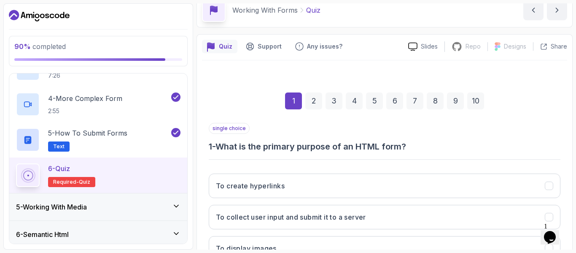
scroll to position [135, 0]
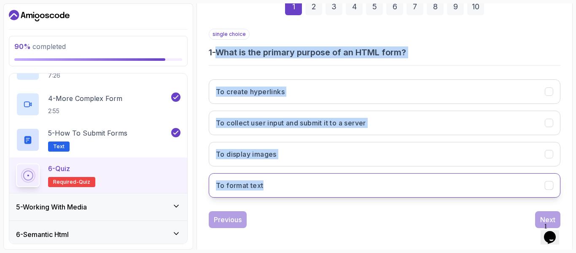
drag, startPoint x: 220, startPoint y: 53, endPoint x: 275, endPoint y: 181, distance: 139.2
click at [275, 181] on div "single choice 1 - What is the primary purpose of an HTML form? To create hyperl…" at bounding box center [385, 116] width 352 height 175
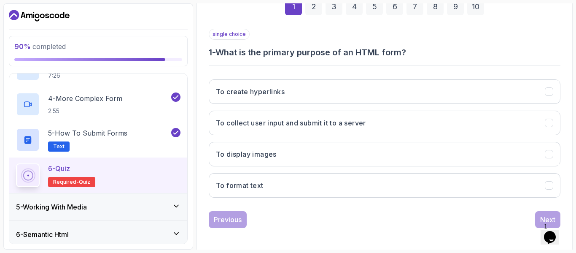
click at [308, 219] on div "Previous Next" at bounding box center [385, 219] width 352 height 17
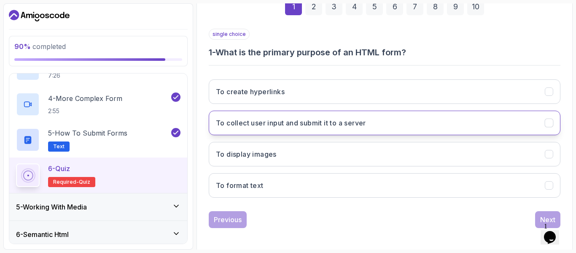
click at [366, 119] on h3 "To collect user input and submit it to a server" at bounding box center [291, 123] width 150 height 10
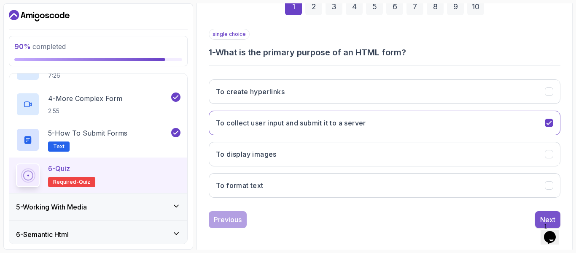
click at [538, 217] on button "Next" at bounding box center [547, 219] width 25 height 17
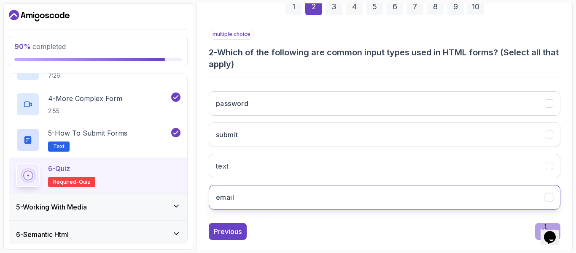
drag, startPoint x: 221, startPoint y: 54, endPoint x: 254, endPoint y: 198, distance: 147.6
click at [254, 198] on div "multiple choice 2 - Which of the following are common input types used in HTML …" at bounding box center [385, 122] width 352 height 187
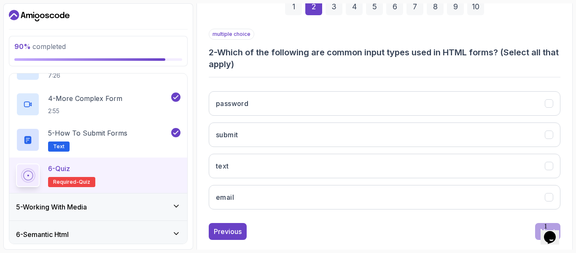
click at [278, 223] on div "Previous Next" at bounding box center [385, 231] width 352 height 17
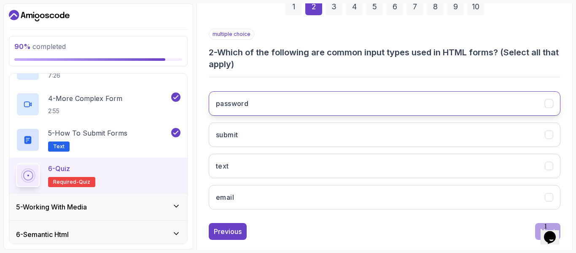
click at [275, 97] on button "password" at bounding box center [385, 103] width 352 height 24
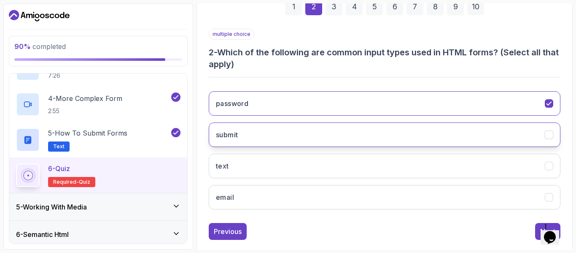
click at [270, 131] on button "submit" at bounding box center [385, 134] width 352 height 24
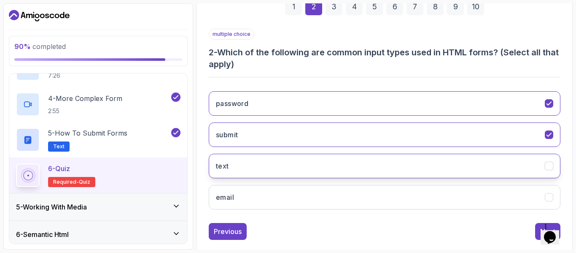
click at [270, 170] on button "text" at bounding box center [385, 165] width 352 height 24
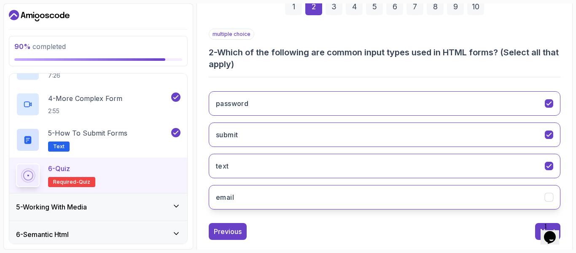
click at [469, 195] on button "email" at bounding box center [385, 197] width 352 height 24
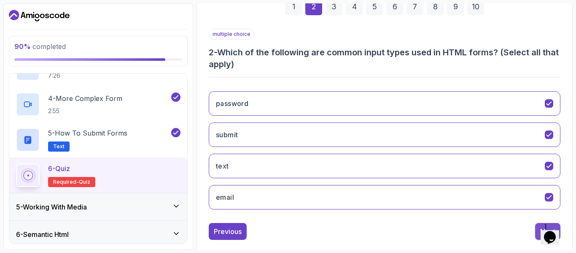
click at [537, 227] on button "Next" at bounding box center [547, 231] width 25 height 17
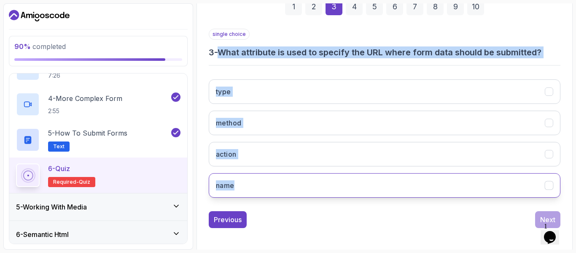
drag, startPoint x: 223, startPoint y: 52, endPoint x: 242, endPoint y: 173, distance: 123.0
click at [242, 173] on div "single choice 3 - What attribute is used to specify the URL where form data sho…" at bounding box center [385, 116] width 352 height 175
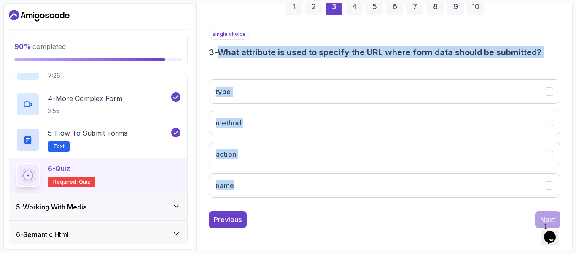
click at [272, 200] on div "type method action name" at bounding box center [385, 139] width 352 height 132
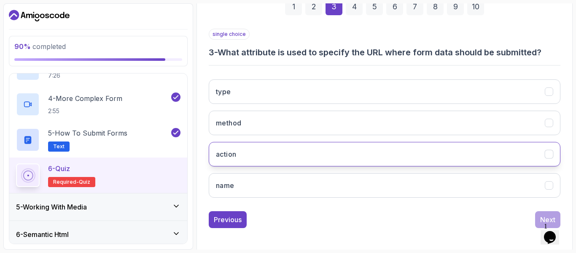
click at [250, 160] on button "action" at bounding box center [385, 154] width 352 height 24
click at [541, 212] on button "Next" at bounding box center [547, 219] width 25 height 17
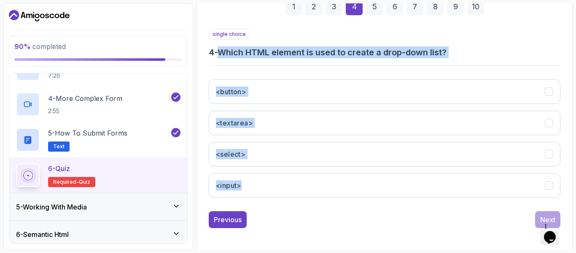
drag, startPoint x: 224, startPoint y: 52, endPoint x: 286, endPoint y: 197, distance: 157.7
click at [286, 197] on div "single choice 4 - Which HTML element is used to create a drop-down list? <butto…" at bounding box center [385, 116] width 352 height 175
click at [286, 197] on div "<button> <textarea> <select> <input>" at bounding box center [385, 139] width 352 height 132
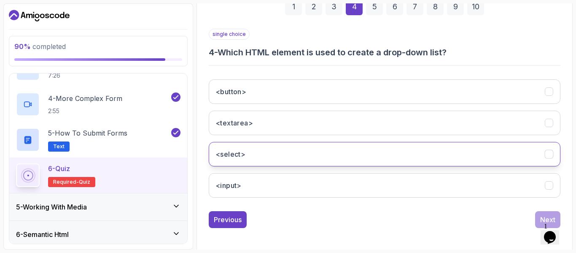
click at [271, 152] on button "<select>" at bounding box center [385, 154] width 352 height 24
click at [545, 215] on div "Next" at bounding box center [547, 219] width 15 height 10
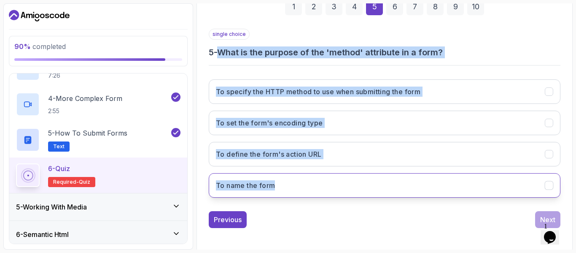
drag, startPoint x: 223, startPoint y: 51, endPoint x: 296, endPoint y: 193, distance: 159.4
click at [296, 193] on div "single choice 5 - What is the purpose of the 'method' attribute in a form? To s…" at bounding box center [385, 116] width 352 height 175
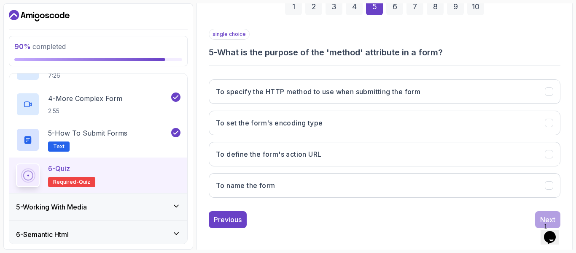
click at [318, 220] on div "Previous Next" at bounding box center [385, 219] width 352 height 17
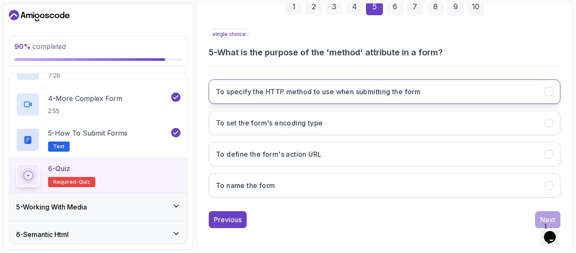
click at [276, 84] on button "To specify the HTTP method to use when submitting the form" at bounding box center [385, 91] width 352 height 24
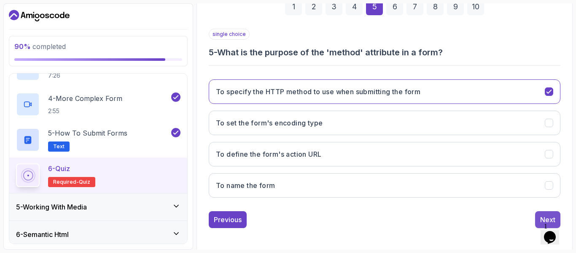
click at [543, 218] on div "Next" at bounding box center [547, 219] width 15 height 10
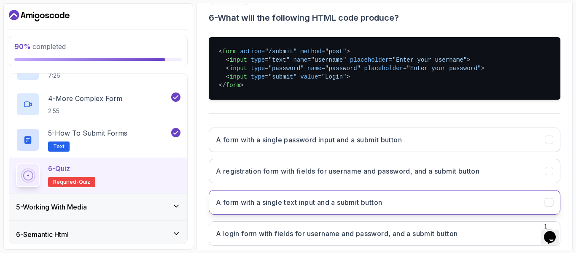
scroll to position [186, 0]
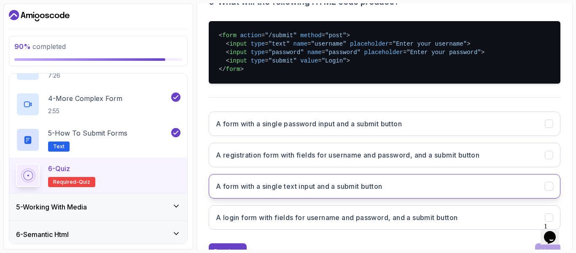
drag, startPoint x: 221, startPoint y: 51, endPoint x: 298, endPoint y: 238, distance: 202.3
click at [298, 238] on div "single choice 6 - What will the following HTML code produce? < form action = "/…" at bounding box center [385, 119] width 352 height 282
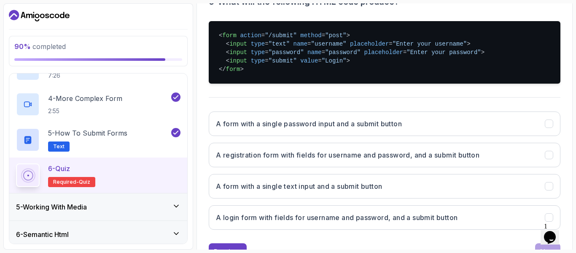
click at [298, 238] on div "single choice 6 - What will the following HTML code produce? < form action = "/…" at bounding box center [385, 119] width 352 height 282
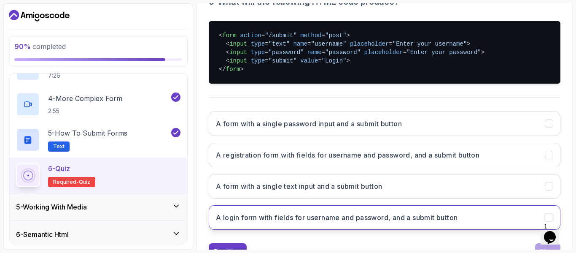
drag, startPoint x: 450, startPoint y: 210, endPoint x: 443, endPoint y: 207, distance: 7.7
click at [444, 207] on button "A login form with fields for username and password, and a submit button" at bounding box center [385, 217] width 352 height 24
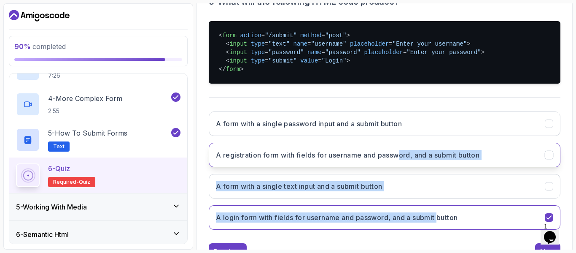
drag, startPoint x: 436, startPoint y: 201, endPoint x: 403, endPoint y: 163, distance: 49.9
click at [403, 163] on div "A form with a single password input and a submit button A registration form wit…" at bounding box center [385, 171] width 352 height 132
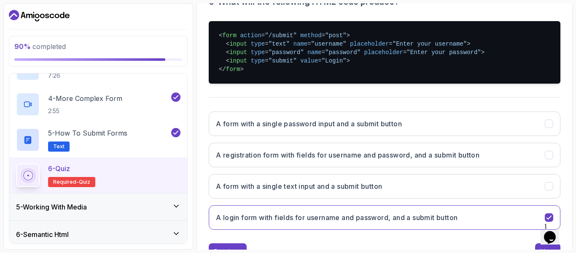
click at [225, 8] on div "single choice 6 - What will the following HTML code produce? < form action = "/…" at bounding box center [385, 107] width 352 height 258
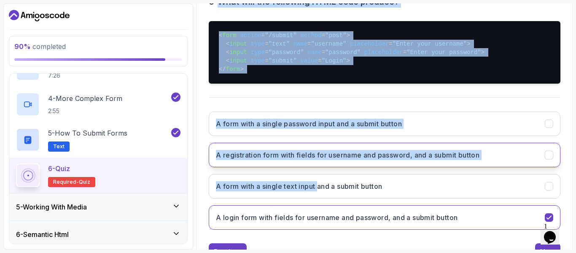
scroll to position [202, 0]
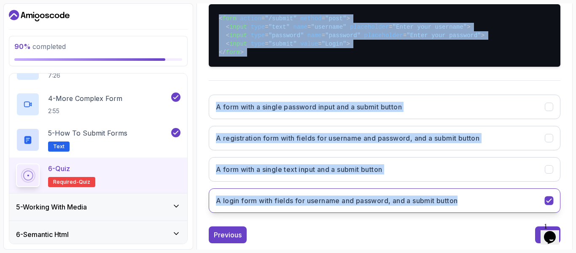
drag, startPoint x: 222, startPoint y: 34, endPoint x: 464, endPoint y: 188, distance: 286.5
click at [464, 188] on div "single choice 6 - What will the following HTML code produce? < form action = "/…" at bounding box center [385, 90] width 352 height 258
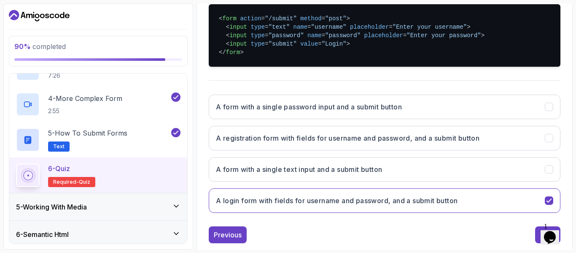
click at [464, 226] on div "single choice 6 - What will the following HTML code produce? < form action = "/…" at bounding box center [385, 102] width 352 height 282
click at [537, 236] on button "Next" at bounding box center [547, 234] width 25 height 17
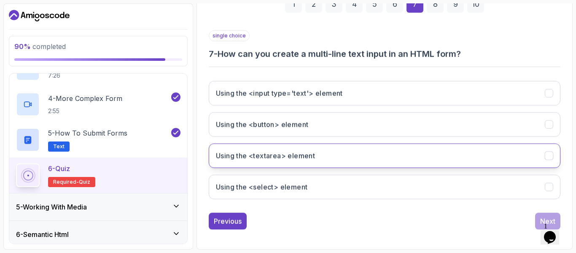
scroll to position [137, 0]
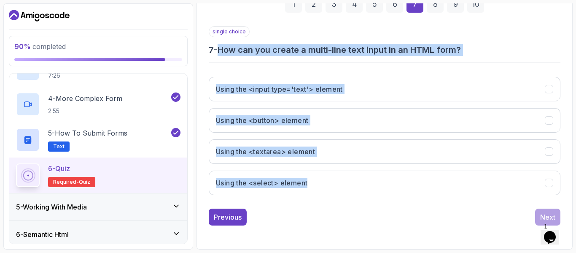
drag, startPoint x: 222, startPoint y: 52, endPoint x: 341, endPoint y: 201, distance: 190.5
click at [341, 200] on div "single choice 7 - How can you create a multi-line text input in an HTML form? U…" at bounding box center [385, 113] width 352 height 175
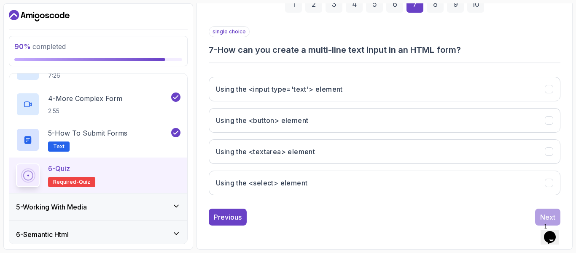
click at [249, 14] on div "1 2 3 4 5 6 7 8 9 10" at bounding box center [385, 4] width 352 height 44
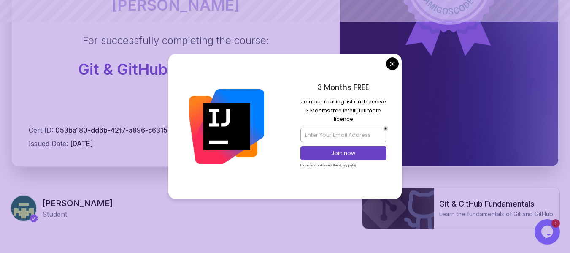
scroll to position [231, 0]
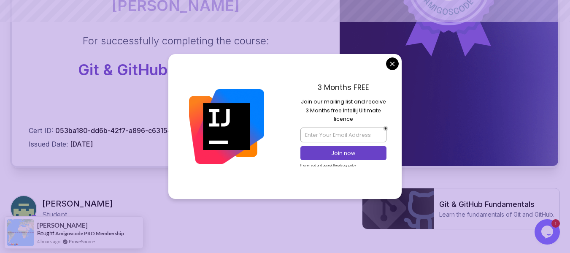
click at [394, 64] on body "Certificate This certificate is proudly presented to: [PERSON_NAME] For success…" at bounding box center [285, 36] width 570 height 534
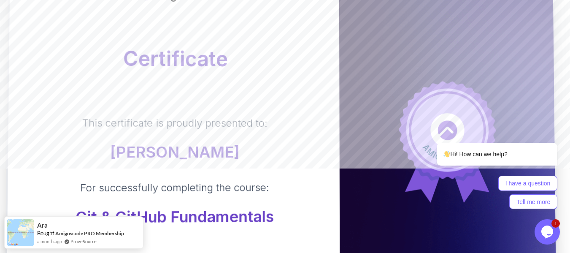
scroll to position [101, 0]
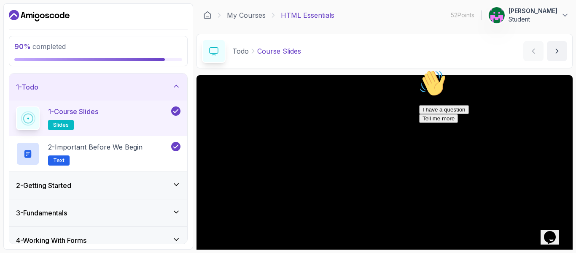
click at [158, 91] on div "1 - Todo" at bounding box center [98, 87] width 164 height 10
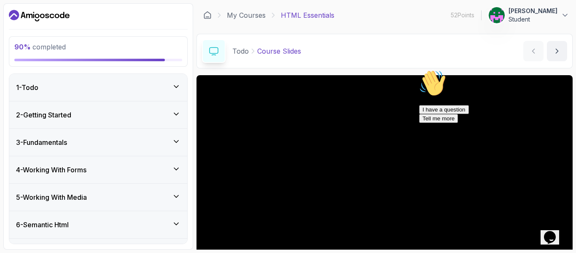
click at [164, 108] on div "2 - Getting Started" at bounding box center [98, 114] width 178 height 27
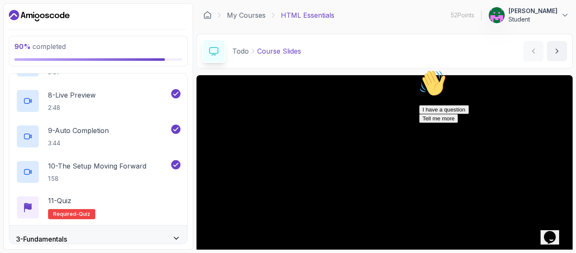
scroll to position [337, 0]
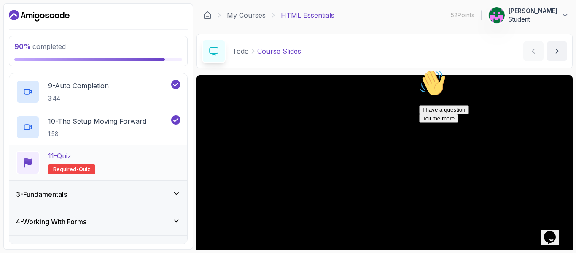
click at [112, 156] on div "11 - Quiz Required- quiz" at bounding box center [98, 163] width 164 height 24
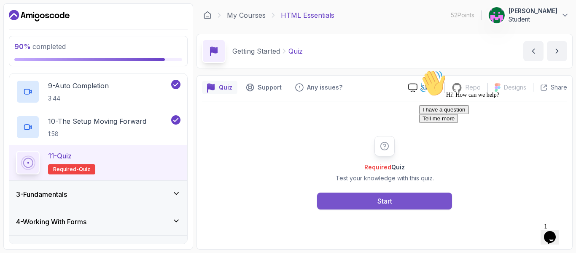
click at [351, 200] on button "Start" at bounding box center [384, 200] width 135 height 17
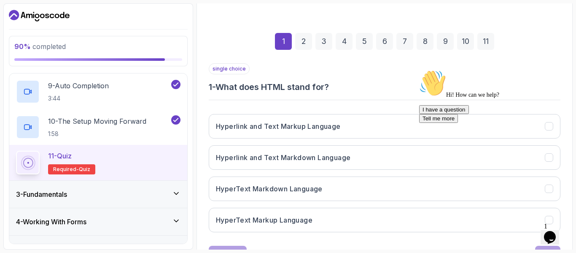
scroll to position [137, 0]
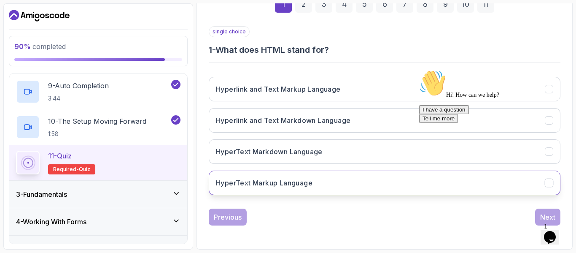
click at [321, 177] on button "HyperText Markup Language" at bounding box center [385, 182] width 352 height 24
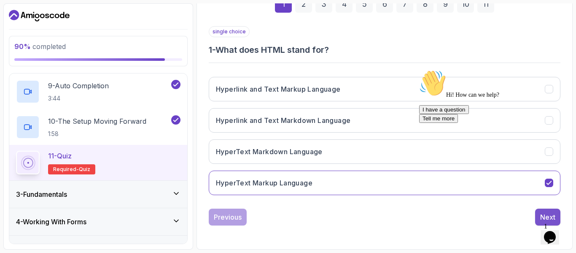
click at [539, 215] on button "Next" at bounding box center [547, 216] width 25 height 17
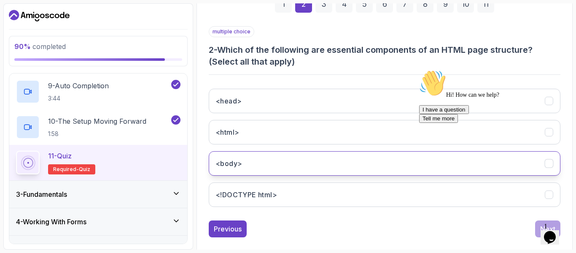
click at [336, 174] on button "<body>" at bounding box center [385, 163] width 352 height 24
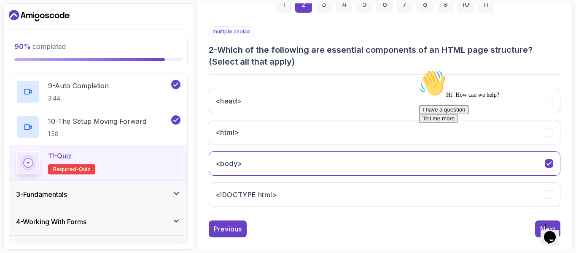
click at [425, 123] on div "I have a question Tell me more" at bounding box center [495, 114] width 152 height 18
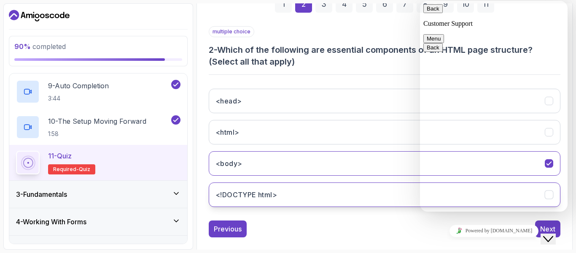
click at [361, 192] on button "<!DOCTYPE html>" at bounding box center [385, 194] width 352 height 24
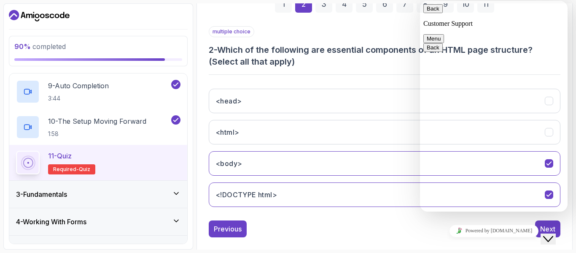
click at [429, 13] on button "Back" at bounding box center [432, 8] width 19 height 9
click at [440, 224] on div "Powered by tawk.to" at bounding box center [493, 230] width 141 height 12
click at [556, 233] on button "Close Chat This icon closes the chat window." at bounding box center [548, 238] width 15 height 11
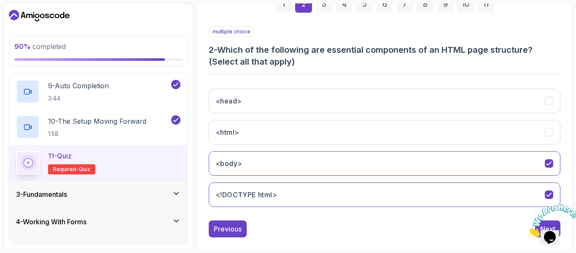
click at [527, 231] on icon "Close" at bounding box center [527, 234] width 0 height 7
click at [536, 225] on button "Next" at bounding box center [547, 228] width 25 height 17
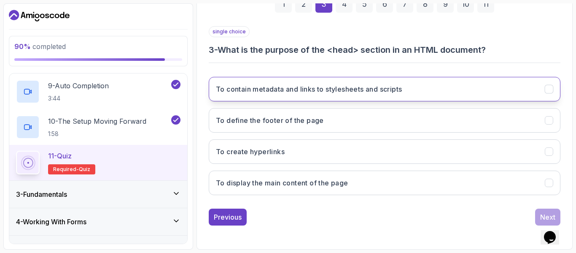
click at [397, 81] on button "To contain metadata and links to stylesheets and scripts" at bounding box center [385, 89] width 352 height 24
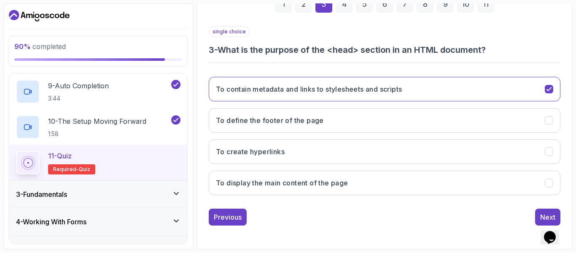
click at [364, 200] on div "To contain metadata and links to stylesheets and scripts To define the footer o…" at bounding box center [385, 136] width 352 height 132
click at [544, 212] on div "Next" at bounding box center [547, 217] width 15 height 10
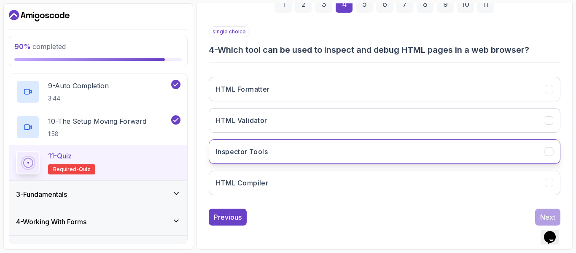
click at [410, 150] on button "Inspector Tools" at bounding box center [385, 151] width 352 height 24
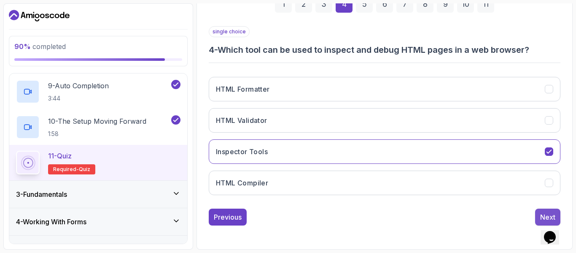
click at [549, 213] on div "Next" at bounding box center [547, 217] width 15 height 10
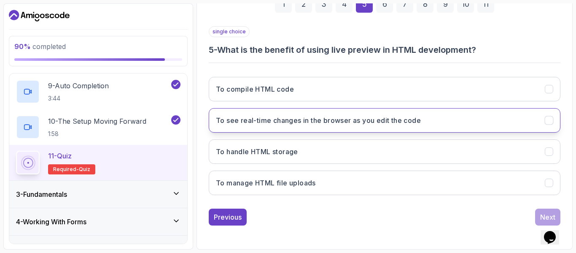
click at [392, 112] on button "To see real-time changes in the browser as you edit the code" at bounding box center [385, 120] width 352 height 24
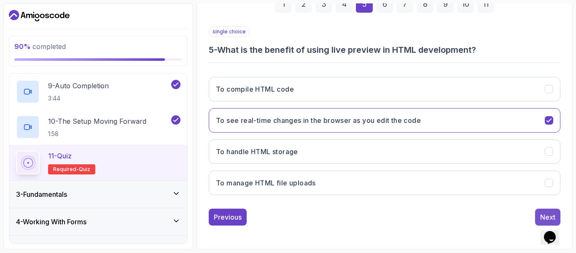
click at [544, 214] on div "Next" at bounding box center [547, 217] width 15 height 10
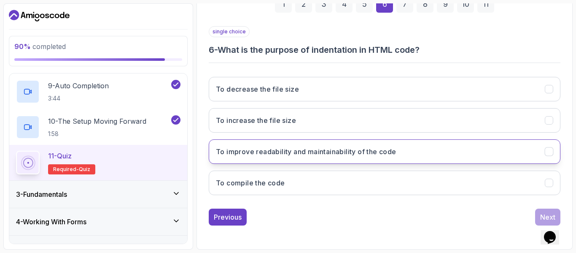
click at [446, 146] on button "To improve readability and maintainability of the code" at bounding box center [385, 151] width 352 height 24
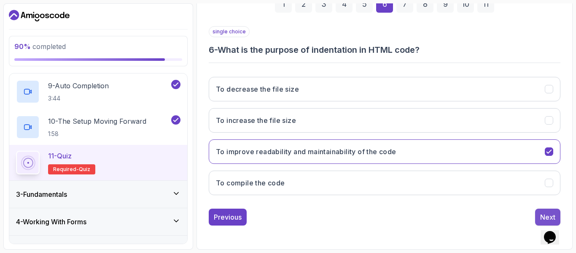
click at [541, 210] on button "Next" at bounding box center [547, 216] width 25 height 17
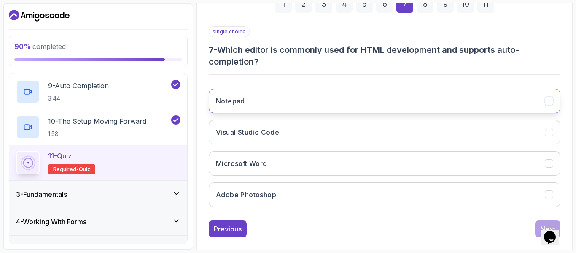
click at [455, 99] on button "Notepad" at bounding box center [385, 101] width 352 height 24
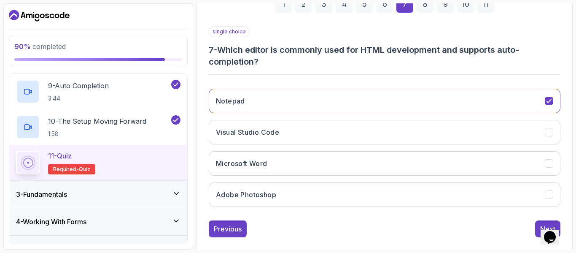
click at [446, 214] on div "single choice 7 - Which editor is commonly used for HTML development and suppor…" at bounding box center [385, 131] width 352 height 211
click at [537, 226] on button "Next" at bounding box center [547, 228] width 25 height 17
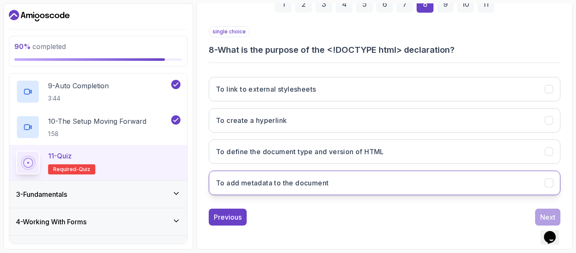
click at [402, 176] on button "To add metadata to the document" at bounding box center [385, 182] width 352 height 24
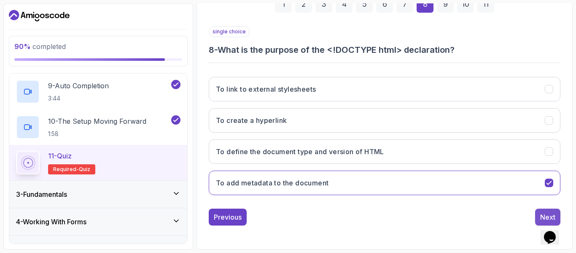
click at [539, 209] on button "Next" at bounding box center [547, 216] width 25 height 17
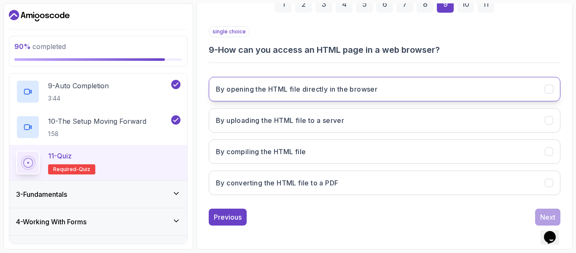
click at [455, 87] on button "By opening the HTML file directly in the browser" at bounding box center [385, 89] width 352 height 24
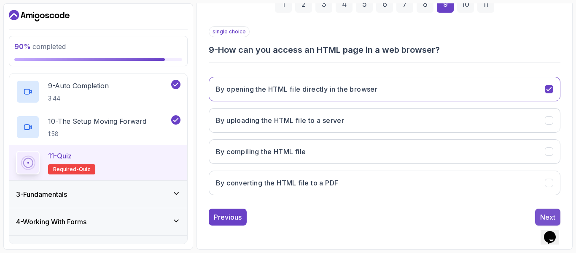
click at [541, 215] on div "Next" at bounding box center [547, 217] width 15 height 10
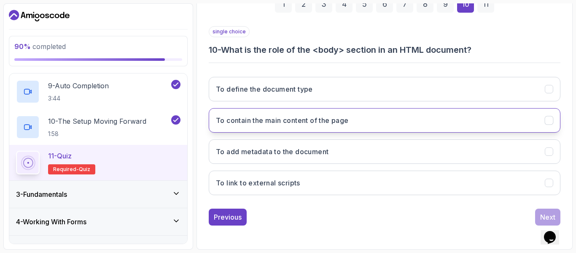
click at [431, 124] on button "To contain the main content of the page" at bounding box center [385, 120] width 352 height 24
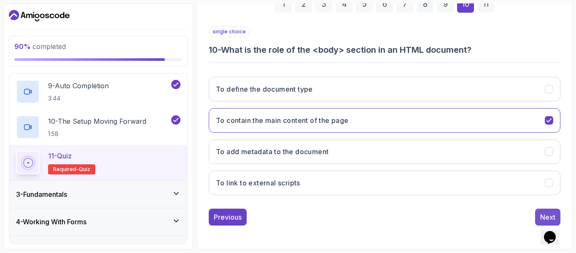
click at [540, 216] on button "Next" at bounding box center [547, 216] width 25 height 17
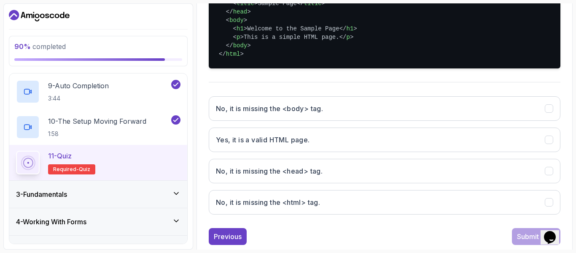
scroll to position [262, 0]
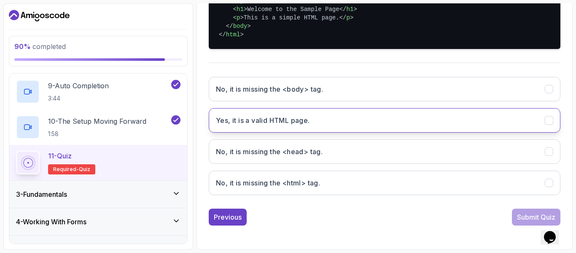
click at [374, 119] on button "Yes, it is a valid HTML page." at bounding box center [385, 120] width 352 height 24
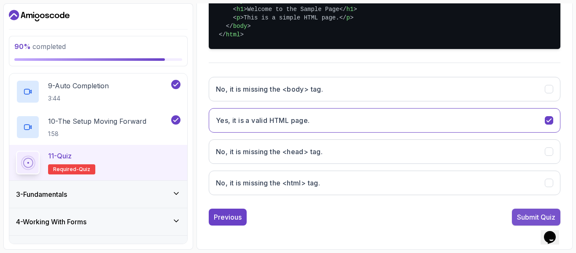
click at [523, 219] on div "Submit Quiz" at bounding box center [536, 217] width 38 height 10
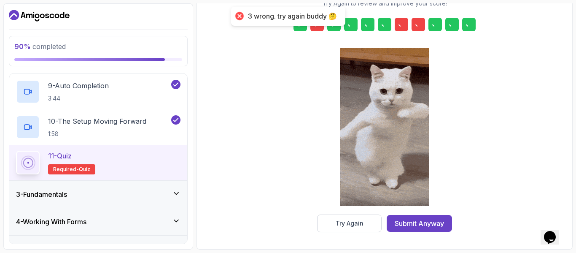
scroll to position [152, 0]
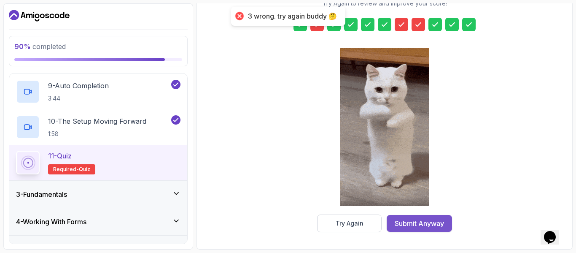
click at [416, 224] on div "Submit Anyway" at bounding box center [419, 223] width 49 height 10
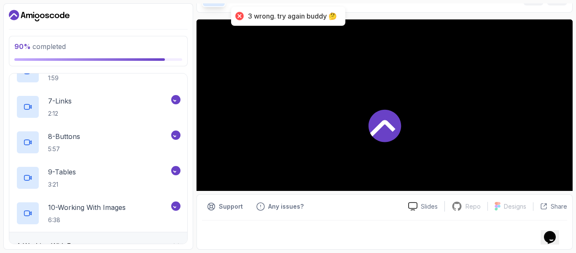
scroll to position [556, 0]
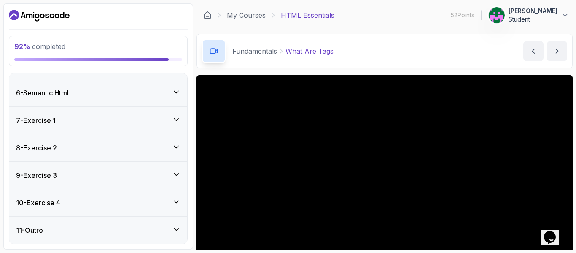
click at [164, 195] on div "10 - Exercise 4" at bounding box center [98, 202] width 178 height 27
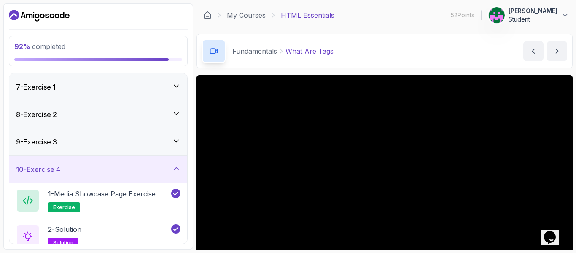
scroll to position [151, 0]
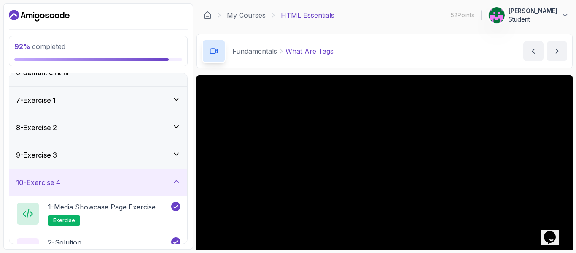
click at [148, 189] on div "10 - Exercise 4" at bounding box center [98, 182] width 178 height 27
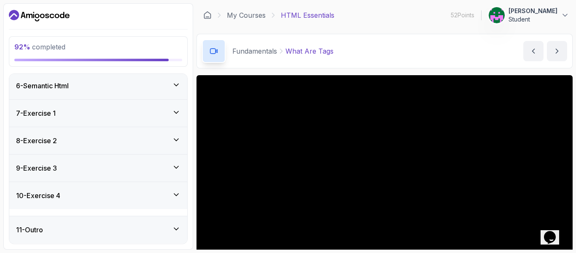
scroll to position [132, 0]
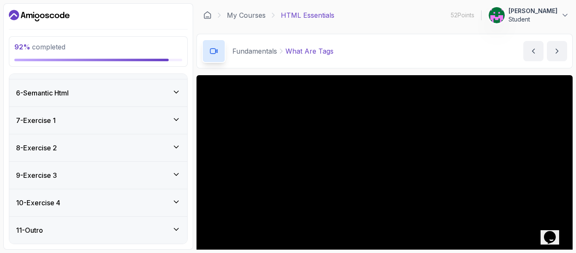
click at [148, 182] on div "9 - Exercise 3" at bounding box center [98, 175] width 178 height 27
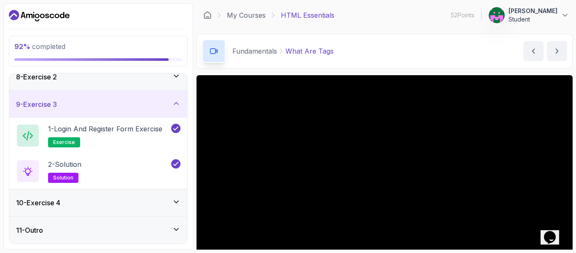
scroll to position [185, 0]
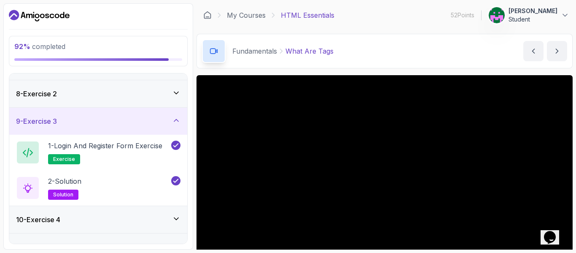
click at [132, 128] on div "9 - Exercise 3" at bounding box center [98, 121] width 178 height 27
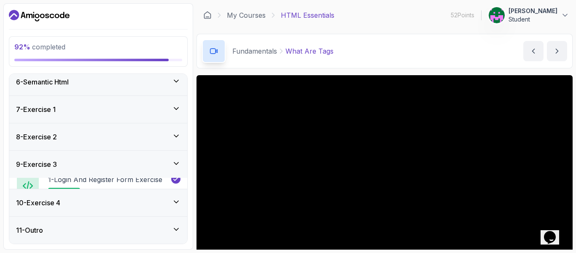
scroll to position [132, 0]
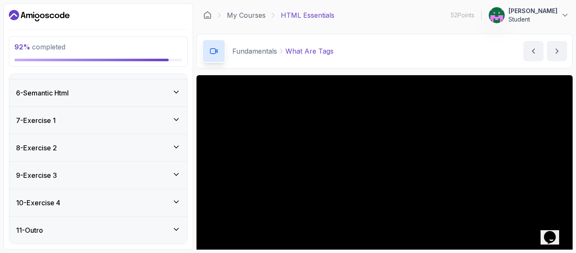
click at [126, 142] on div "8 - Exercise 2" at bounding box center [98, 147] width 178 height 27
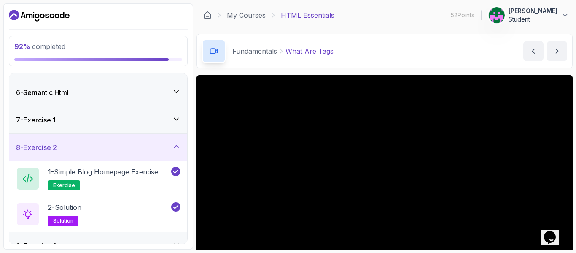
click at [126, 142] on div "8 - Exercise 2" at bounding box center [98, 147] width 178 height 27
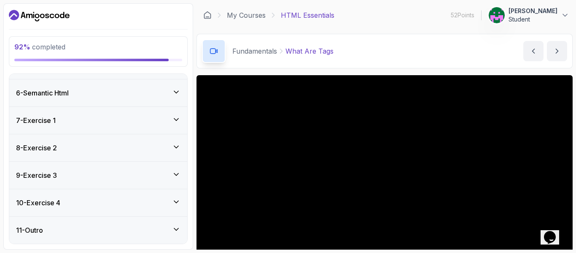
click at [121, 96] on div "6 - Semantic Html" at bounding box center [98, 93] width 164 height 10
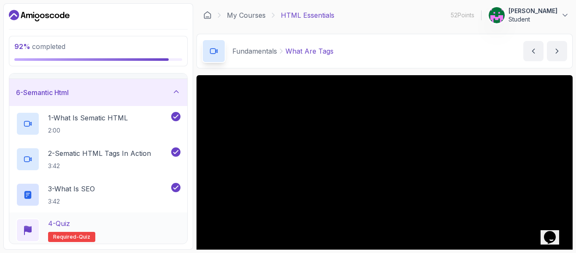
click at [90, 220] on div "4 - Quiz" at bounding box center [71, 223] width 47 height 10
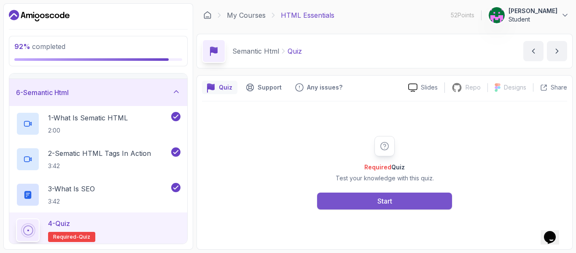
click at [369, 199] on button "Start" at bounding box center [384, 200] width 135 height 17
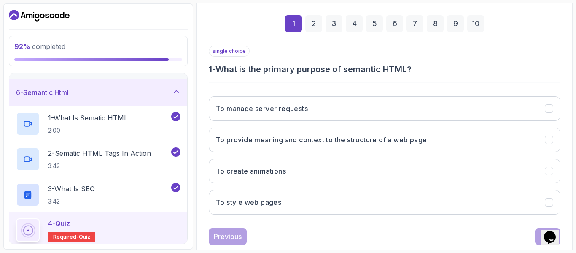
scroll to position [135, 0]
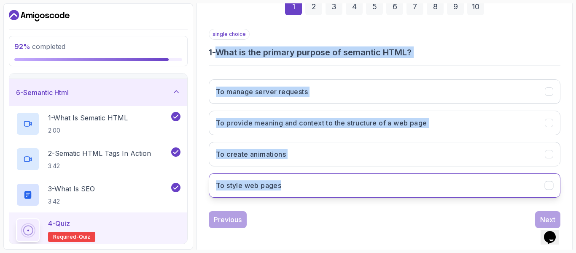
drag, startPoint x: 220, startPoint y: 50, endPoint x: 302, endPoint y: 189, distance: 161.5
click at [302, 189] on div "single choice 1 - What is the primary purpose of semantic HTML? To manage serve…" at bounding box center [385, 116] width 352 height 175
copy div "What is the primary purpose of semantic HTML? To manage server requests To prov…"
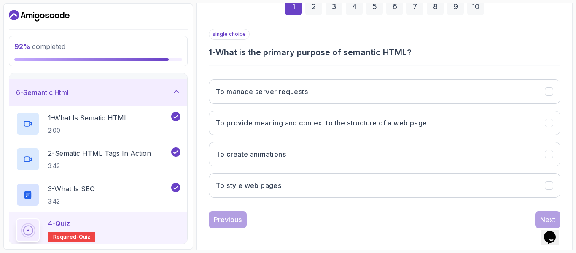
click at [316, 226] on div "Previous Next" at bounding box center [385, 219] width 352 height 17
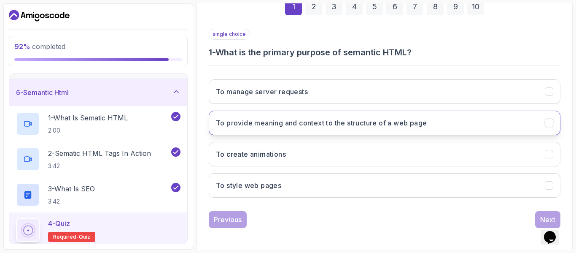
click at [281, 123] on h3 "To provide meaning and context to the structure of a web page" at bounding box center [321, 123] width 211 height 10
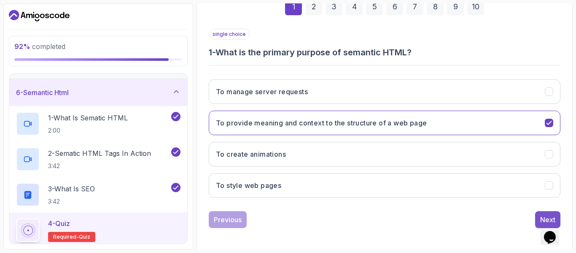
click at [546, 215] on div "Next" at bounding box center [547, 219] width 15 height 10
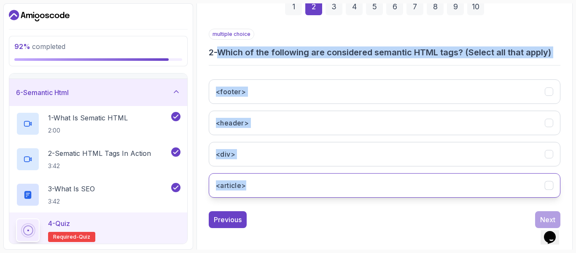
drag, startPoint x: 221, startPoint y: 52, endPoint x: 256, endPoint y: 193, distance: 144.7
click at [256, 193] on div "multiple choice 2 - Which of the following are considered semantic HTML tags? (…" at bounding box center [385, 116] width 352 height 175
copy div "Which of the following are considered semantic HTML tags? (Select all that appl…"
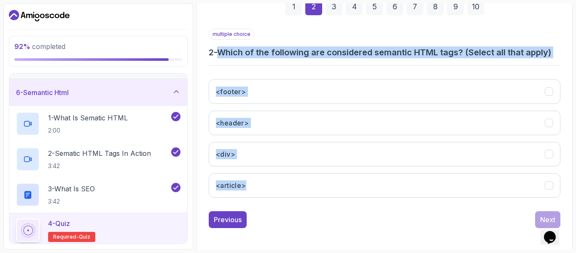
click at [271, 203] on div "<footer> <header> <div> <article>" at bounding box center [385, 139] width 352 height 132
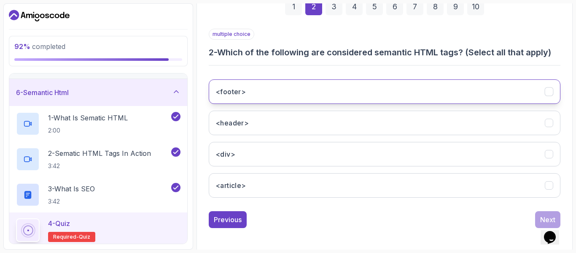
click at [284, 84] on button "<footer>" at bounding box center [385, 91] width 352 height 24
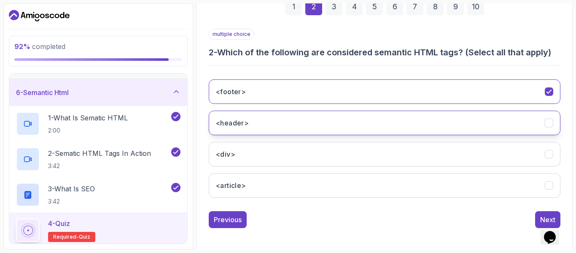
click at [291, 127] on button "<header>" at bounding box center [385, 122] width 352 height 24
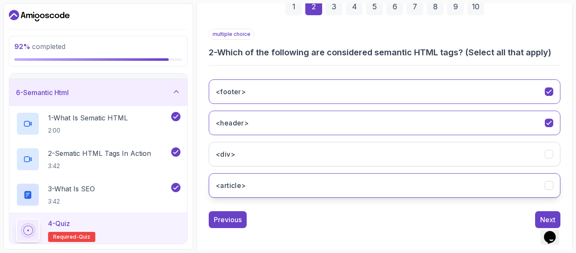
click at [358, 189] on button "<article>" at bounding box center [385, 185] width 352 height 24
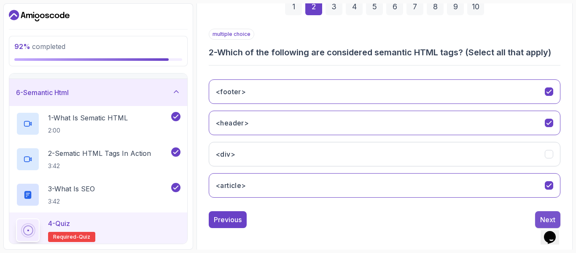
click at [542, 216] on div "Next" at bounding box center [547, 219] width 15 height 10
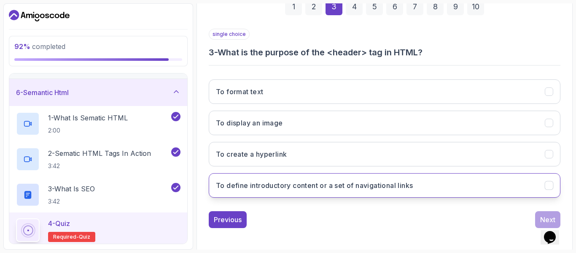
drag, startPoint x: 221, startPoint y: 52, endPoint x: 427, endPoint y: 194, distance: 250.2
click at [427, 194] on div "single choice 3 - What is the purpose of the <header> tag in HTML? To format te…" at bounding box center [385, 116] width 352 height 175
copy div "What is the purpose of the <header> tag in HTML? To format text To display an i…"
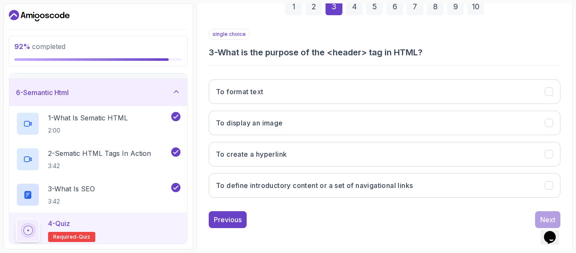
click at [399, 211] on div "Previous Next" at bounding box center [385, 219] width 352 height 17
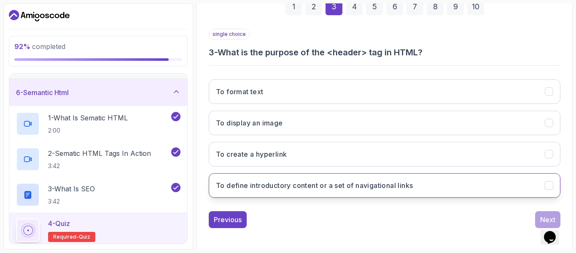
click at [337, 192] on button "To define introductory content or a set of navigational links" at bounding box center [385, 185] width 352 height 24
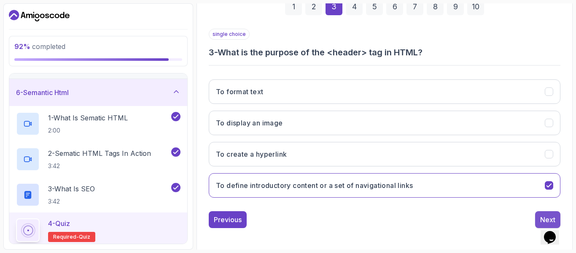
click at [538, 216] on button "Next" at bounding box center [547, 219] width 25 height 17
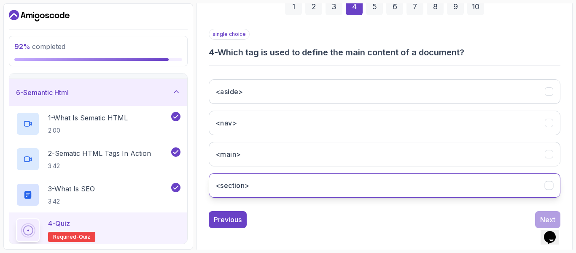
drag, startPoint x: 221, startPoint y: 51, endPoint x: 385, endPoint y: 182, distance: 209.1
click at [385, 182] on div "single choice 4 - Which tag is used to define the main content of a document? <…" at bounding box center [385, 116] width 352 height 175
copy div "Which tag is used to define the main content of a document? <aside> <nav> <main…"
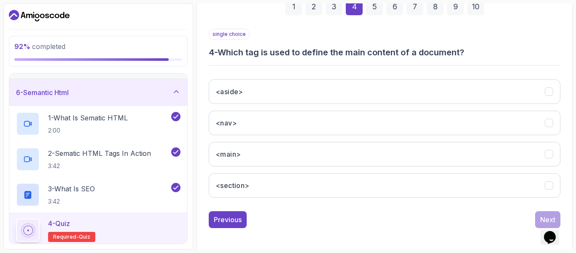
click at [328, 212] on div "Previous Next" at bounding box center [385, 219] width 352 height 17
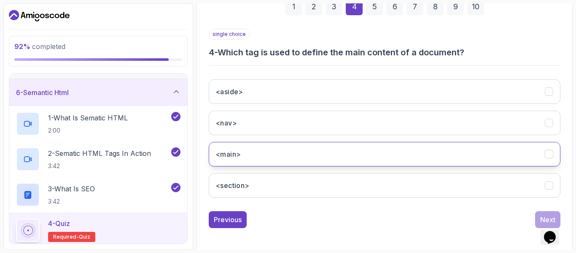
click at [245, 162] on button "<main>" at bounding box center [385, 154] width 352 height 24
click at [543, 217] on div "Next" at bounding box center [547, 219] width 15 height 10
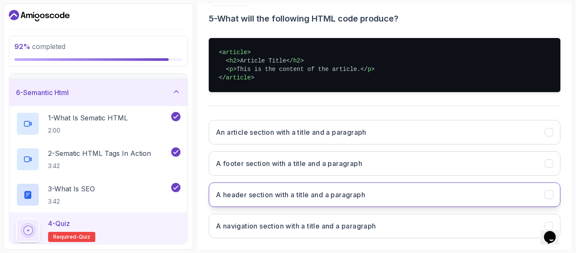
scroll to position [186, 0]
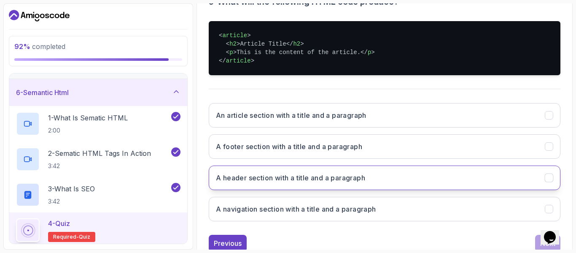
drag, startPoint x: 220, startPoint y: 51, endPoint x: 376, endPoint y: 238, distance: 243.1
click at [376, 238] on div "single choice 5 - What will the following HTML code produce? < article > < h2 >…" at bounding box center [385, 114] width 352 height 273
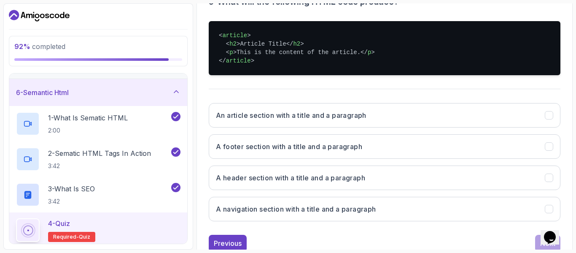
copy div "What will the following HTML code produce? < article > < h2 > Article Title </ …"
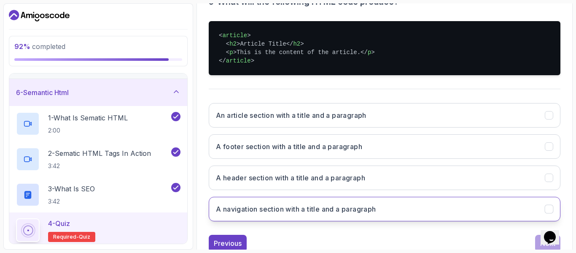
click at [342, 214] on button "A navigation section with a title and a paragraph" at bounding box center [385, 209] width 352 height 24
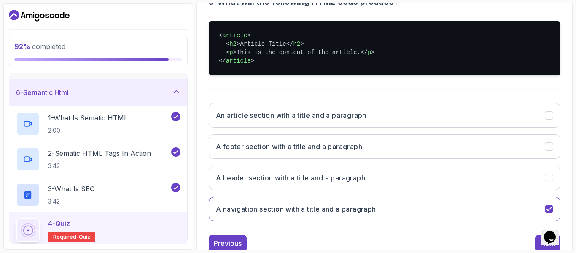
click at [323, 237] on div "Previous Next" at bounding box center [385, 242] width 352 height 17
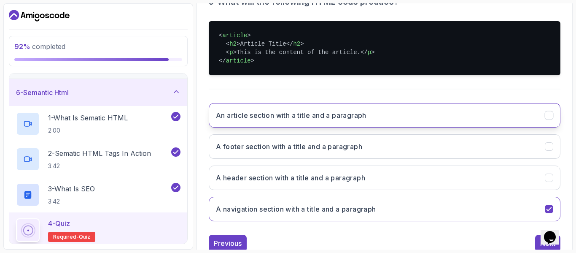
click at [345, 111] on h3 "An article section with a title and a paragraph" at bounding box center [291, 115] width 151 height 10
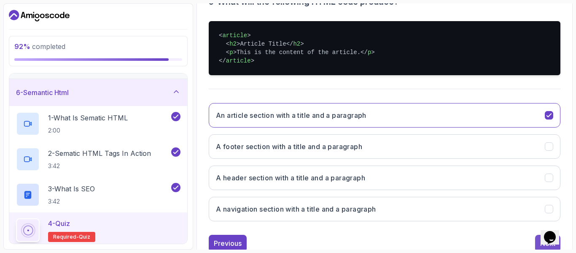
click at [537, 242] on button "Next" at bounding box center [547, 242] width 25 height 17
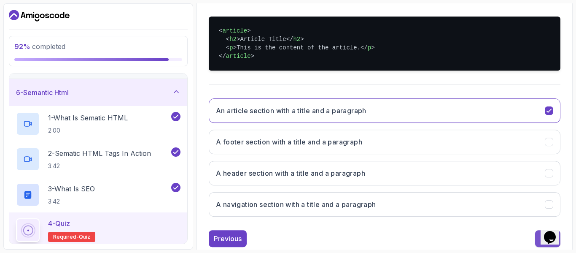
scroll to position [137, 0]
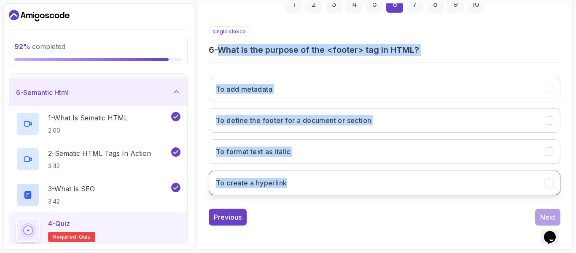
drag, startPoint x: 221, startPoint y: 44, endPoint x: 296, endPoint y: 184, distance: 158.5
click at [296, 184] on div "single choice 6 - What is the purpose of the <footer> tag in HTML? To add metad…" at bounding box center [385, 113] width 352 height 175
copy div "What is the purpose of the <footer> tag in HTML? To add metadata To define the …"
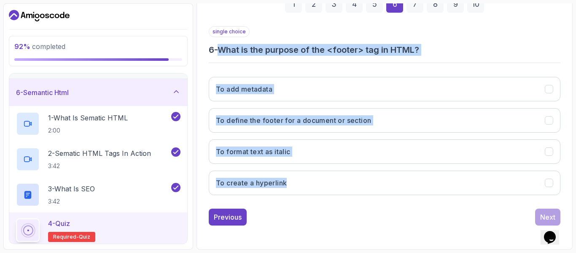
click at [299, 199] on div "To add metadata To define the footer for a document or section To format text a…" at bounding box center [385, 136] width 352 height 132
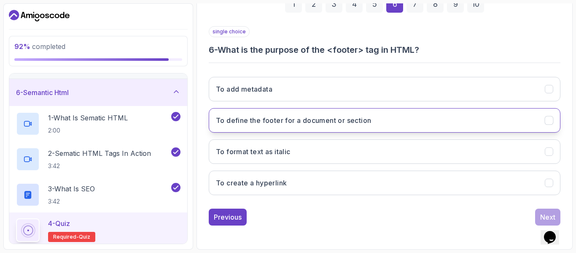
click at [294, 111] on button "To define the footer for a document or section" at bounding box center [385, 120] width 352 height 24
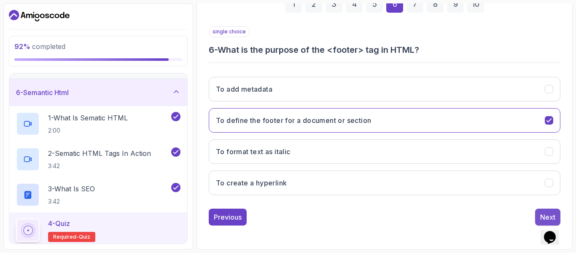
click at [536, 210] on button "Next" at bounding box center [547, 216] width 25 height 17
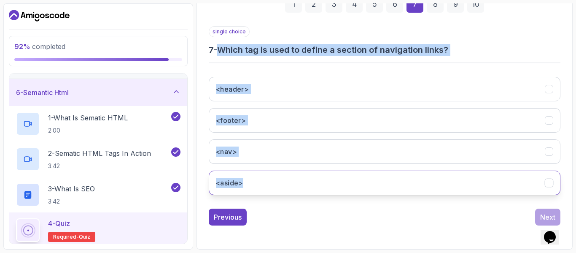
drag, startPoint x: 222, startPoint y: 48, endPoint x: 276, endPoint y: 182, distance: 143.8
click at [276, 182] on div "single choice 7 - Which tag is used to define a section of navigation links? <h…" at bounding box center [385, 113] width 352 height 175
copy div "Which tag is used to define a section of navigation links? <header> <footer> <n…"
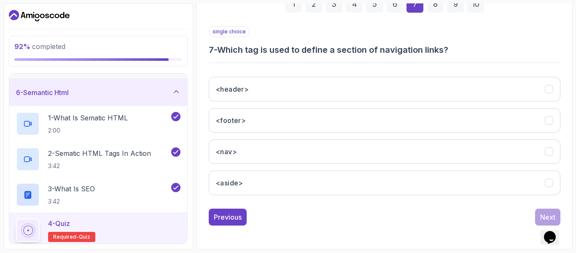
click at [293, 222] on div "Previous Next" at bounding box center [385, 216] width 352 height 17
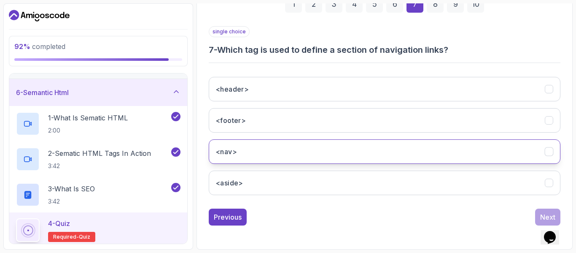
click at [254, 147] on button "<nav>" at bounding box center [385, 151] width 352 height 24
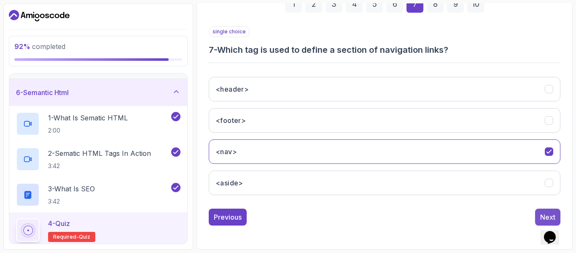
click at [549, 212] on div "Next" at bounding box center [547, 217] width 15 height 10
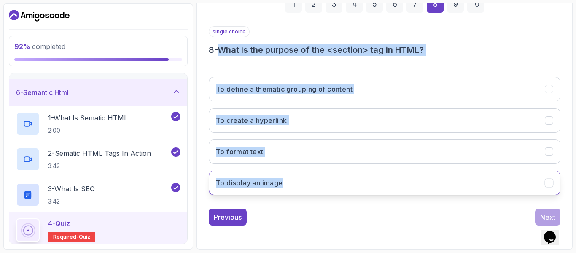
drag, startPoint x: 221, startPoint y: 49, endPoint x: 299, endPoint y: 191, distance: 161.3
click at [299, 191] on div "single choice 8 - What is the purpose of the <section> tag in HTML? To define a…" at bounding box center [385, 113] width 352 height 175
copy div "What is the purpose of the <section> tag in HTML? To define a thematic grouping…"
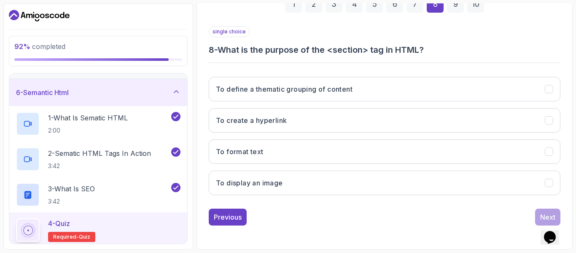
click at [293, 202] on div "single choice 8 - What is the purpose of the <section> tag in HTML? To define a…" at bounding box center [385, 125] width 352 height 199
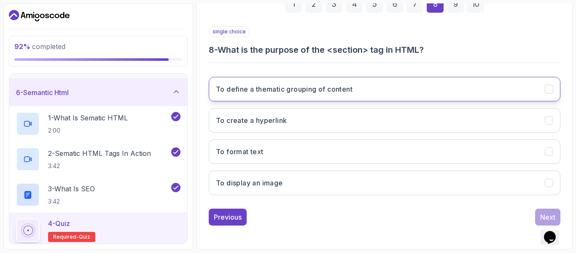
click at [277, 96] on button "To define a thematic grouping of content" at bounding box center [385, 89] width 352 height 24
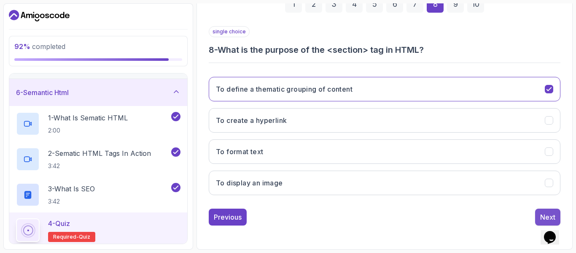
click at [544, 211] on button "Next" at bounding box center [547, 216] width 25 height 17
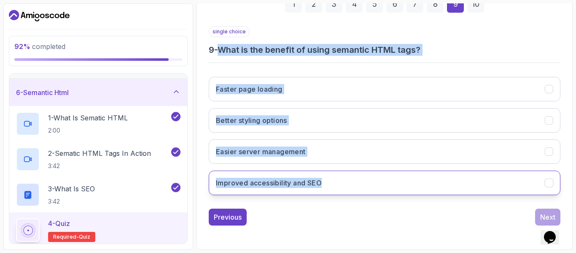
drag, startPoint x: 221, startPoint y: 48, endPoint x: 331, endPoint y: 194, distance: 181.9
click at [331, 194] on div "single choice 9 - What is the benefit of using semantic HTML tags? Faster page …" at bounding box center [385, 113] width 352 height 175
copy div "What is the benefit of using semantic HTML tags? Faster page loading Better sty…"
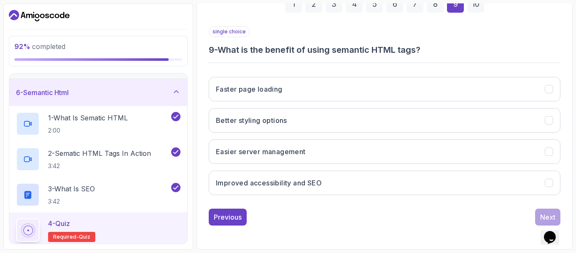
click at [317, 203] on div "single choice 9 - What is the benefit of using semantic HTML tags? Faster page …" at bounding box center [385, 125] width 352 height 199
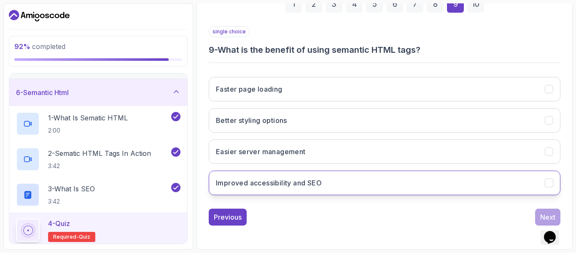
click at [307, 183] on h3 "Improved accessibility and SEO" at bounding box center [269, 183] width 106 height 10
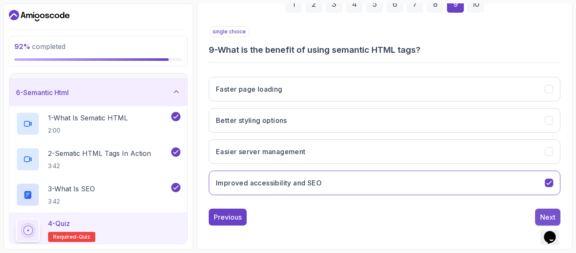
click at [543, 213] on div "Next" at bounding box center [547, 217] width 15 height 10
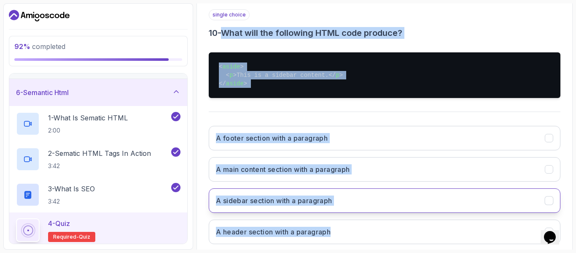
scroll to position [171, 0]
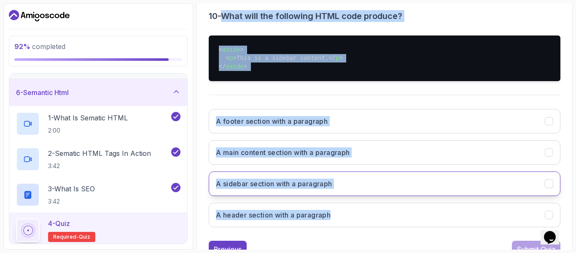
drag, startPoint x: 226, startPoint y: 49, endPoint x: 334, endPoint y: 223, distance: 205.0
click at [334, 223] on div "single choice 10 - What will the following HTML code produce? < aside > < p > T…" at bounding box center [385, 112] width 352 height 241
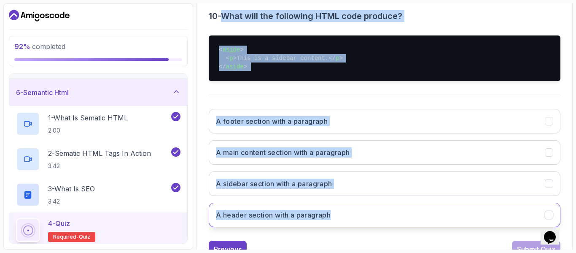
copy div "What will the following HTML code produce? < aside > < p > This is a sidebar co…"
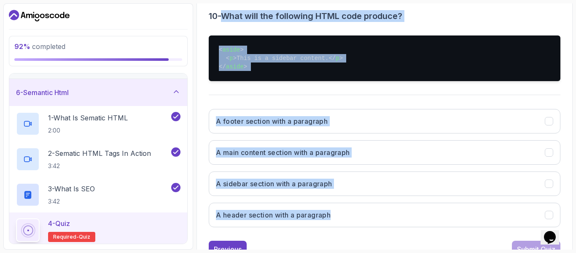
click at [323, 229] on div "A footer section with a paragraph A main content section with a paragraph A sid…" at bounding box center [385, 168] width 352 height 132
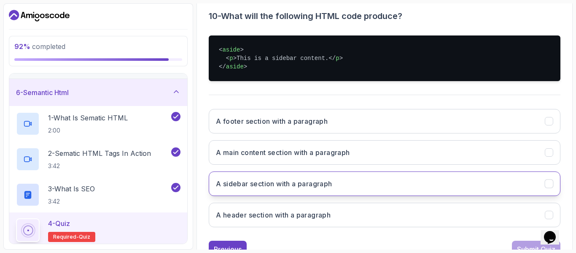
click at [326, 190] on button "A sidebar section with a paragraph" at bounding box center [385, 183] width 352 height 24
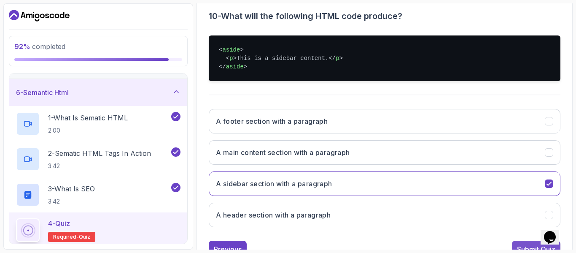
click at [512, 244] on button "Submit Quiz" at bounding box center [536, 248] width 48 height 17
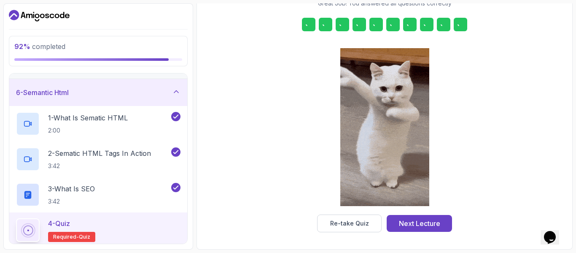
scroll to position [152, 0]
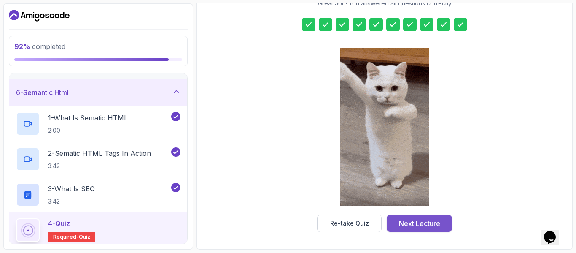
click at [430, 223] on div "Next Lecture" at bounding box center [419, 223] width 41 height 10
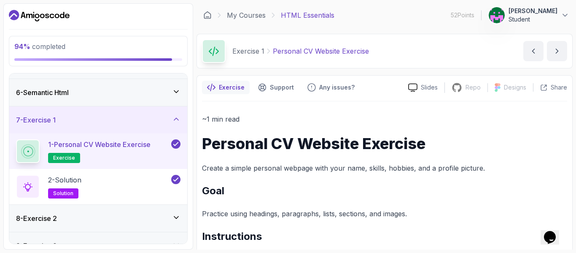
click at [135, 117] on div "7 - Exercise 1" at bounding box center [98, 120] width 164 height 10
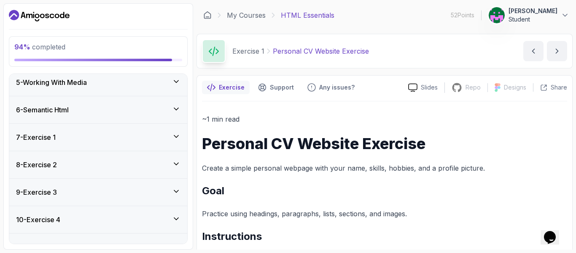
scroll to position [98, 0]
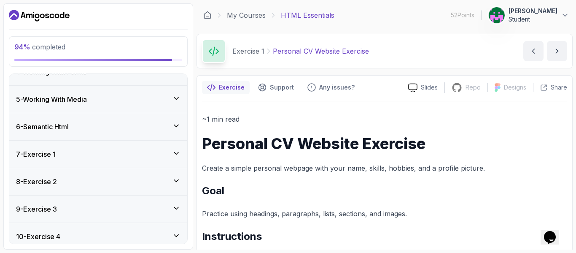
click at [169, 96] on div "5 - Working With Media" at bounding box center [98, 99] width 164 height 10
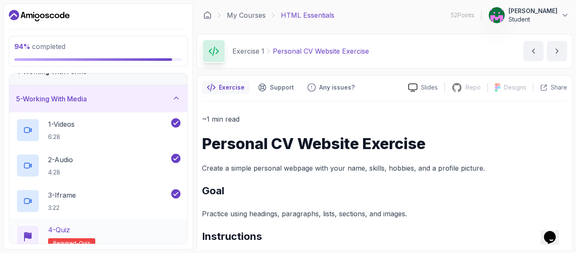
click at [102, 238] on div "4 - Quiz Required- quiz" at bounding box center [98, 236] width 164 height 24
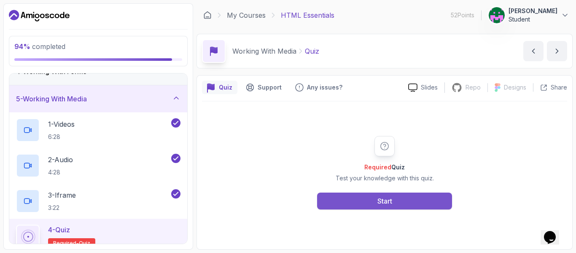
click at [353, 195] on button "Start" at bounding box center [384, 200] width 135 height 17
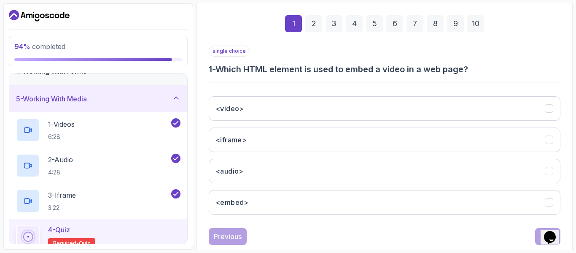
scroll to position [135, 0]
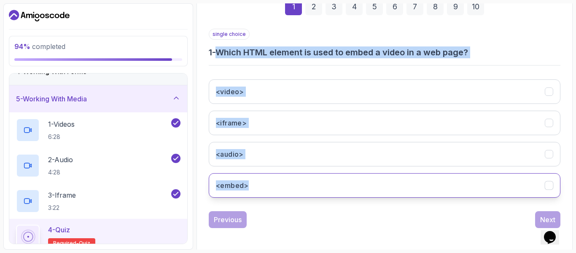
drag, startPoint x: 220, startPoint y: 49, endPoint x: 275, endPoint y: 187, distance: 148.9
click at [275, 187] on div "single choice 1 - Which HTML element is used to embed a video in a web page? <v…" at bounding box center [385, 116] width 352 height 175
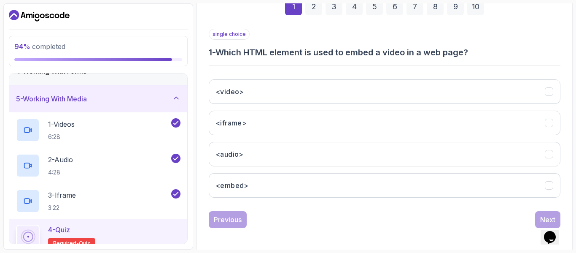
click at [282, 215] on div "Previous Next" at bounding box center [385, 219] width 352 height 17
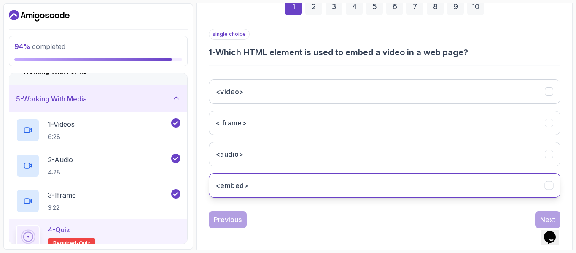
click at [245, 188] on h3 "<embed>" at bounding box center [232, 185] width 33 height 10
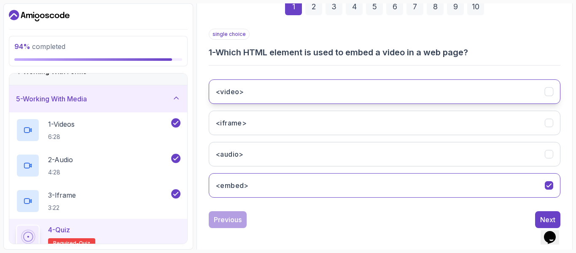
click at [297, 99] on button "<video>" at bounding box center [385, 91] width 352 height 24
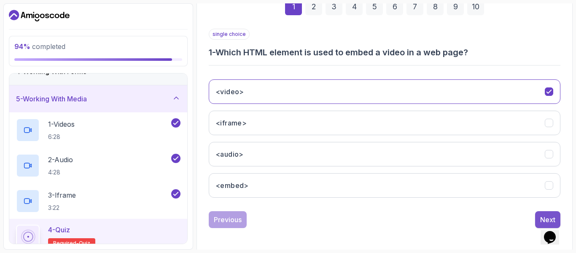
click at [539, 214] on button "Next" at bounding box center [547, 219] width 25 height 17
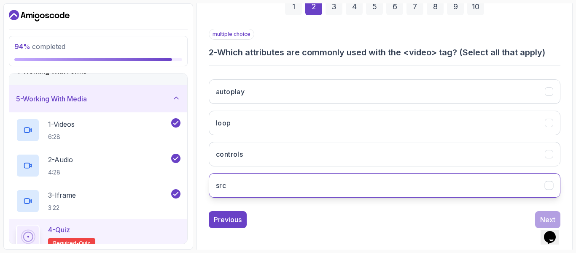
click at [279, 183] on button "src" at bounding box center [385, 185] width 352 height 24
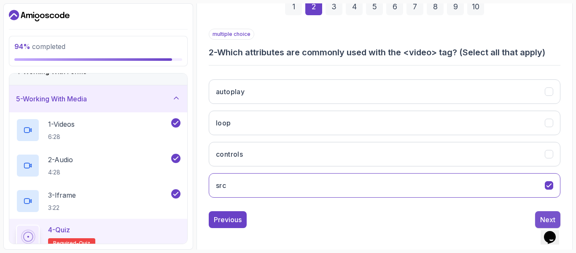
click at [538, 213] on button "Next" at bounding box center [547, 219] width 25 height 17
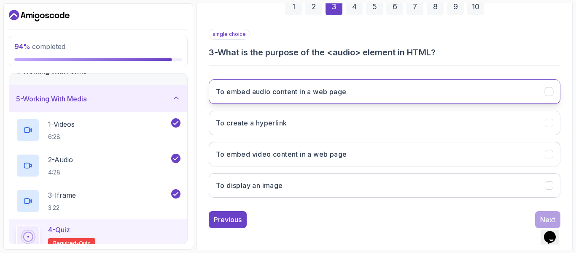
click at [342, 94] on h3 "To embed audio content in a web page" at bounding box center [281, 91] width 130 height 10
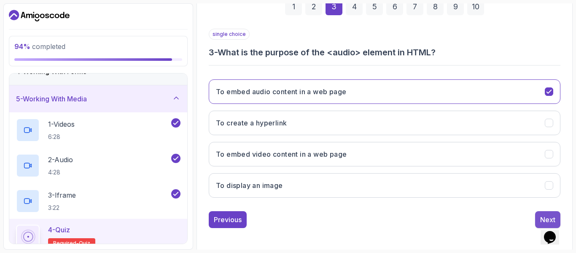
click at [538, 214] on button "Next" at bounding box center [547, 219] width 25 height 17
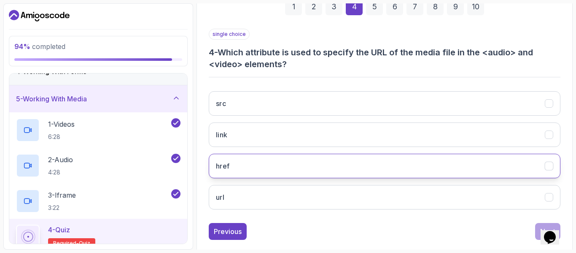
click at [466, 175] on button "href" at bounding box center [385, 165] width 352 height 24
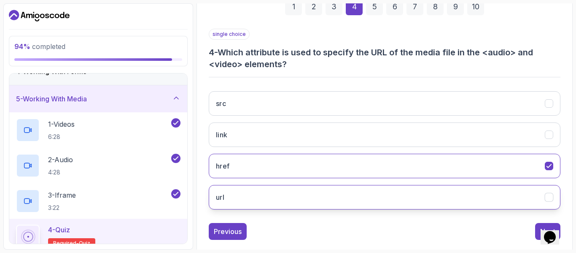
click at [512, 194] on button "url" at bounding box center [385, 197] width 352 height 24
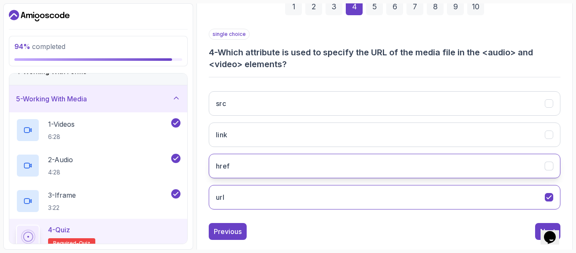
click at [518, 168] on button "href" at bounding box center [385, 165] width 352 height 24
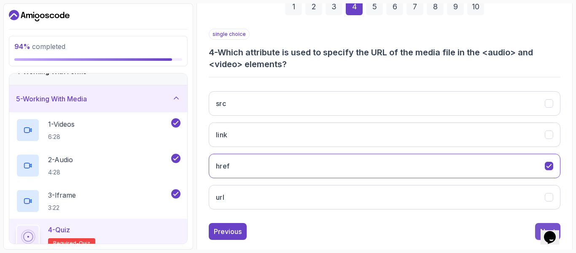
click at [537, 226] on button "Next" at bounding box center [547, 231] width 25 height 17
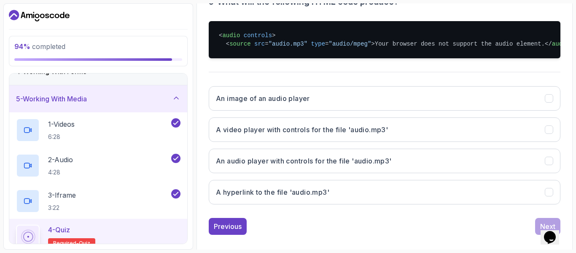
scroll to position [202, 0]
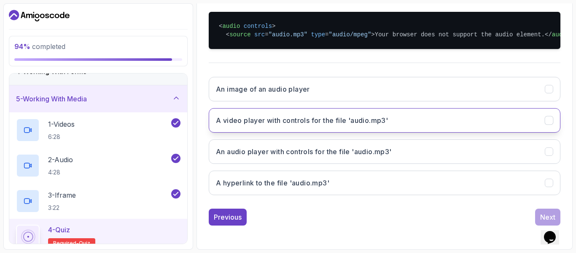
click at [373, 125] on h3 "A video player with controls for the file 'audio.mp3'" at bounding box center [302, 120] width 172 height 10
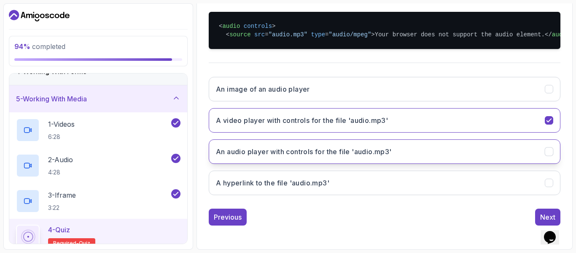
click at [354, 156] on h3 "An audio player with controls for the file 'audio.mp3'" at bounding box center [304, 151] width 176 height 10
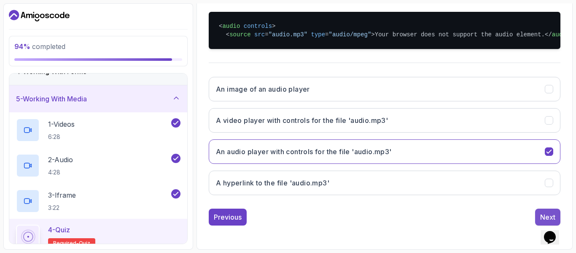
click at [536, 223] on button "Next" at bounding box center [547, 216] width 25 height 17
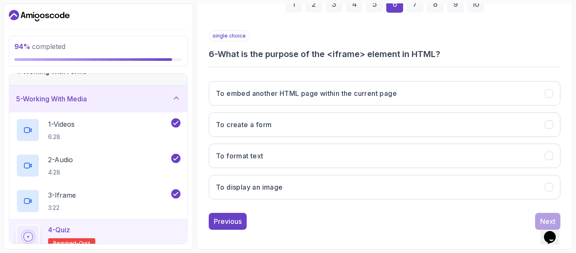
scroll to position [137, 0]
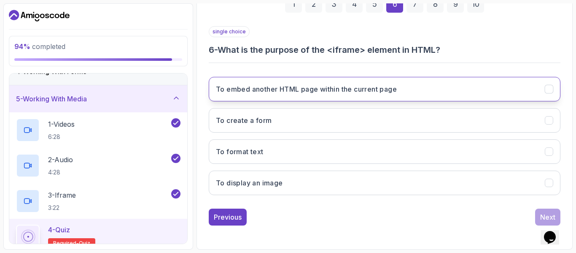
click at [323, 90] on h3 "To embed another HTML page within the current page" at bounding box center [306, 89] width 181 height 10
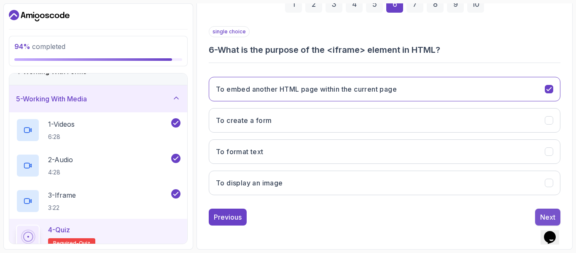
click at [546, 212] on div "Next" at bounding box center [547, 217] width 15 height 10
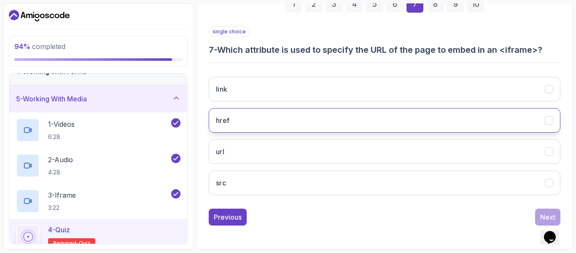
click at [352, 123] on button "href" at bounding box center [385, 120] width 352 height 24
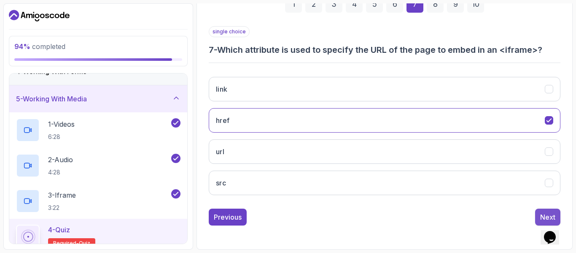
click at [542, 217] on div "Next" at bounding box center [547, 217] width 15 height 10
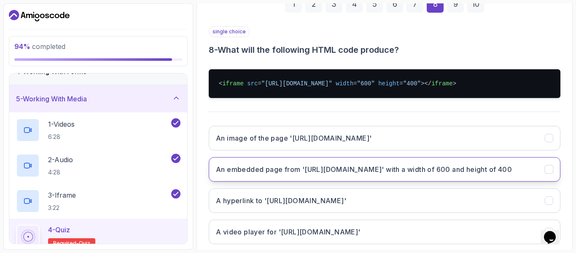
click at [397, 166] on h3 "An embedded page from 'https://example.com' with a width of 600 and height of 4…" at bounding box center [364, 169] width 296 height 10
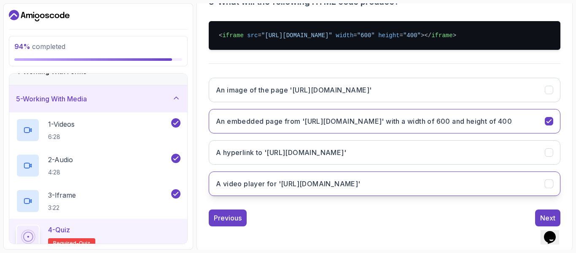
scroll to position [186, 0]
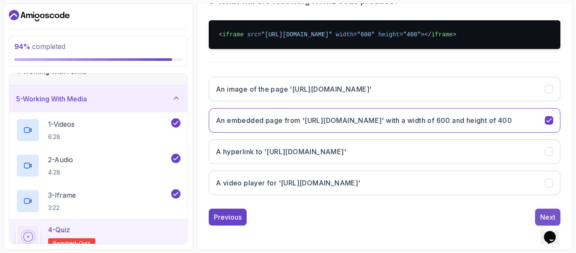
click at [536, 216] on button "Next" at bounding box center [547, 216] width 25 height 17
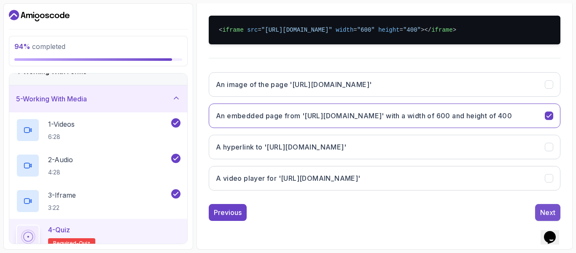
scroll to position [149, 0]
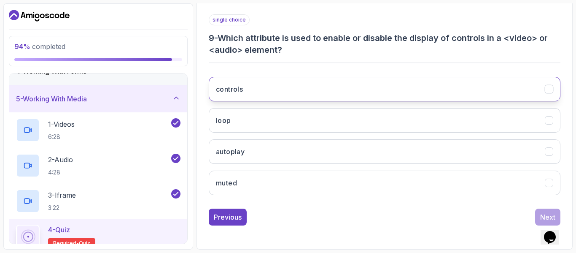
click at [446, 99] on button "controls" at bounding box center [385, 89] width 352 height 24
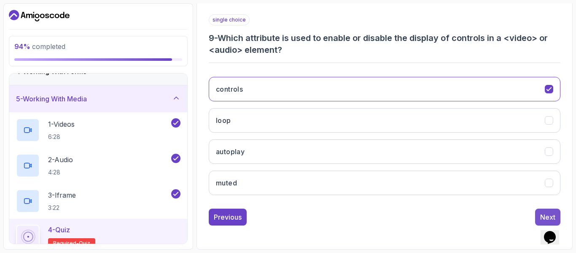
click at [543, 210] on button "Next" at bounding box center [547, 216] width 25 height 17
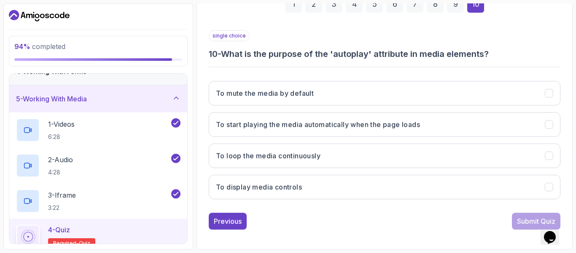
scroll to position [137, 0]
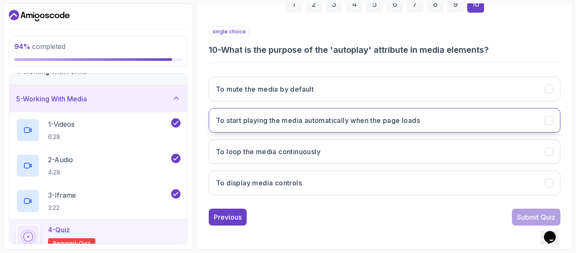
click at [469, 117] on button "To start playing the media automatically when the page loads" at bounding box center [385, 120] width 352 height 24
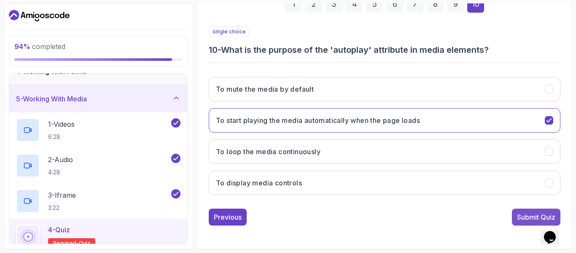
click at [520, 216] on div "Submit Quiz" at bounding box center [536, 217] width 38 height 10
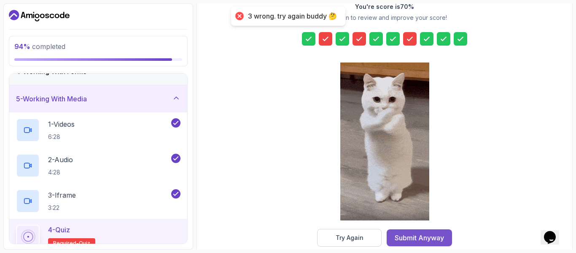
click at [405, 233] on div "Submit Anyway" at bounding box center [419, 237] width 49 height 10
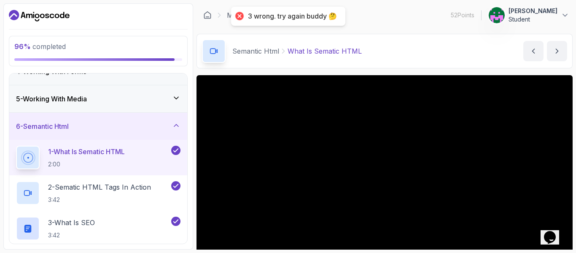
click at [162, 92] on div "5 - Working With Media" at bounding box center [98, 98] width 178 height 27
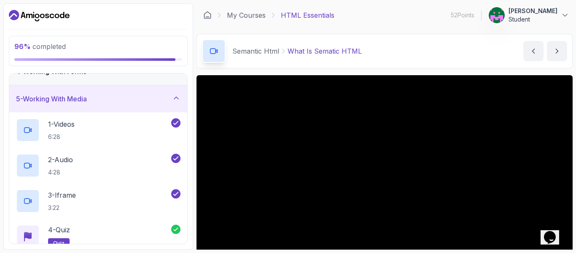
click at [156, 96] on div "5 - Working With Media" at bounding box center [98, 99] width 164 height 10
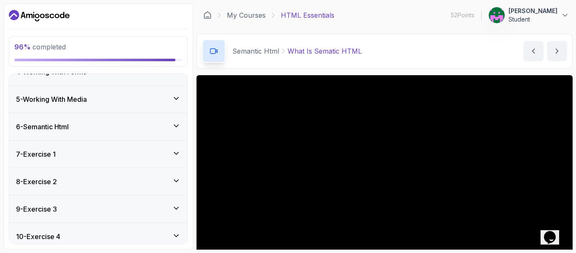
click at [146, 76] on div "4 - Working With Forms" at bounding box center [98, 72] width 164 height 10
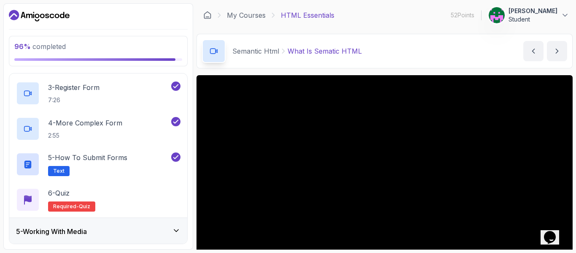
scroll to position [182, 0]
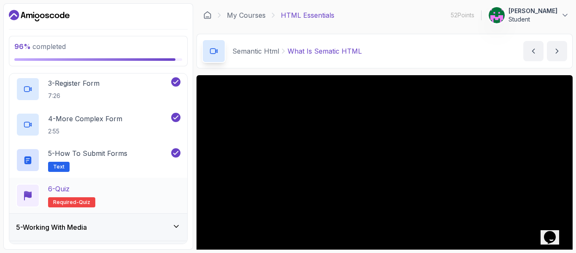
click at [111, 205] on div "6 - Quiz Required- quiz" at bounding box center [98, 195] width 164 height 24
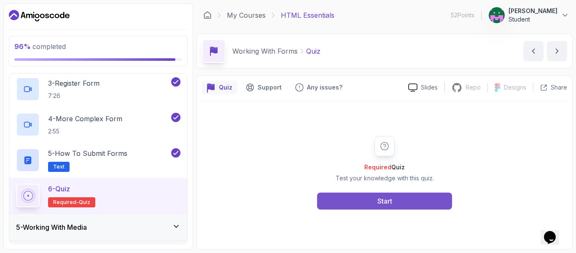
click at [360, 194] on button "Start" at bounding box center [384, 200] width 135 height 17
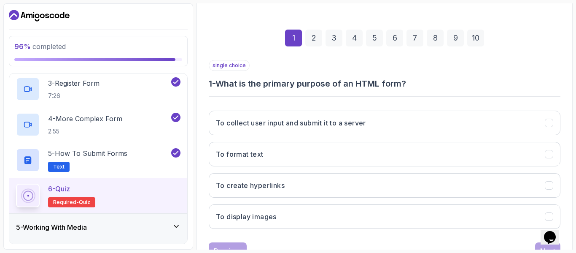
scroll to position [137, 0]
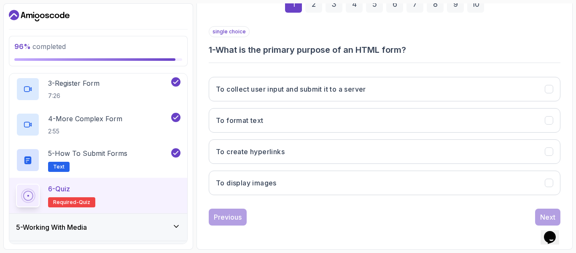
click at [385, 102] on div "To collect user input and submit it to a server To format text To create hyperl…" at bounding box center [385, 136] width 352 height 132
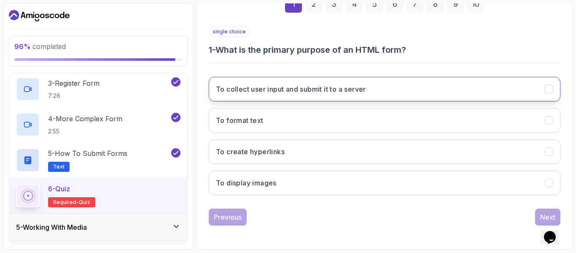
click at [377, 92] on button "To collect user input and submit it to a server" at bounding box center [385, 89] width 352 height 24
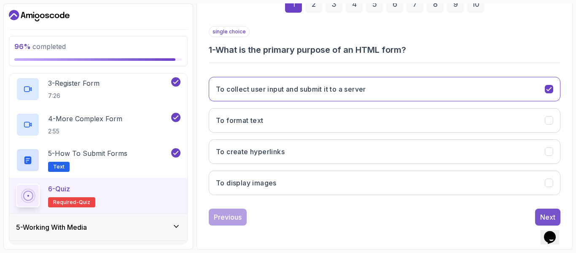
click at [538, 215] on button "Next" at bounding box center [547, 216] width 25 height 17
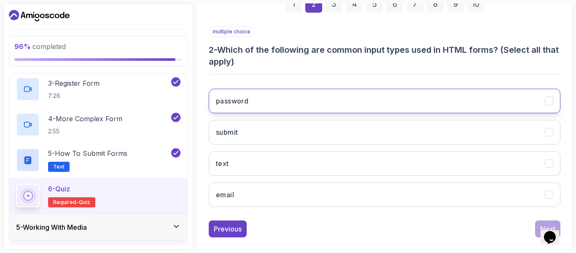
click at [434, 98] on button "password" at bounding box center [385, 101] width 352 height 24
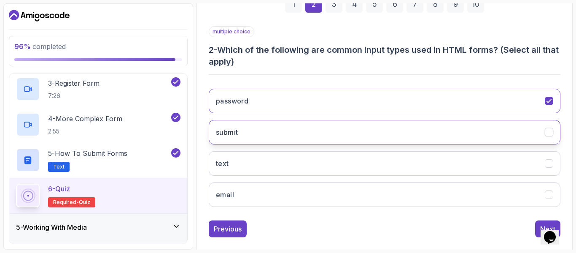
click at [420, 136] on button "submit" at bounding box center [385, 132] width 352 height 24
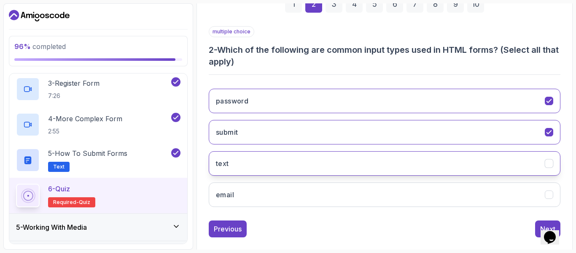
click at [423, 163] on button "text" at bounding box center [385, 163] width 352 height 24
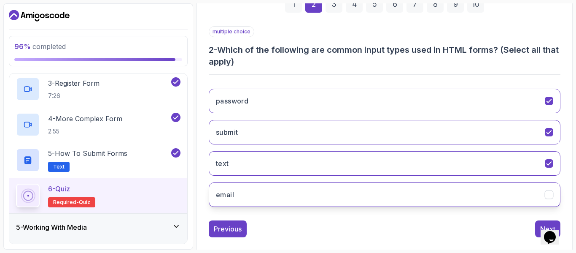
click at [444, 199] on button "email" at bounding box center [385, 194] width 352 height 24
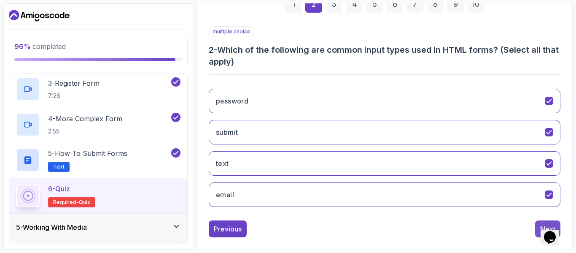
click at [539, 223] on button "Next" at bounding box center [547, 228] width 25 height 17
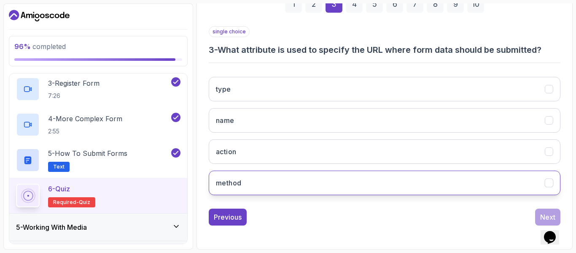
click at [392, 179] on button "method" at bounding box center [385, 182] width 352 height 24
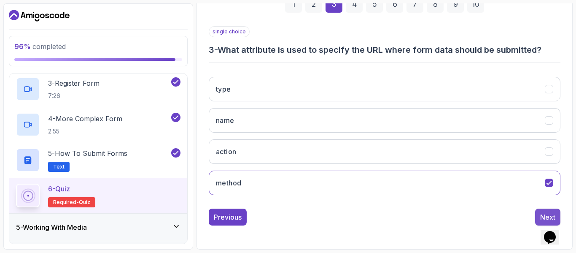
click at [543, 214] on div "Next" at bounding box center [547, 217] width 15 height 10
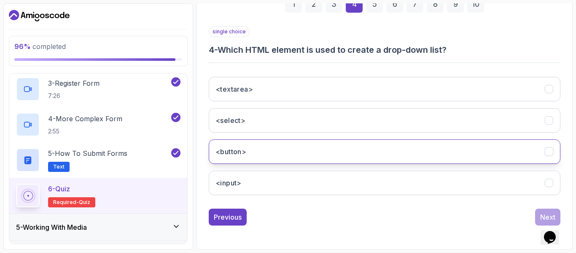
click at [363, 144] on button "<button>" at bounding box center [385, 151] width 352 height 24
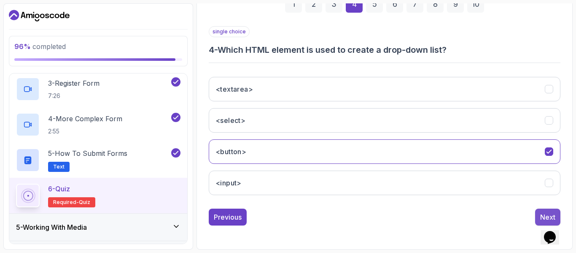
click at [548, 208] on button "Next" at bounding box center [547, 216] width 25 height 17
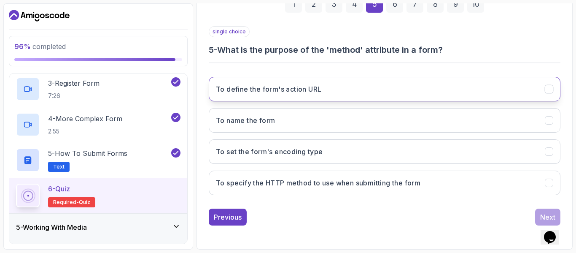
click at [414, 93] on button "To define the form's action URL" at bounding box center [385, 89] width 352 height 24
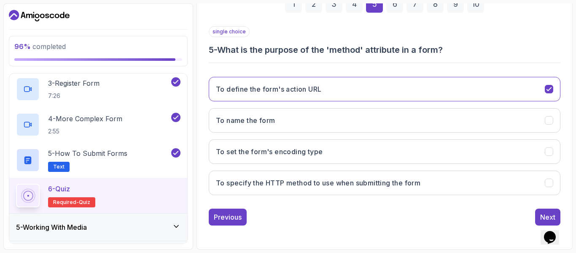
click at [544, 222] on div "Opens Chat This icon Opens the chat window." at bounding box center [554, 222] width 20 height 0
click at [537, 214] on button "Next" at bounding box center [547, 216] width 25 height 17
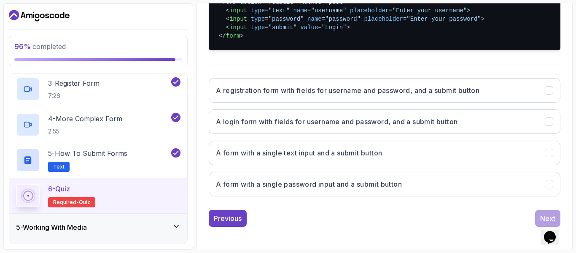
scroll to position [220, 0]
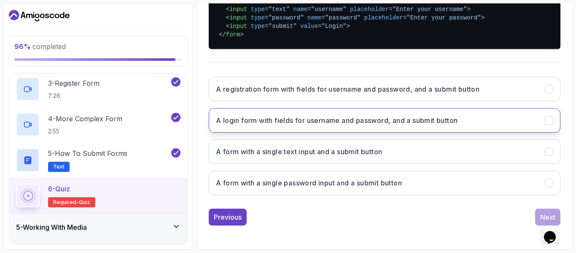
click at [479, 124] on button "A login form with fields for username and password, and a submit button" at bounding box center [385, 120] width 352 height 24
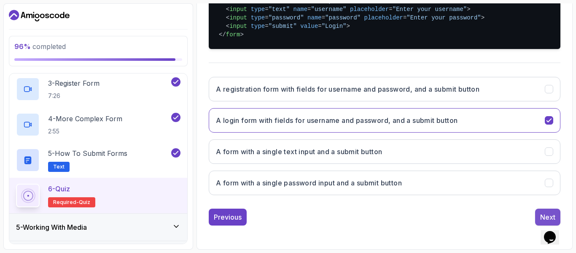
click at [539, 213] on button "Next" at bounding box center [547, 216] width 25 height 17
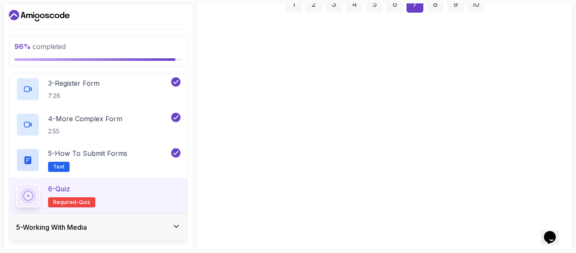
scroll to position [137, 0]
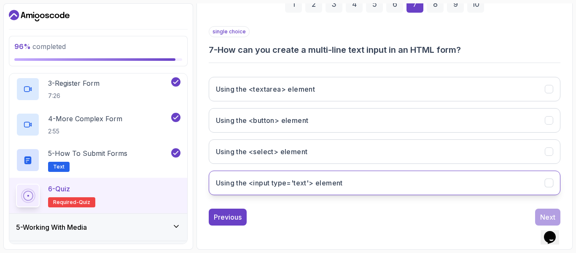
drag, startPoint x: 220, startPoint y: 47, endPoint x: 368, endPoint y: 188, distance: 204.6
click at [368, 188] on div "single choice 7 - How can you create a multi-line text input in an HTML form? U…" at bounding box center [385, 113] width 352 height 175
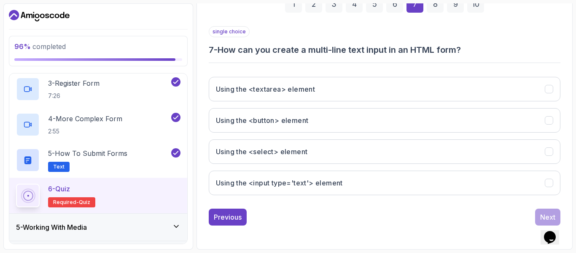
click at [347, 203] on div "single choice 7 - How can you create a multi-line text input in an HTML form? U…" at bounding box center [385, 125] width 352 height 199
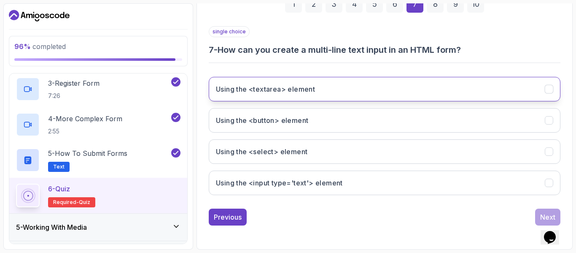
click at [296, 96] on button "Using the <textarea> element" at bounding box center [385, 89] width 352 height 24
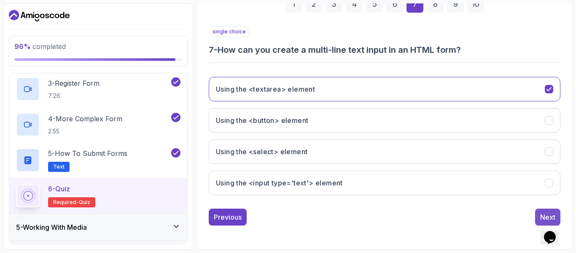
click at [538, 212] on button "Next" at bounding box center [547, 216] width 25 height 17
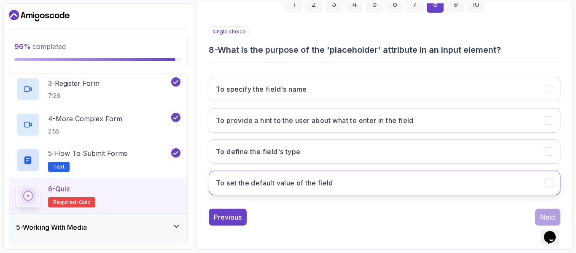
drag, startPoint x: 221, startPoint y: 49, endPoint x: 342, endPoint y: 185, distance: 181.3
click at [342, 185] on div "single choice 8 - What is the purpose of the 'placeholder' attribute in an inpu…" at bounding box center [385, 113] width 352 height 175
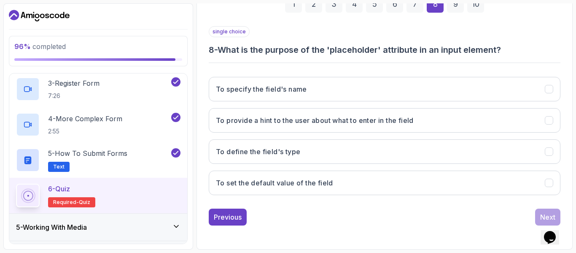
click at [329, 213] on div "Previous Next" at bounding box center [385, 216] width 352 height 17
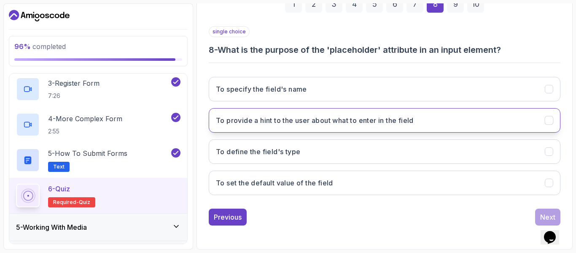
click at [304, 122] on h3 "To provide a hint to the user about what to enter in the field" at bounding box center [315, 120] width 198 height 10
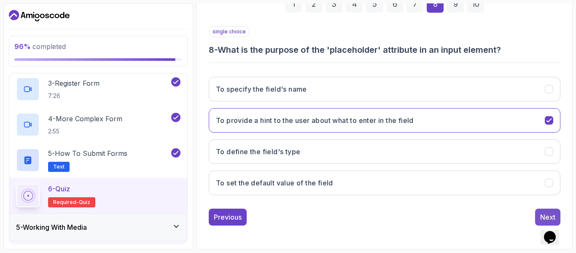
click at [542, 213] on div "Next" at bounding box center [547, 217] width 15 height 10
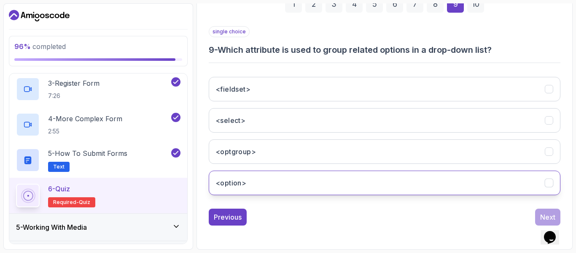
click at [264, 188] on button "<option>" at bounding box center [385, 182] width 352 height 24
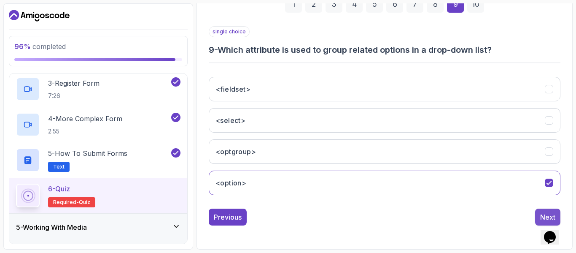
click at [541, 210] on button "Next" at bounding box center [547, 216] width 25 height 17
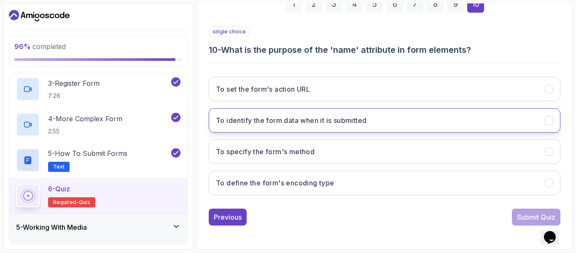
click at [436, 117] on button "To identify the form data when it is submitted" at bounding box center [385, 120] width 352 height 24
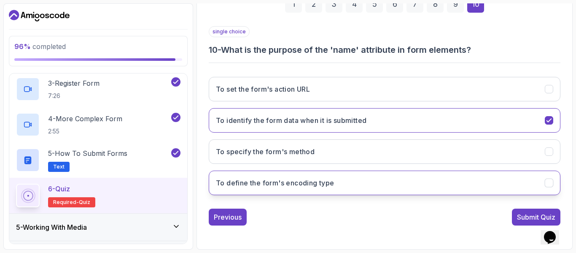
click at [485, 177] on button "To define the form's encoding type" at bounding box center [385, 182] width 352 height 24
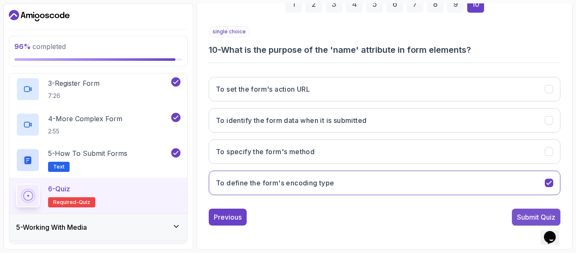
click at [524, 216] on div "Submit Quiz" at bounding box center [536, 217] width 38 height 10
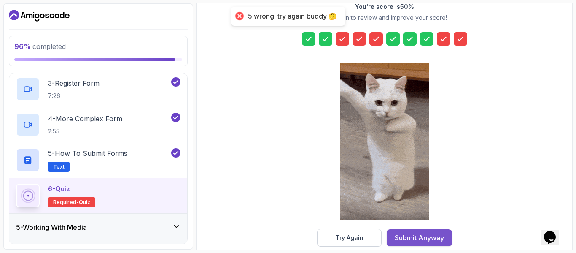
click at [407, 236] on div "Submit Anyway" at bounding box center [419, 237] width 49 height 10
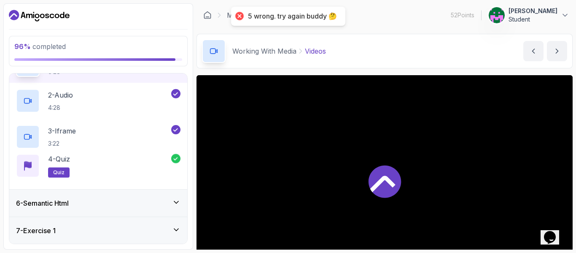
scroll to position [132, 0]
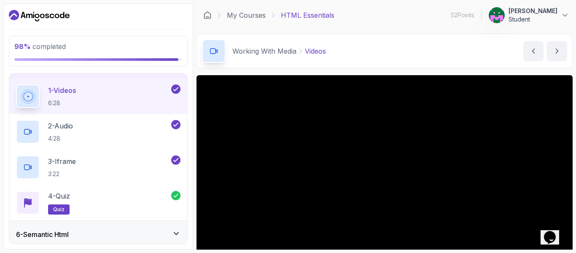
click at [113, 58] on div "98 % completed" at bounding box center [98, 50] width 168 height 19
click at [151, 233] on div "6 - Semantic Html" at bounding box center [98, 234] width 164 height 10
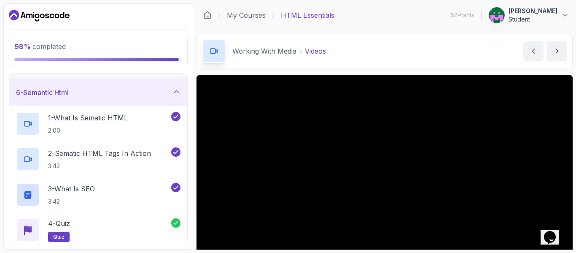
click at [142, 85] on div "6 - Semantic Html" at bounding box center [98, 92] width 178 height 27
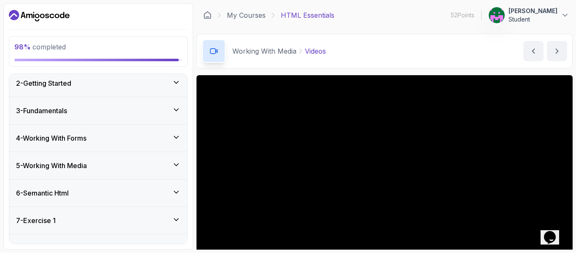
scroll to position [30, 0]
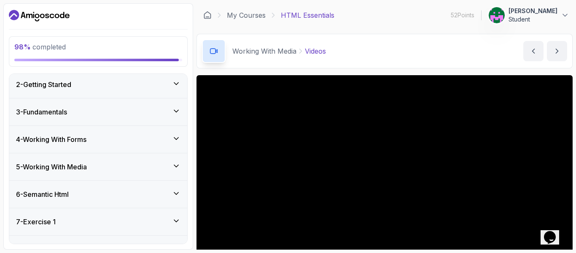
click at [172, 134] on div "4 - Working With Forms" at bounding box center [98, 139] width 164 height 10
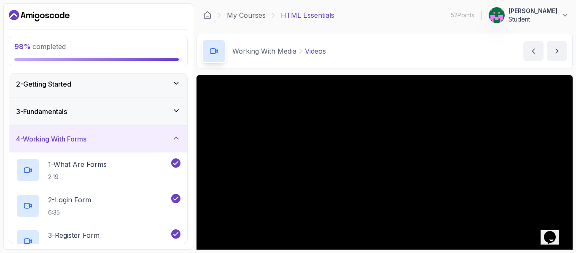
click at [172, 134] on div "4 - Working With Forms" at bounding box center [98, 139] width 164 height 10
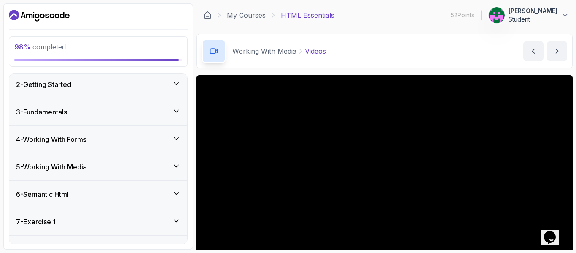
click at [173, 132] on div "4 - Working With Forms" at bounding box center [98, 139] width 178 height 27
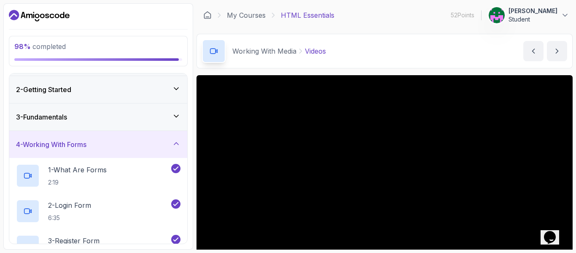
scroll to position [13, 0]
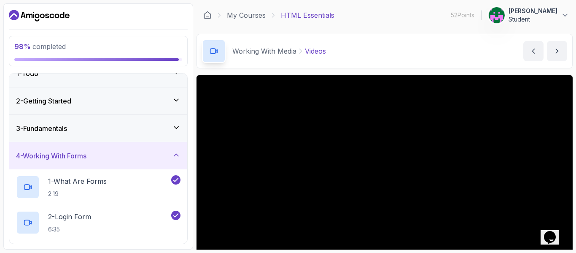
click at [178, 150] on div "4 - Working With Forms" at bounding box center [98, 155] width 178 height 27
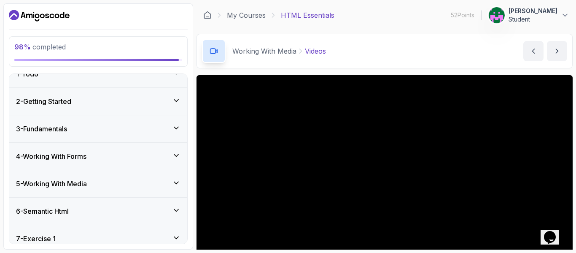
click at [170, 127] on div "3 - Fundamentals" at bounding box center [98, 129] width 164 height 10
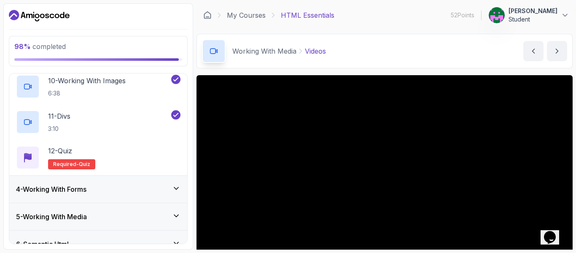
scroll to position [435, 0]
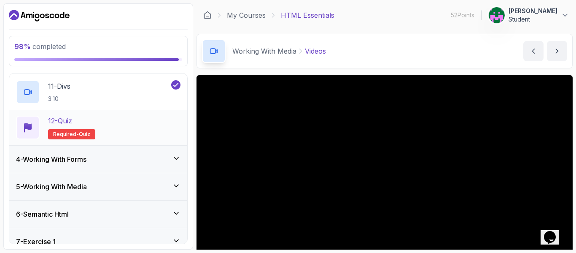
click at [136, 122] on div "12 - Quiz Required- quiz" at bounding box center [98, 128] width 164 height 24
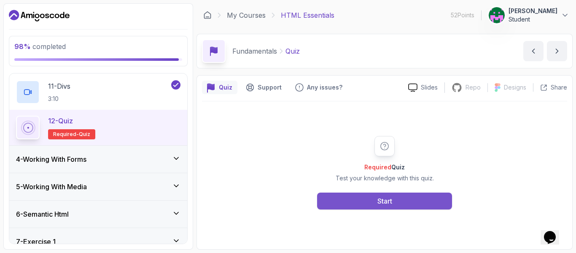
click at [349, 201] on button "Start" at bounding box center [384, 200] width 135 height 17
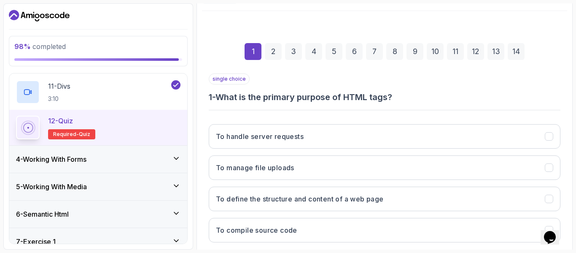
scroll to position [137, 0]
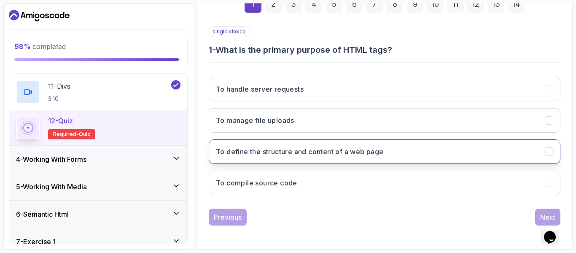
click at [440, 149] on button "To define the structure and content of a web page" at bounding box center [385, 151] width 352 height 24
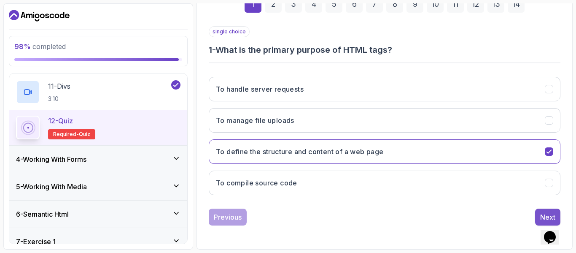
click at [544, 213] on div "Next" at bounding box center [547, 217] width 15 height 10
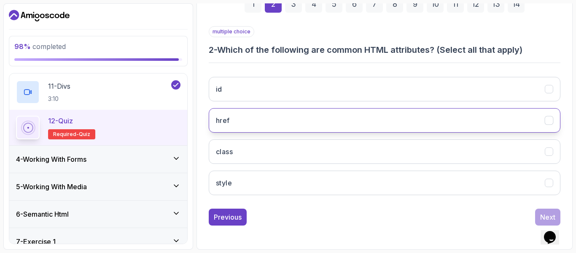
click at [400, 118] on button "href" at bounding box center [385, 120] width 352 height 24
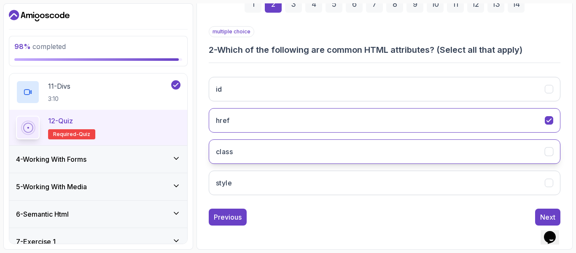
click at [390, 148] on button "class" at bounding box center [385, 151] width 352 height 24
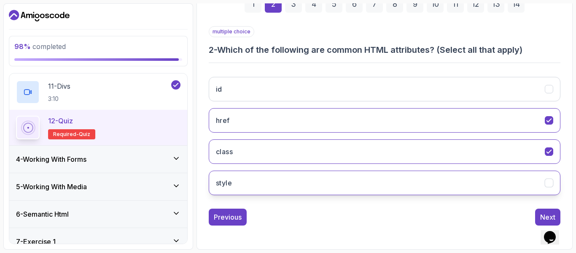
click at [384, 191] on button "style" at bounding box center [385, 182] width 352 height 24
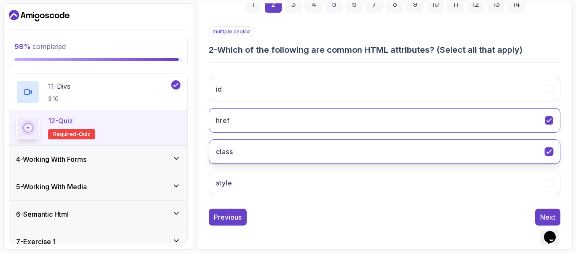
click at [413, 151] on button "class" at bounding box center [385, 151] width 352 height 24
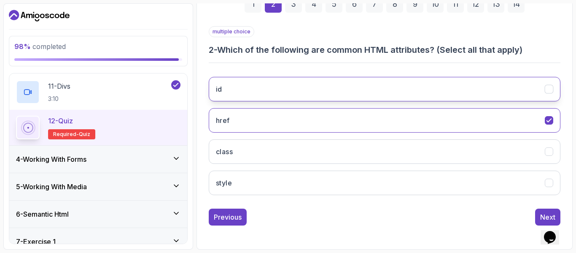
click at [485, 96] on button "id" at bounding box center [385, 89] width 352 height 24
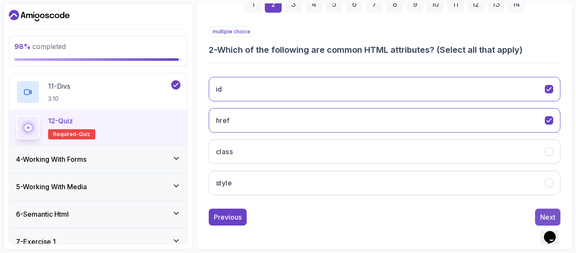
click at [544, 211] on button "Next" at bounding box center [547, 216] width 25 height 17
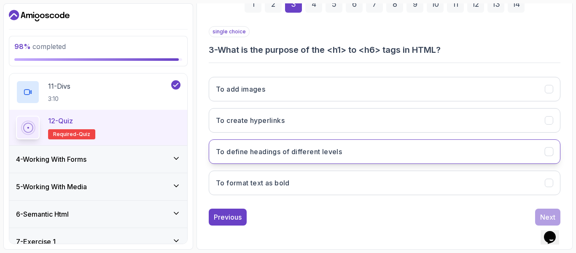
click at [499, 140] on button "To define headings of different levels" at bounding box center [385, 151] width 352 height 24
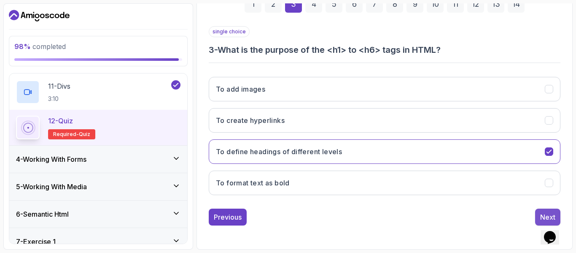
click at [549, 213] on div "Next" at bounding box center [547, 217] width 15 height 10
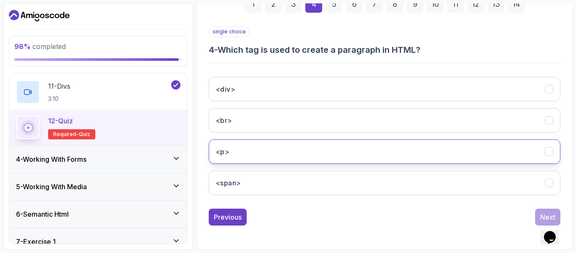
click at [480, 148] on button "<p>" at bounding box center [385, 151] width 352 height 24
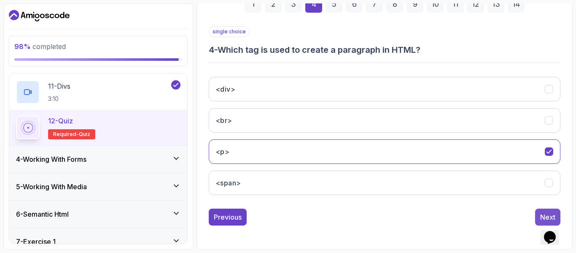
click at [538, 214] on button "Next" at bounding box center [547, 216] width 25 height 17
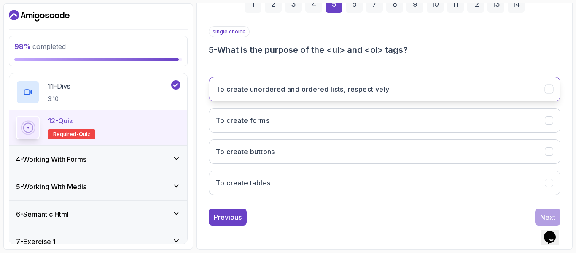
click at [459, 81] on button "To create unordered and ordered lists, respectively" at bounding box center [385, 89] width 352 height 24
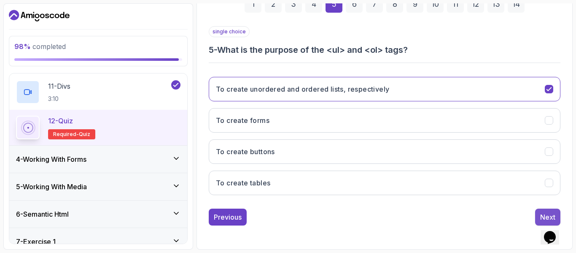
click at [542, 214] on div "Next" at bounding box center [547, 217] width 15 height 10
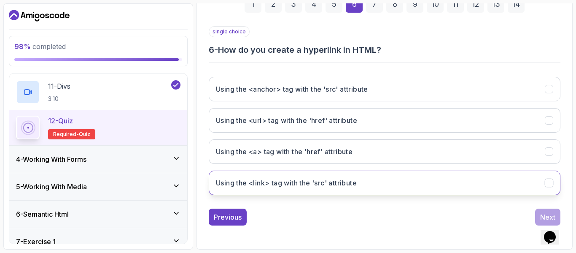
click at [448, 191] on button "Using the <link> tag with the 'src' attribute" at bounding box center [385, 182] width 352 height 24
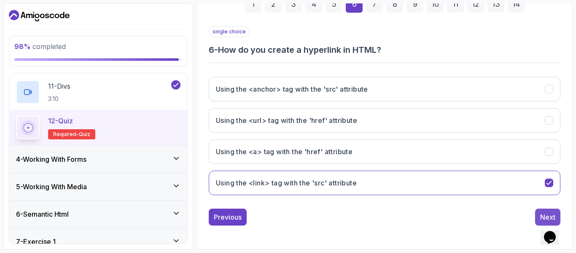
click at [547, 217] on div "Next" at bounding box center [547, 217] width 15 height 10
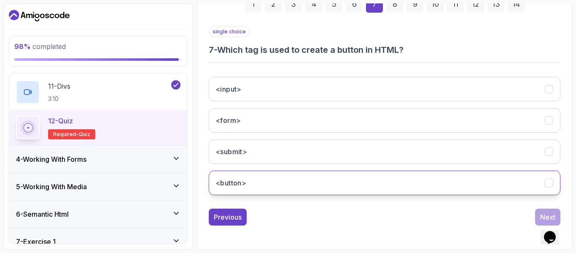
click at [460, 194] on button "<button>" at bounding box center [385, 182] width 352 height 24
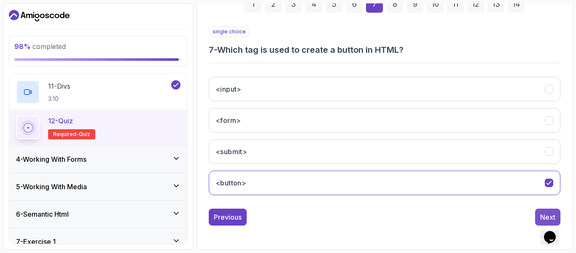
click at [544, 214] on div "Next" at bounding box center [547, 217] width 15 height 10
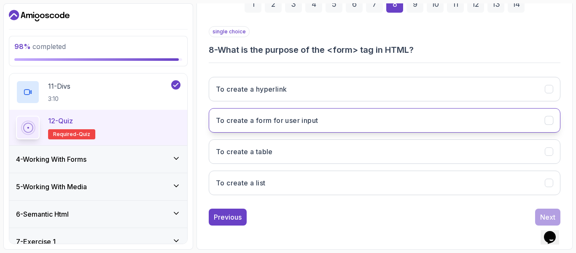
click at [480, 116] on button "To create a form for user input" at bounding box center [385, 120] width 352 height 24
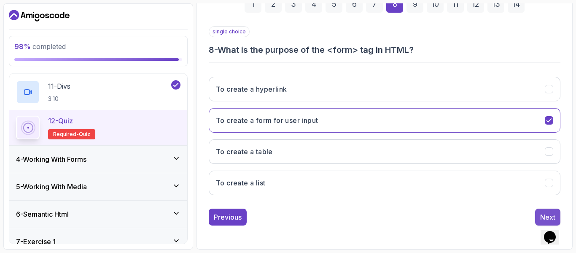
click at [542, 213] on div "Next" at bounding box center [547, 217] width 15 height 10
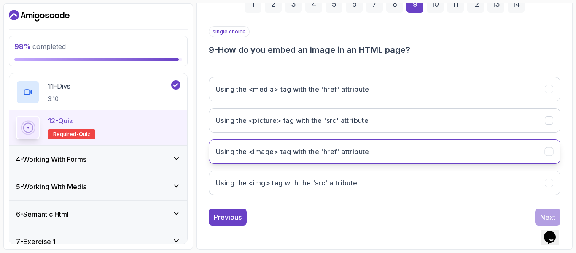
click at [445, 151] on button "Using the <image> tag with the 'href' attribute" at bounding box center [385, 151] width 352 height 24
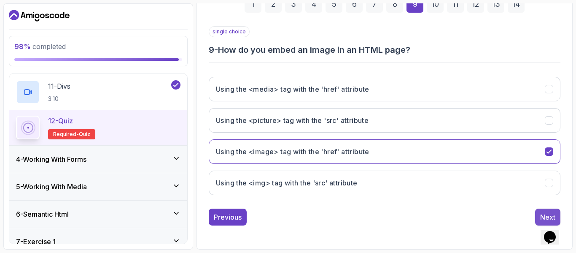
click at [537, 210] on button "Next" at bounding box center [547, 216] width 25 height 17
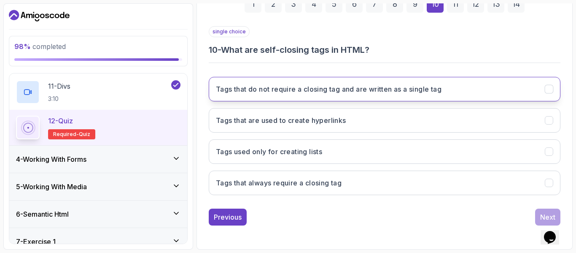
click at [457, 88] on button "Tags that do not require a closing tag and are written as a single tag" at bounding box center [385, 89] width 352 height 24
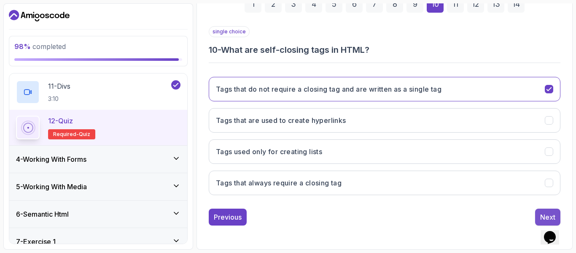
click at [538, 215] on button "Next" at bounding box center [547, 216] width 25 height 17
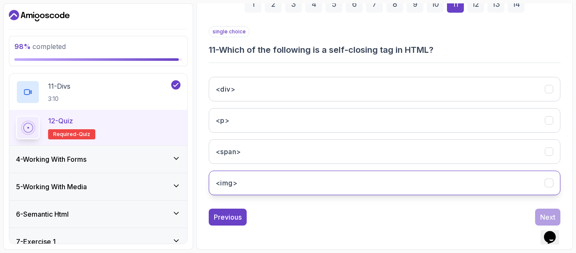
click at [501, 183] on button "<img>" at bounding box center [385, 182] width 352 height 24
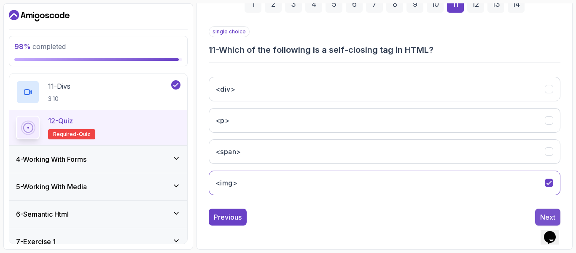
click at [541, 212] on div "Next" at bounding box center [547, 217] width 15 height 10
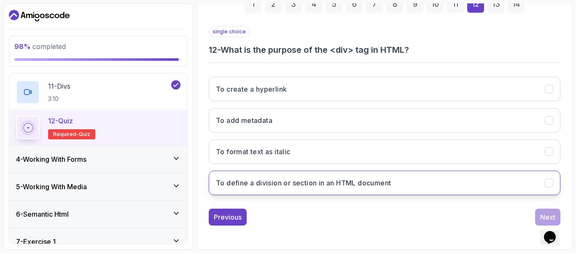
click at [503, 180] on button "To define a division or section in an HTML document" at bounding box center [385, 182] width 352 height 24
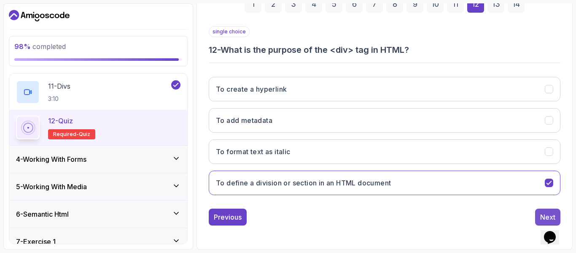
click at [541, 213] on div "Next" at bounding box center [547, 217] width 15 height 10
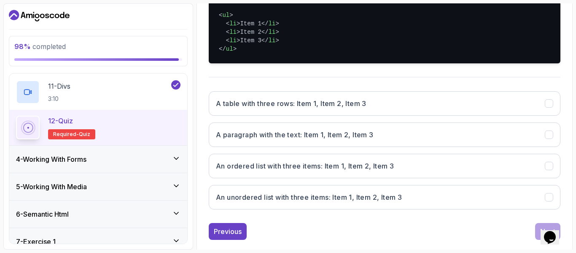
scroll to position [220, 0]
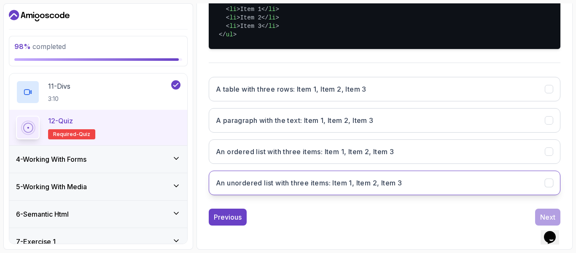
click at [440, 193] on button "An unordered list with three items: Item 1, Item 2, Item 3" at bounding box center [385, 182] width 352 height 24
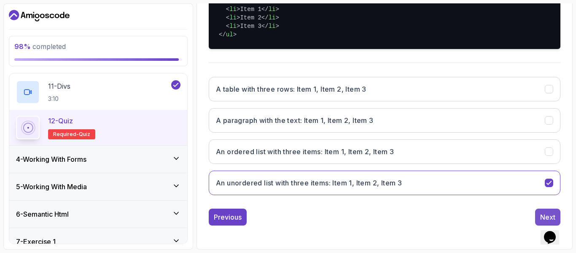
click at [540, 212] on button "Next" at bounding box center [547, 216] width 25 height 17
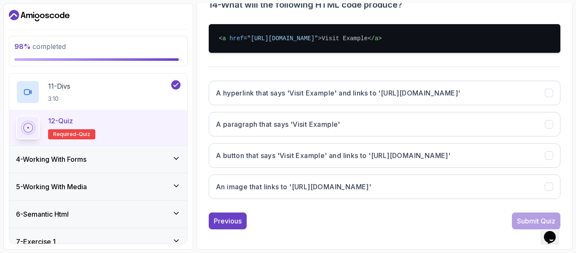
scroll to position [186, 0]
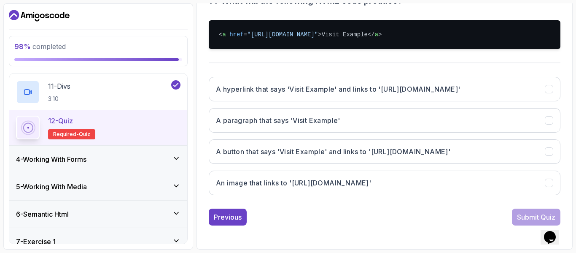
click at [450, 75] on div "A hyperlink that says 'Visit Example' and links to 'https://example.com' A para…" at bounding box center [385, 136] width 352 height 132
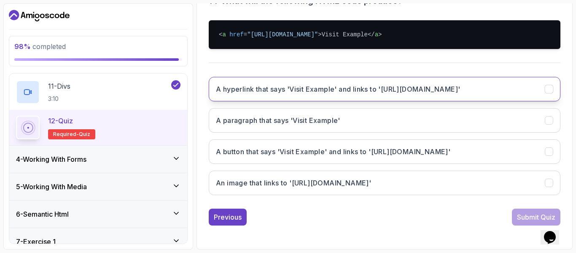
click at [462, 91] on button "A hyperlink that says 'Visit Example' and links to 'https://example.com'" at bounding box center [385, 89] width 352 height 24
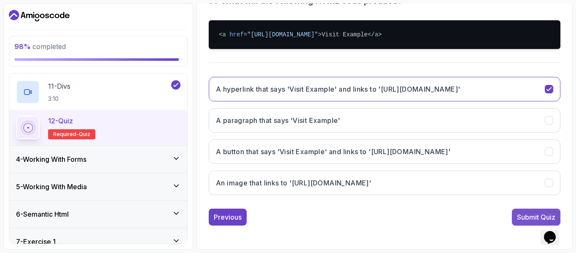
click at [528, 214] on div "Submit Quiz" at bounding box center [536, 217] width 38 height 10
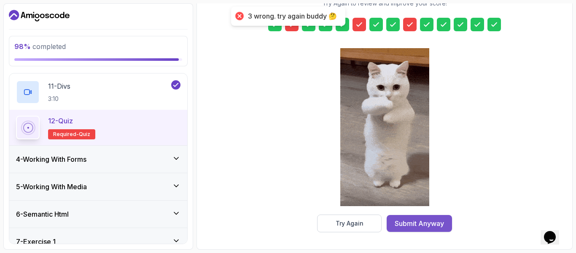
click at [424, 220] on div "Submit Anyway" at bounding box center [419, 223] width 49 height 10
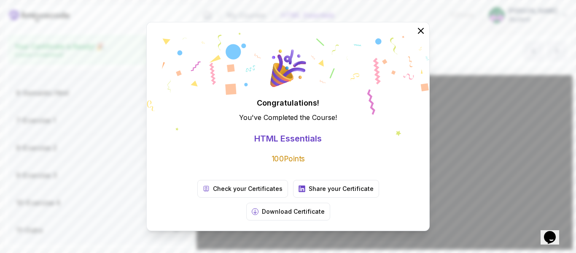
scroll to position [341, 0]
click at [330, 202] on button "Download Certificate" at bounding box center [288, 211] width 84 height 18
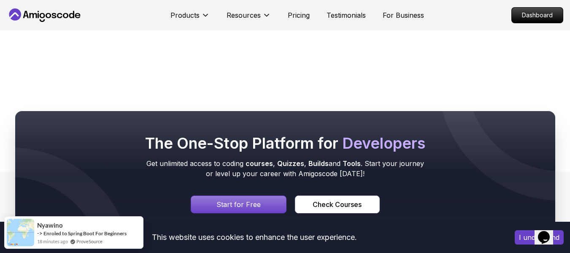
scroll to position [253, 0]
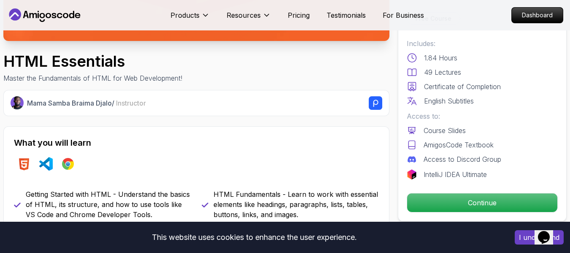
scroll to position [236, 0]
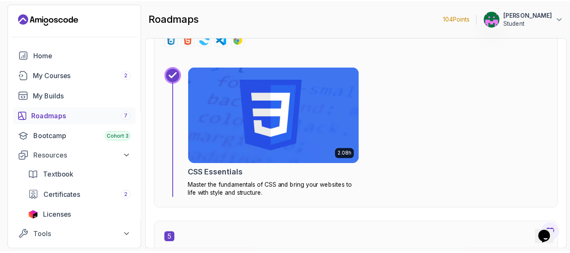
scroll to position [1348, 0]
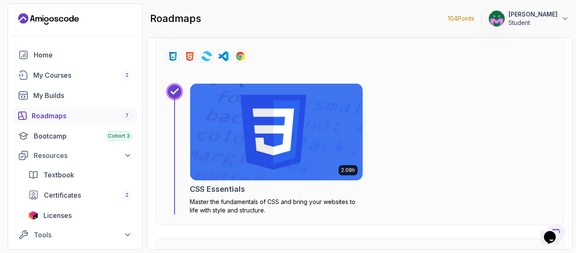
click at [267, 148] on img at bounding box center [276, 132] width 181 height 102
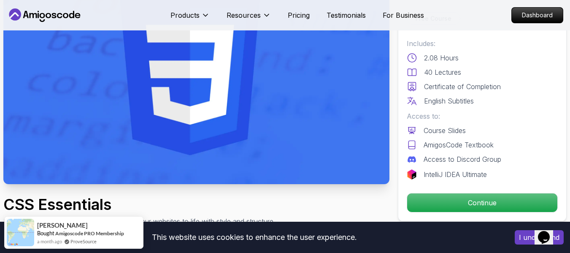
scroll to position [135, 0]
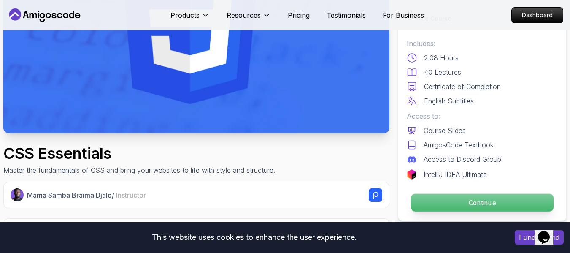
click at [443, 202] on p "Continue" at bounding box center [482, 203] width 143 height 18
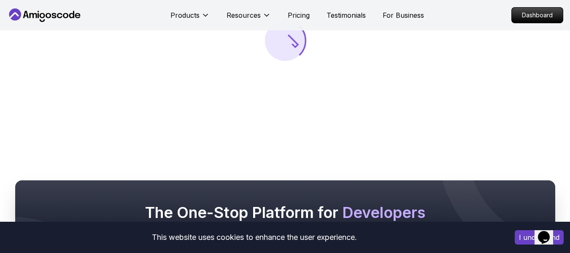
scroll to position [135, 0]
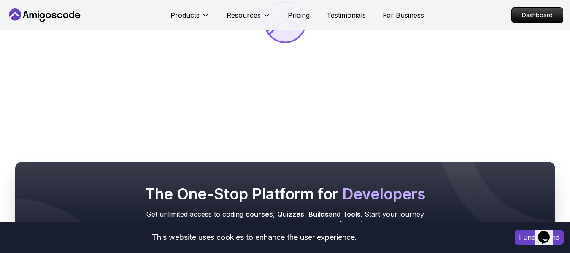
click at [242, 101] on div at bounding box center [285, 21] width 570 height 253
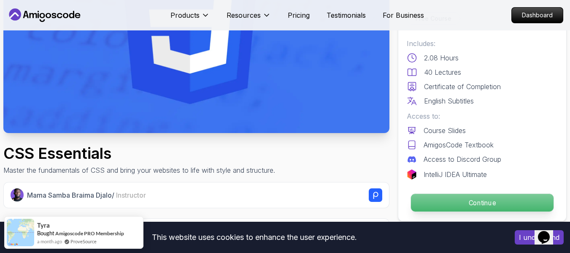
click at [446, 205] on p "Continue" at bounding box center [482, 203] width 143 height 18
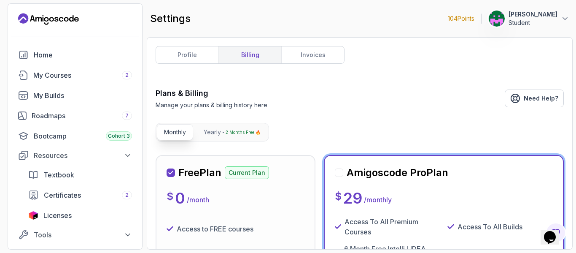
click at [263, 194] on div "$ 0 / month" at bounding box center [236, 197] width 138 height 17
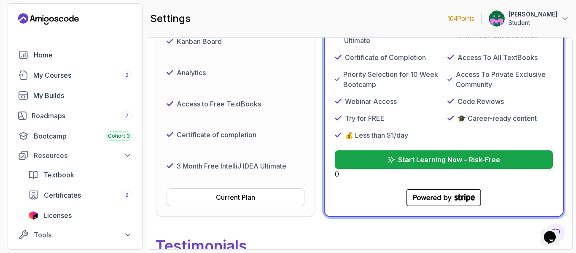
scroll to position [219, 0]
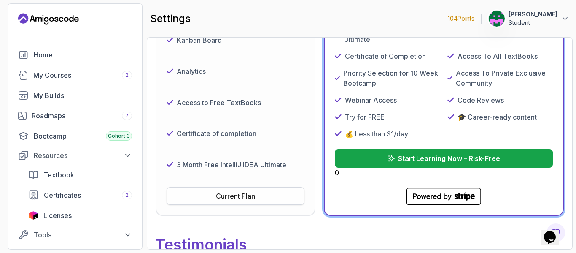
click at [245, 195] on div "Current Plan" at bounding box center [235, 196] width 39 height 10
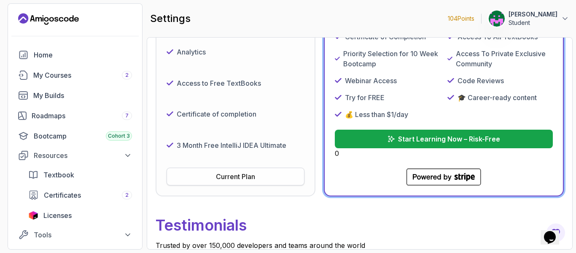
scroll to position [236, 0]
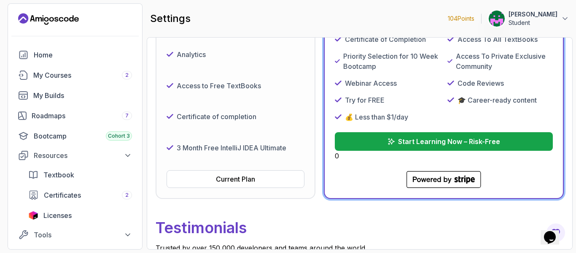
click at [234, 170] on div "Free Plan Current Plan $ 0 / month Access to FREE courses Kanban Board Analytic…" at bounding box center [236, 59] width 138 height 258
click at [235, 179] on div "Current Plan" at bounding box center [235, 179] width 39 height 10
click at [235, 180] on div "Current Plan" at bounding box center [235, 179] width 39 height 10
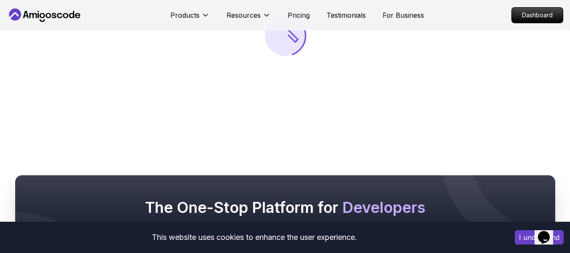
scroll to position [135, 0]
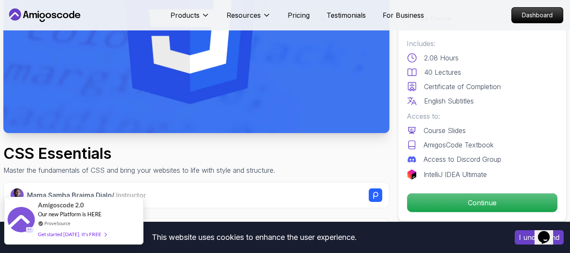
click at [89, 232] on div "Get started [DATE]. It's FREE" at bounding box center [72, 234] width 68 height 10
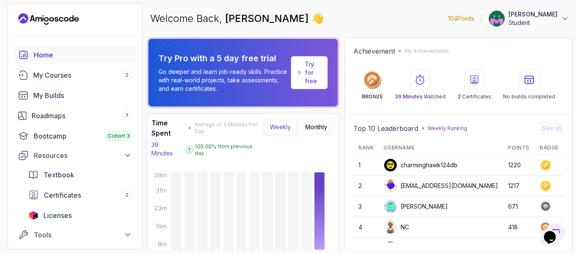
click at [270, 127] on div "Time Spent Average of 3 Minutes Per Day 39 Minutes 100.00 % from previous day W…" at bounding box center [242, 138] width 183 height 40
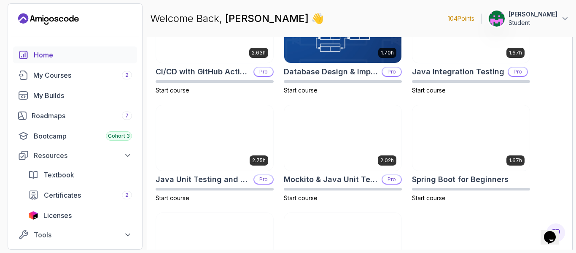
scroll to position [388, 0]
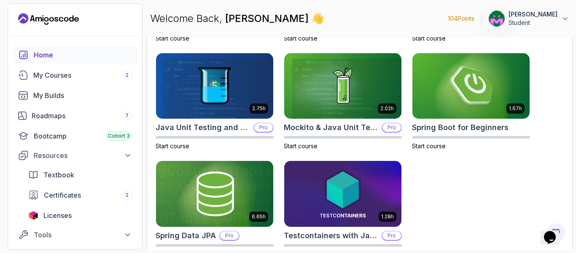
click at [553, 151] on div "2.63h CI/CD with GitHub Actions Pro Start course 1.70h Database Design & Implem…" at bounding box center [360, 101] width 408 height 313
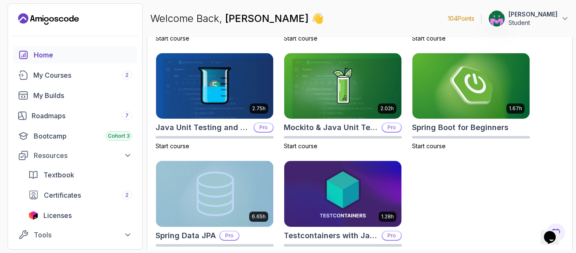
click at [553, 151] on div "2.63h CI/CD with GitHub Actions Pro Start course 1.70h Database Design & Implem…" at bounding box center [360, 101] width 408 height 313
click at [74, 82] on link "My Courses 2" at bounding box center [75, 75] width 124 height 17
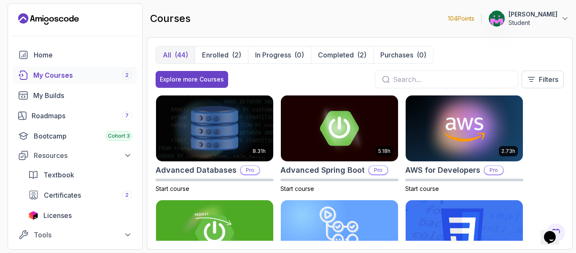
click at [552, 121] on div "8.31h Advanced Databases Pro Start course 5.18h Advanced Spring Boot Pro Start …" at bounding box center [360, 167] width 408 height 145
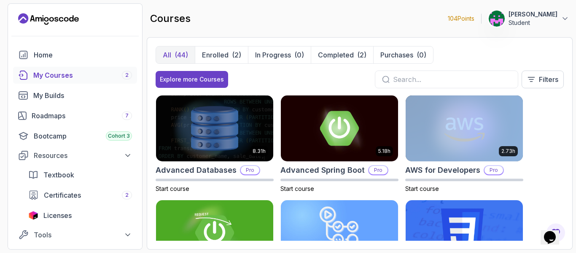
click at [552, 121] on div "8.31h Advanced Databases Pro Start course 5.18h Advanced Spring Boot Pro Start …" at bounding box center [360, 167] width 408 height 145
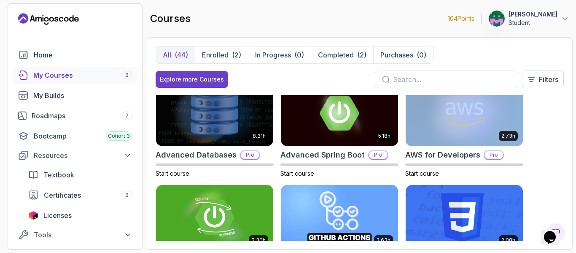
scroll to position [17, 0]
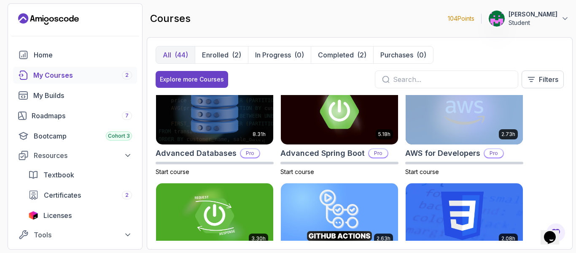
click at [552, 121] on div "8.31h Advanced Databases Pro Start course 5.18h Advanced Spring Boot Pro Start …" at bounding box center [360, 167] width 408 height 145
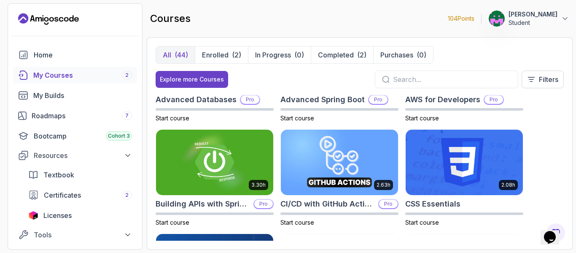
scroll to position [51, 0]
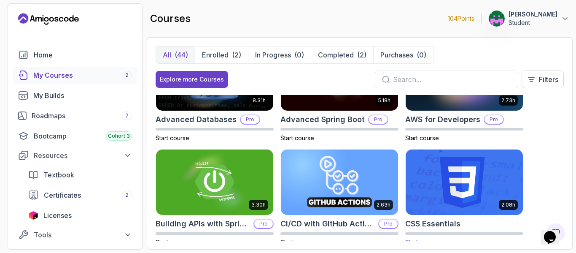
click at [480, 176] on img at bounding box center [464, 182] width 123 height 69
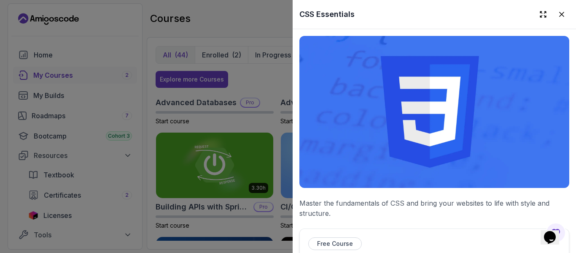
scroll to position [84, 0]
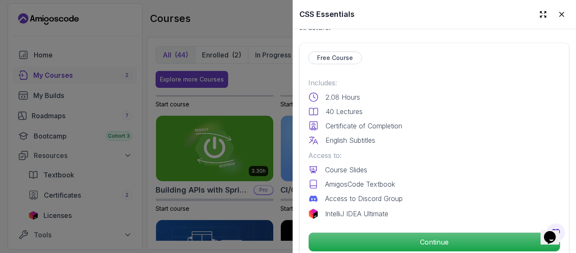
scroll to position [202, 0]
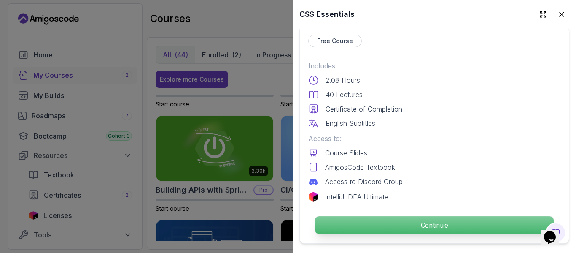
click at [450, 216] on p "Continue" at bounding box center [434, 225] width 239 height 18
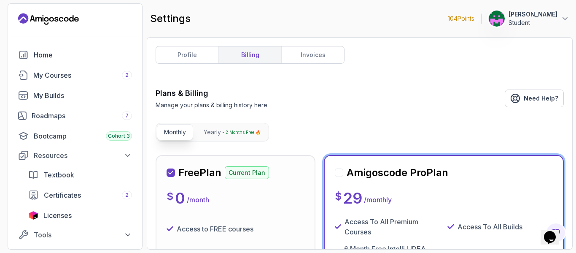
click at [266, 222] on div "Access to FREE courses" at bounding box center [236, 228] width 138 height 24
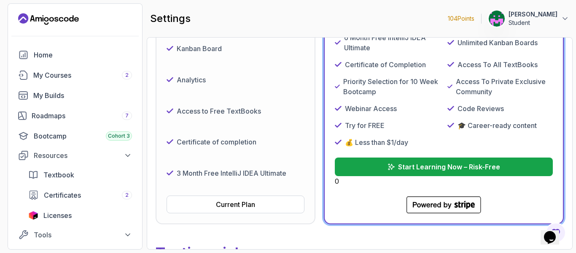
scroll to position [219, 0]
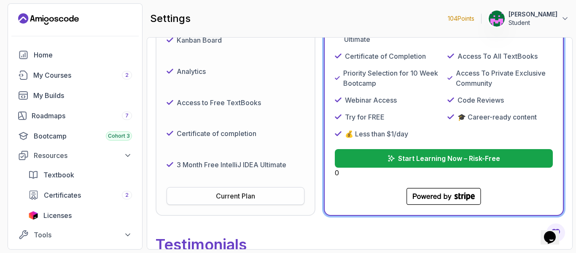
click at [239, 195] on div "Current Plan" at bounding box center [235, 196] width 39 height 10
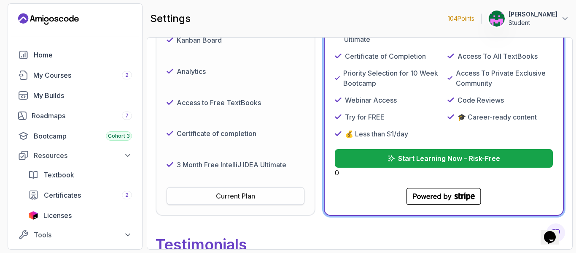
click at [239, 195] on div "Current Plan" at bounding box center [235, 196] width 39 height 10
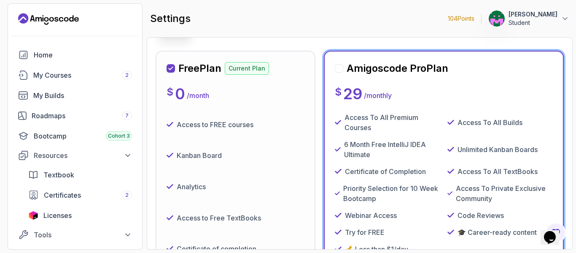
scroll to position [0, 0]
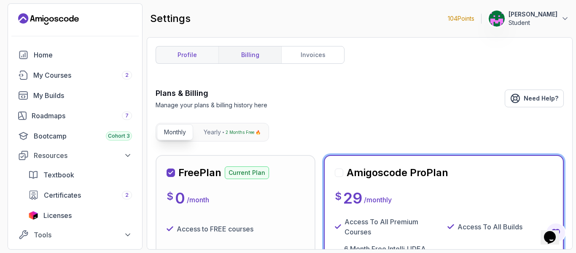
click at [170, 58] on link "profile" at bounding box center [187, 54] width 62 height 17
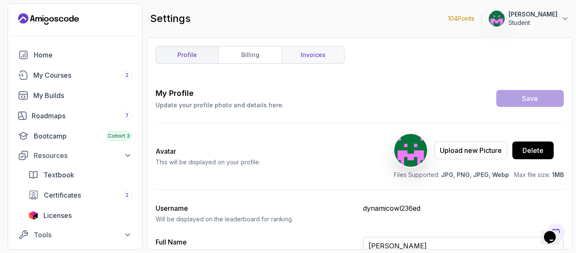
click at [303, 57] on link "invoices" at bounding box center [312, 54] width 63 height 17
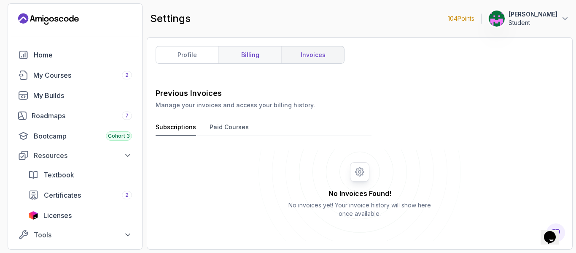
click at [250, 52] on link "billing" at bounding box center [249, 54] width 63 height 17
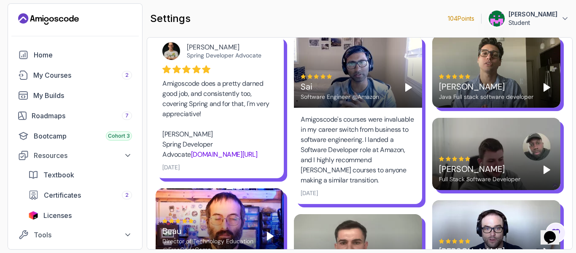
scroll to position [540, 0]
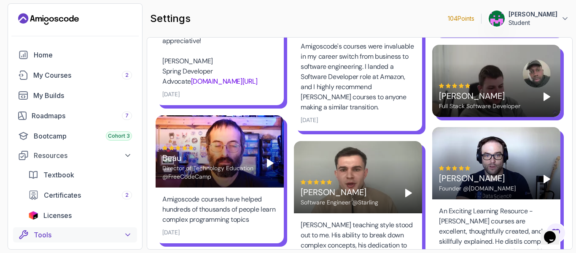
click at [126, 229] on button "Tools" at bounding box center [75, 234] width 124 height 15
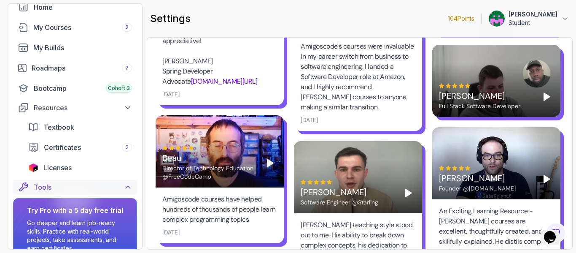
scroll to position [89, 0]
